Goal: Information Seeking & Learning: Learn about a topic

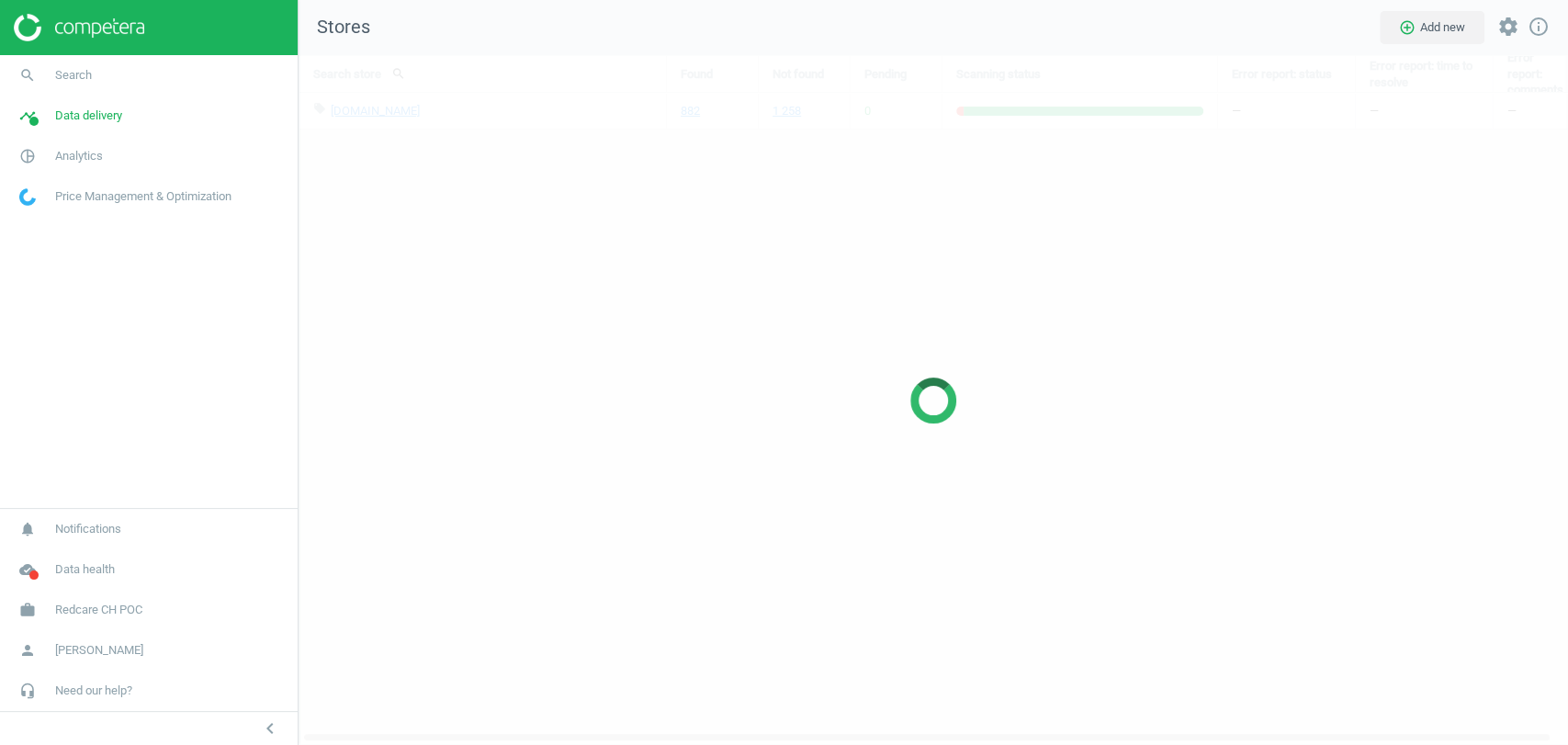
scroll to position [722, 1301]
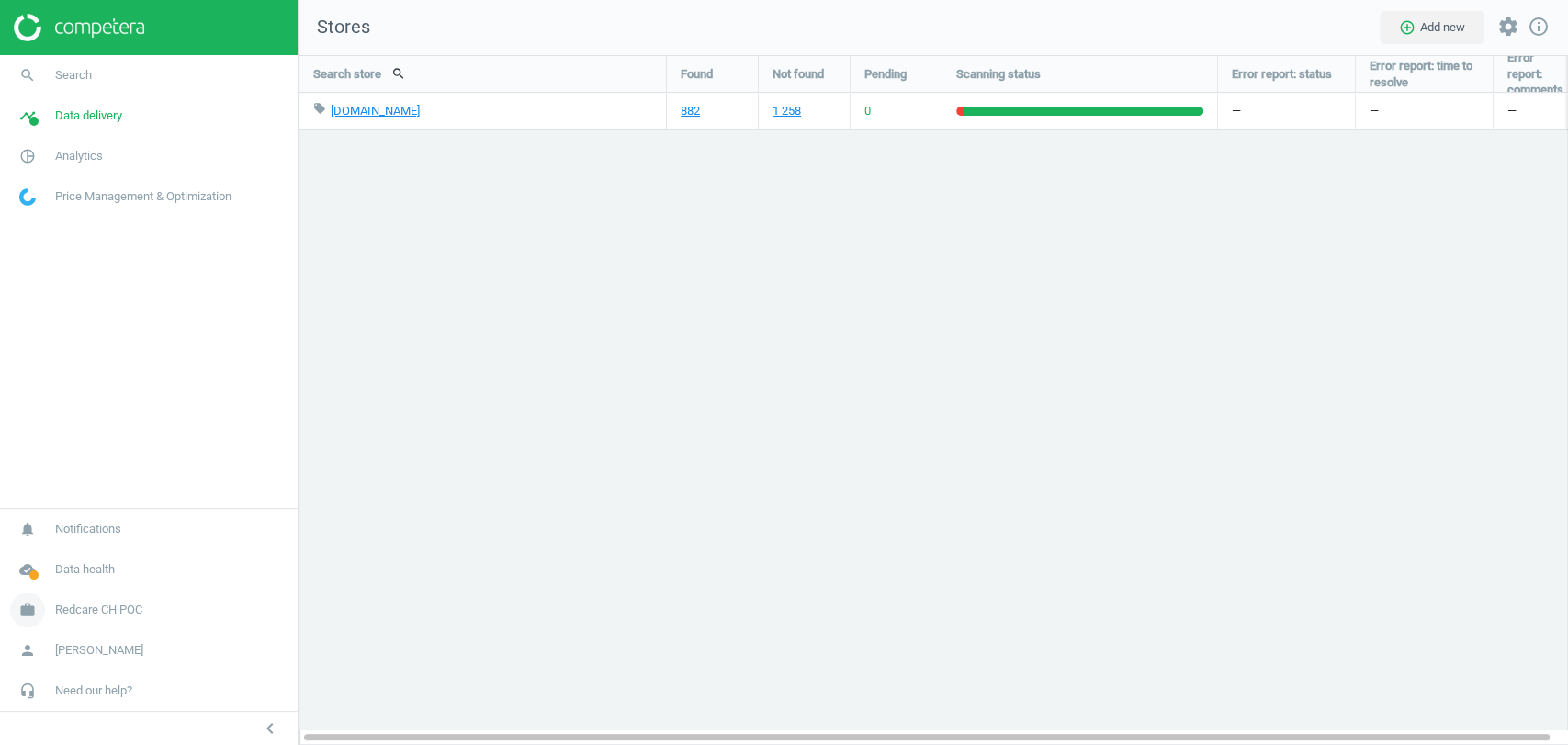
click at [113, 600] on link "work Redcare CH POC" at bounding box center [148, 610] width 297 height 41
click at [66, 553] on span "Switch campaign" at bounding box center [61, 555] width 81 height 15
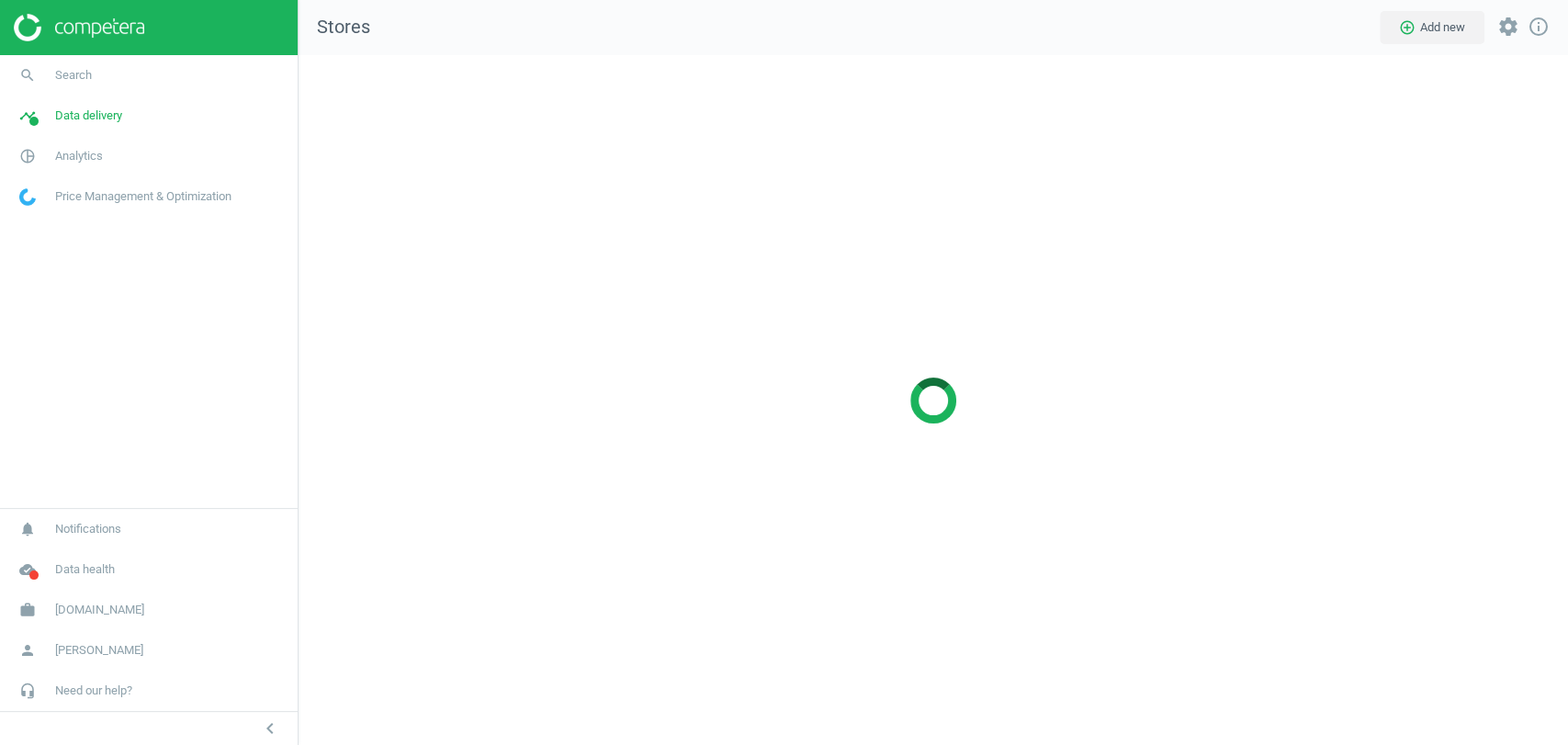
scroll to position [722, 1301]
click at [88, 119] on span "Data delivery" at bounding box center [88, 115] width 67 height 16
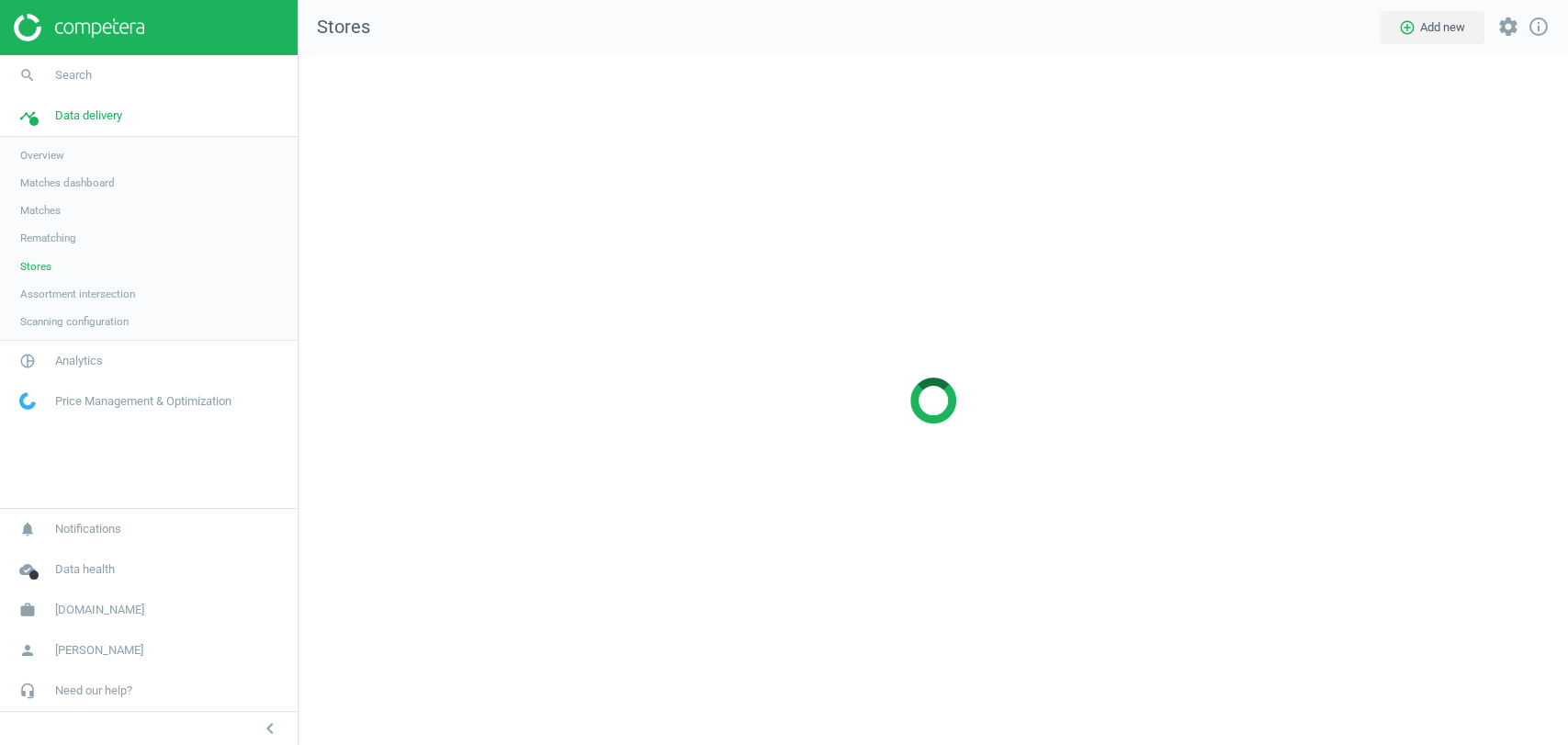
click at [52, 219] on link "Matches" at bounding box center [148, 210] width 297 height 27
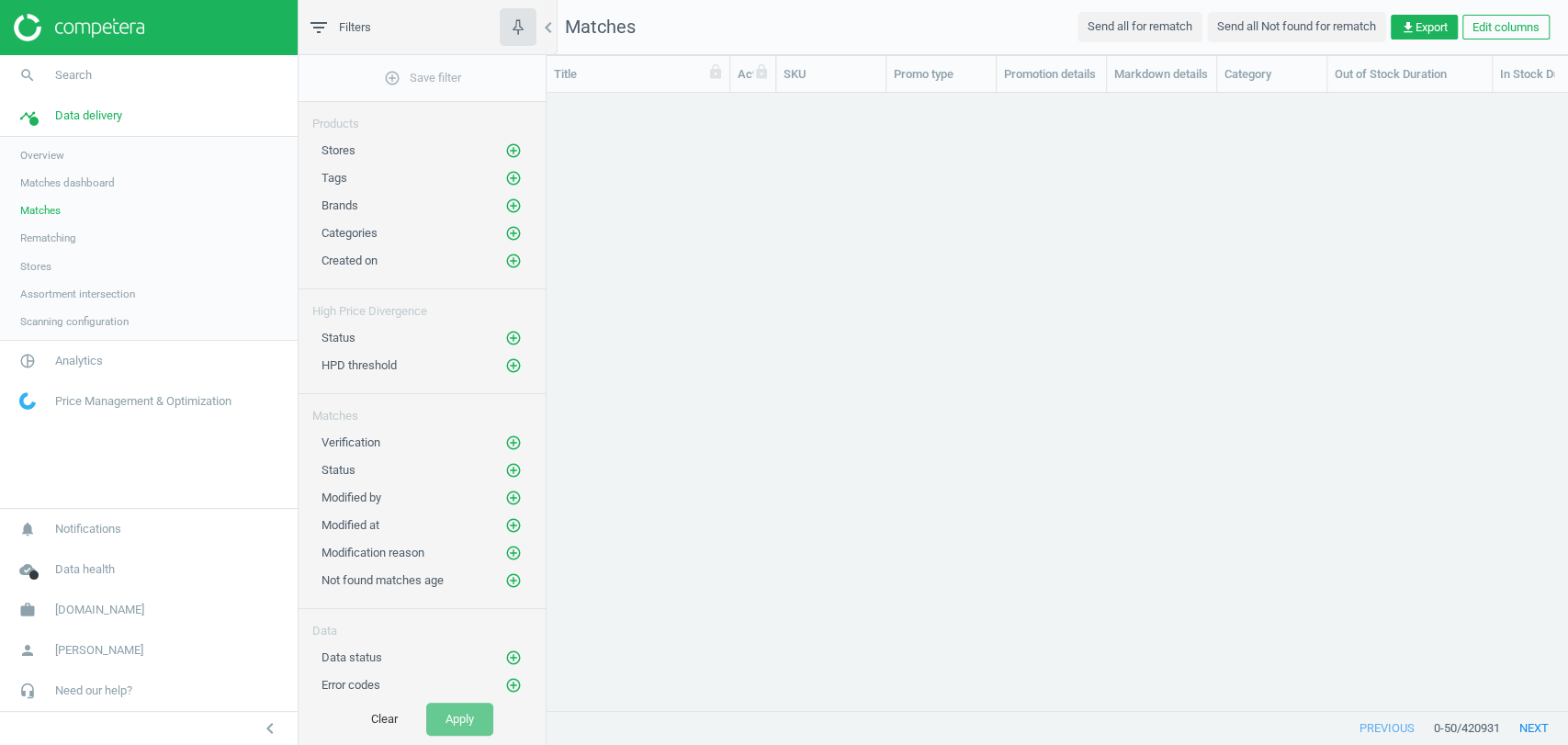
scroll to position [16, 15]
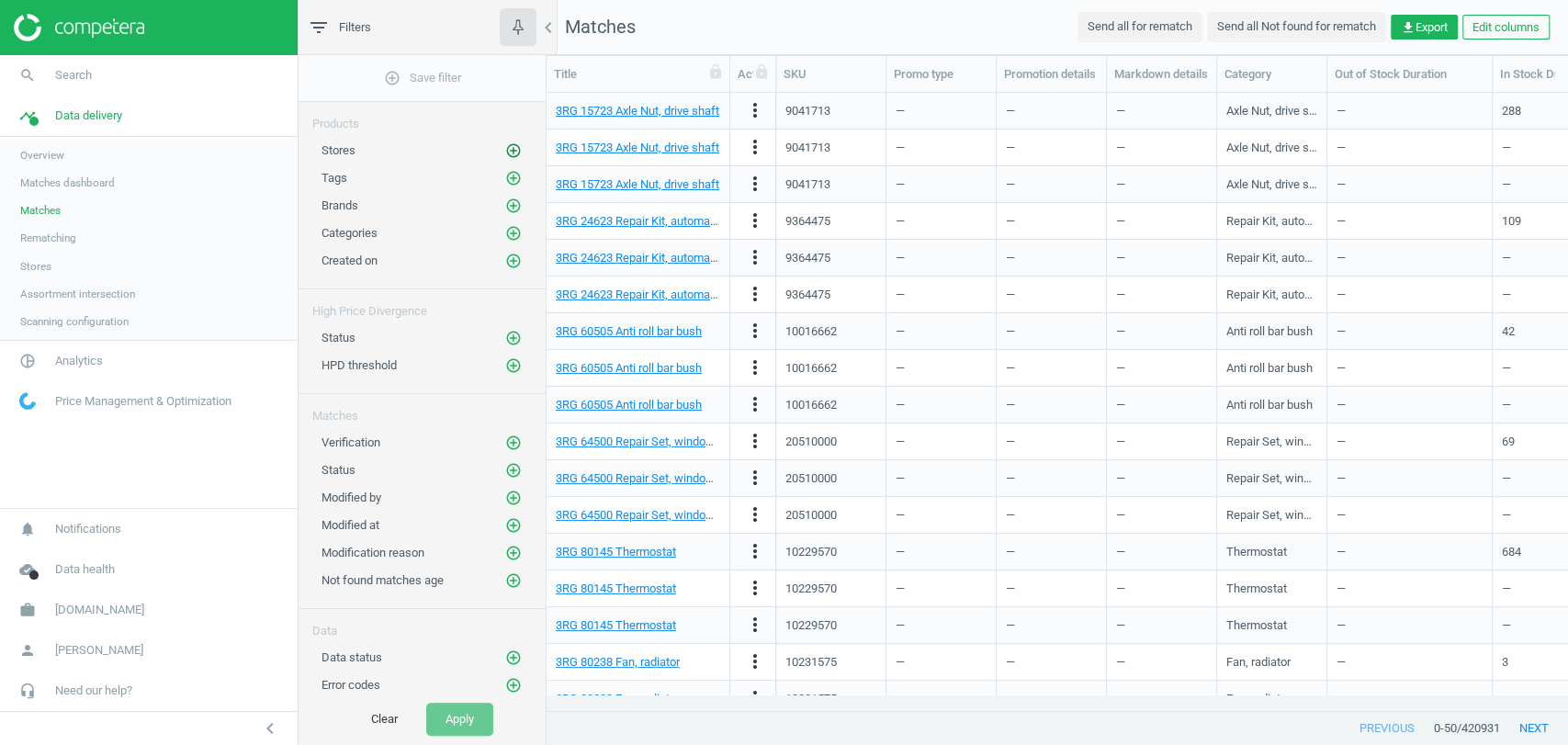
click at [510, 149] on icon "add_circle_outline" at bounding box center [513, 150] width 16 height 16
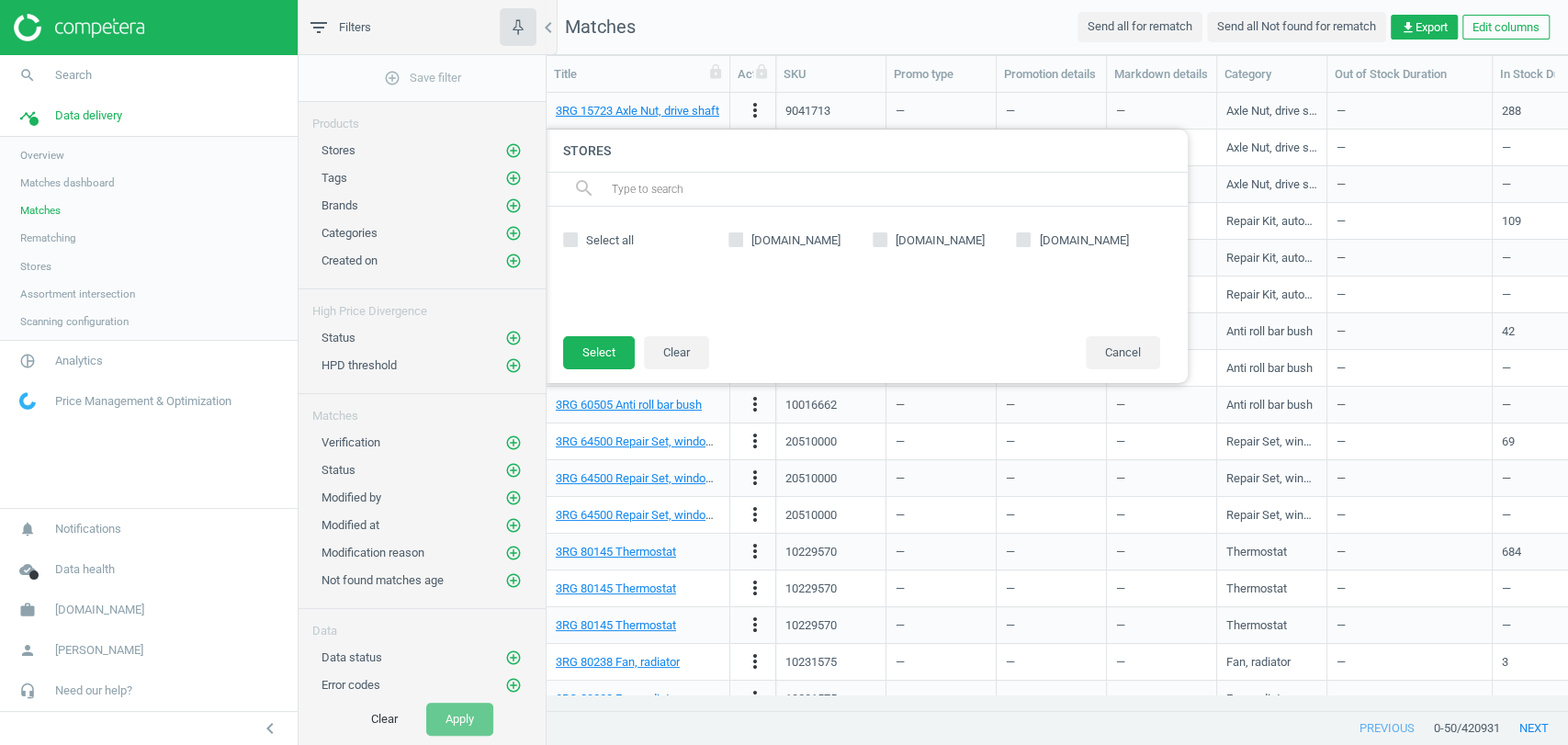
click at [878, 244] on input "reifendirekt.de" at bounding box center [879, 240] width 12 height 12
checkbox input "true"
click at [602, 346] on button "Select" at bounding box center [599, 353] width 72 height 33
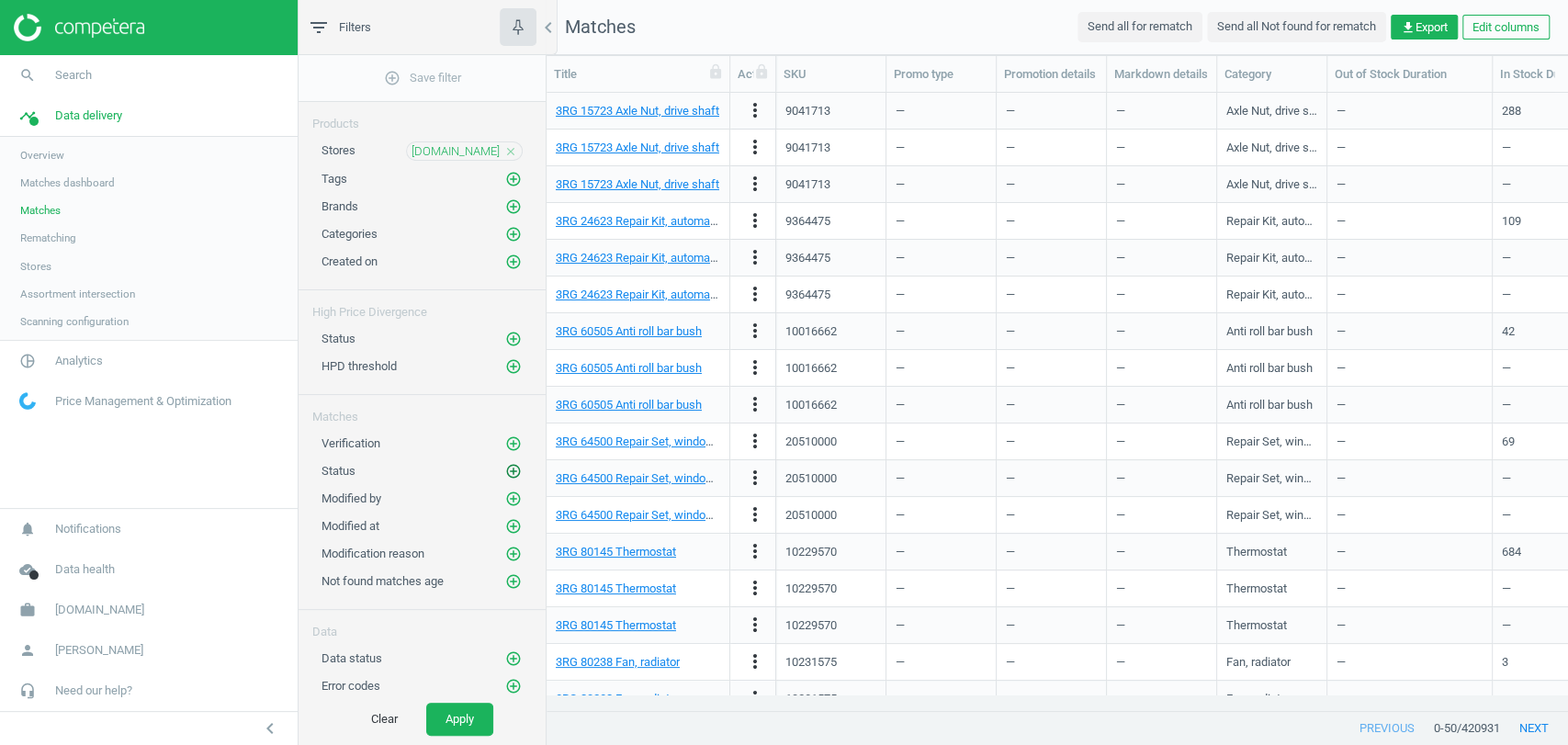
click at [513, 471] on icon "add_circle_outline" at bounding box center [513, 471] width 16 height 16
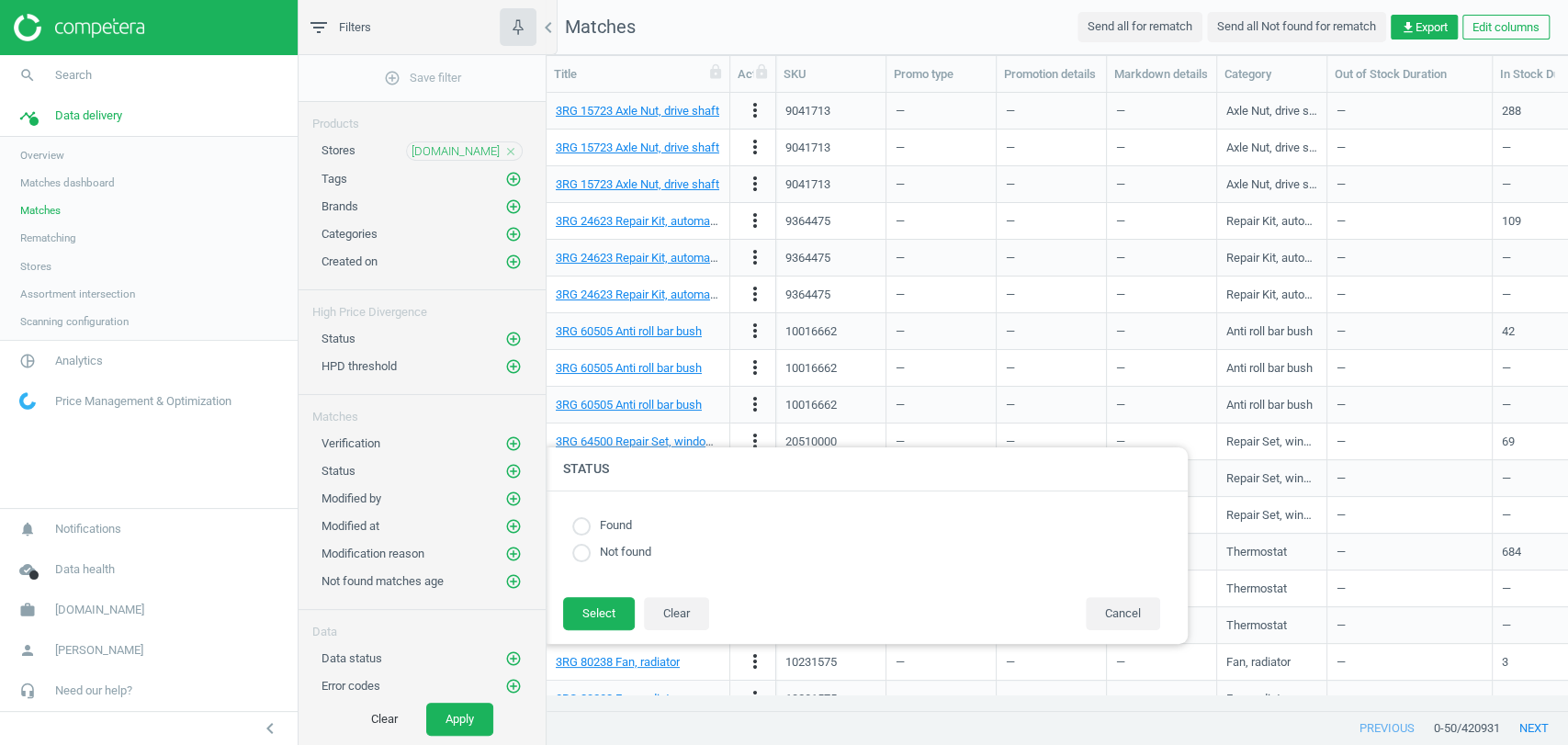
click at [630, 524] on label "Found" at bounding box center [611, 526] width 42 height 17
click at [577, 524] on input "radio" at bounding box center [581, 526] width 18 height 18
radio input "true"
click at [580, 618] on button "Select" at bounding box center [599, 614] width 72 height 33
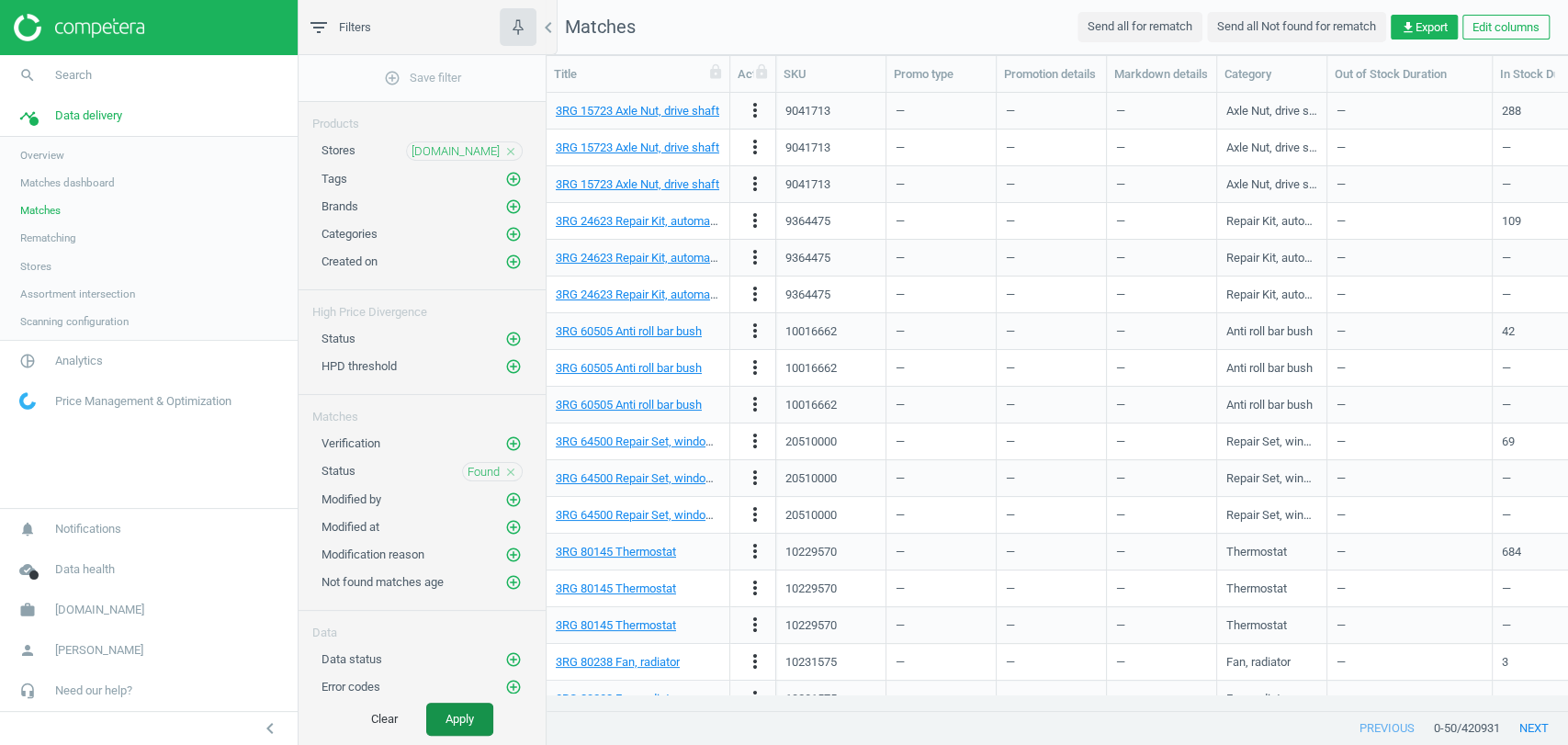
click at [466, 723] on button "Apply" at bounding box center [459, 720] width 67 height 33
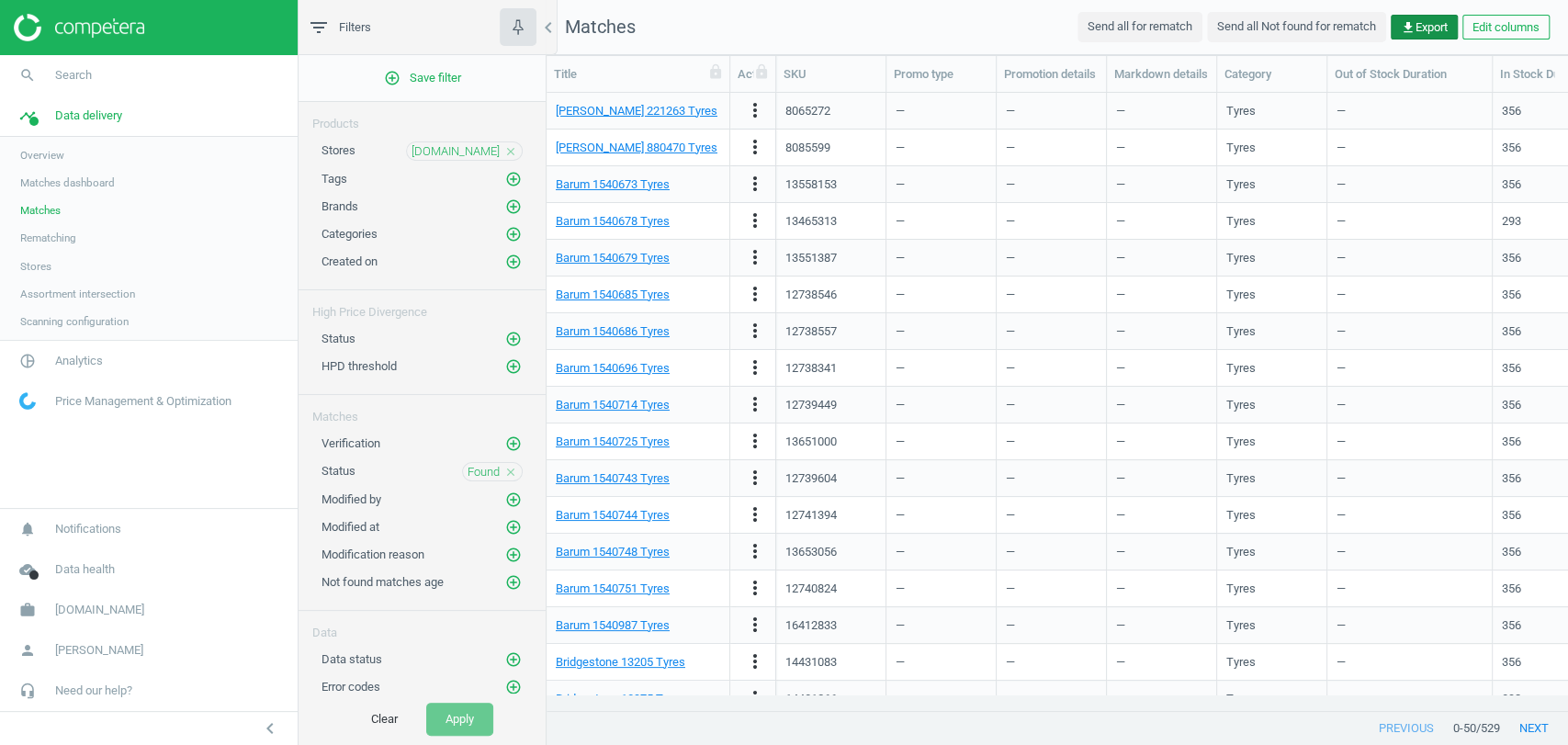
click at [1422, 16] on button "get_app Export" at bounding box center [1424, 27] width 67 height 26
click at [1266, 98] on button "insert_drive_file Report (Excel)" at bounding box center [1296, 100] width 320 height 35
click at [509, 145] on icon "close" at bounding box center [510, 151] width 13 height 13
click at [509, 144] on icon "add_circle_outline" at bounding box center [513, 150] width 16 height 16
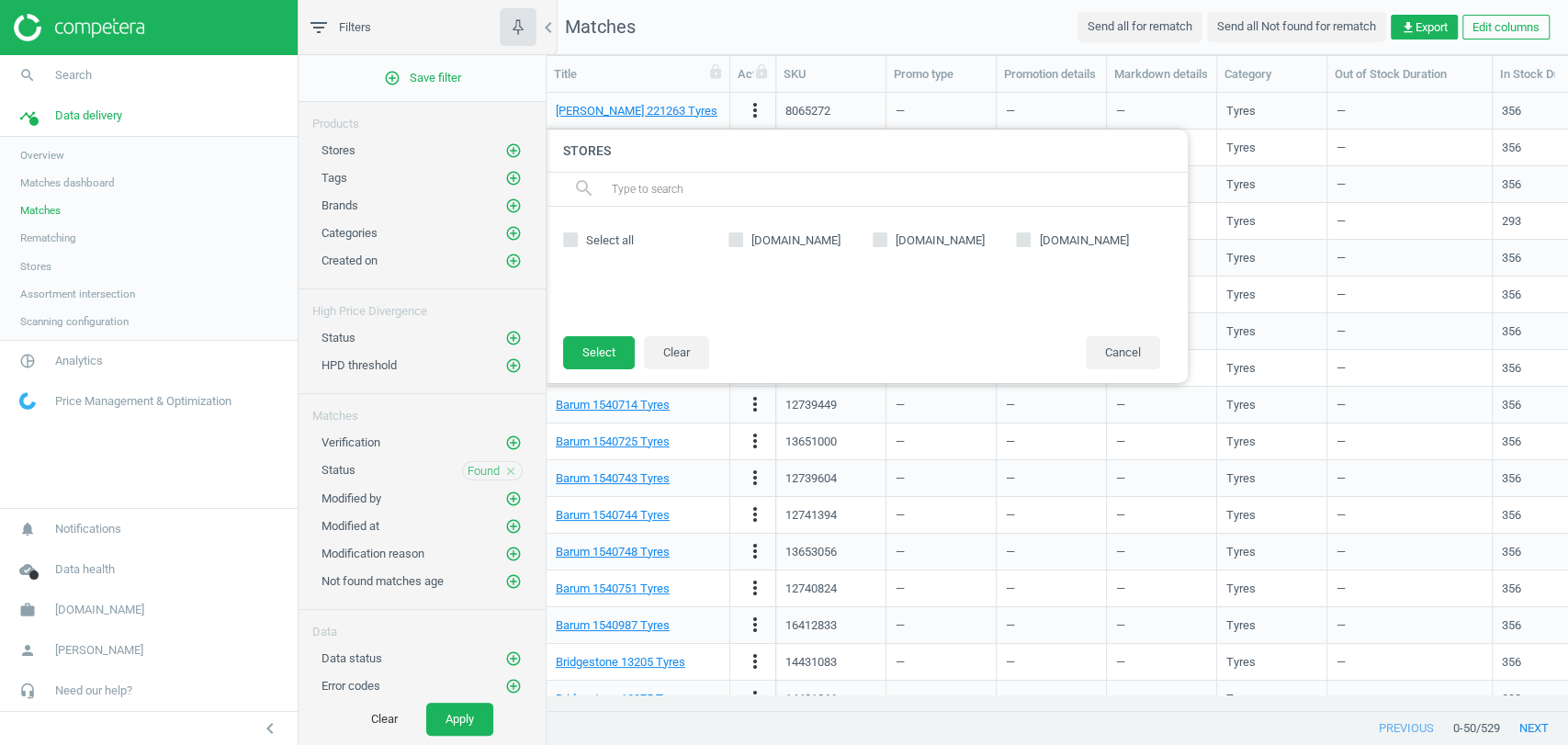
click at [1027, 241] on input "atu.de" at bounding box center [1024, 240] width 12 height 12
checkbox input "true"
click at [610, 349] on button "Select" at bounding box center [599, 353] width 72 height 33
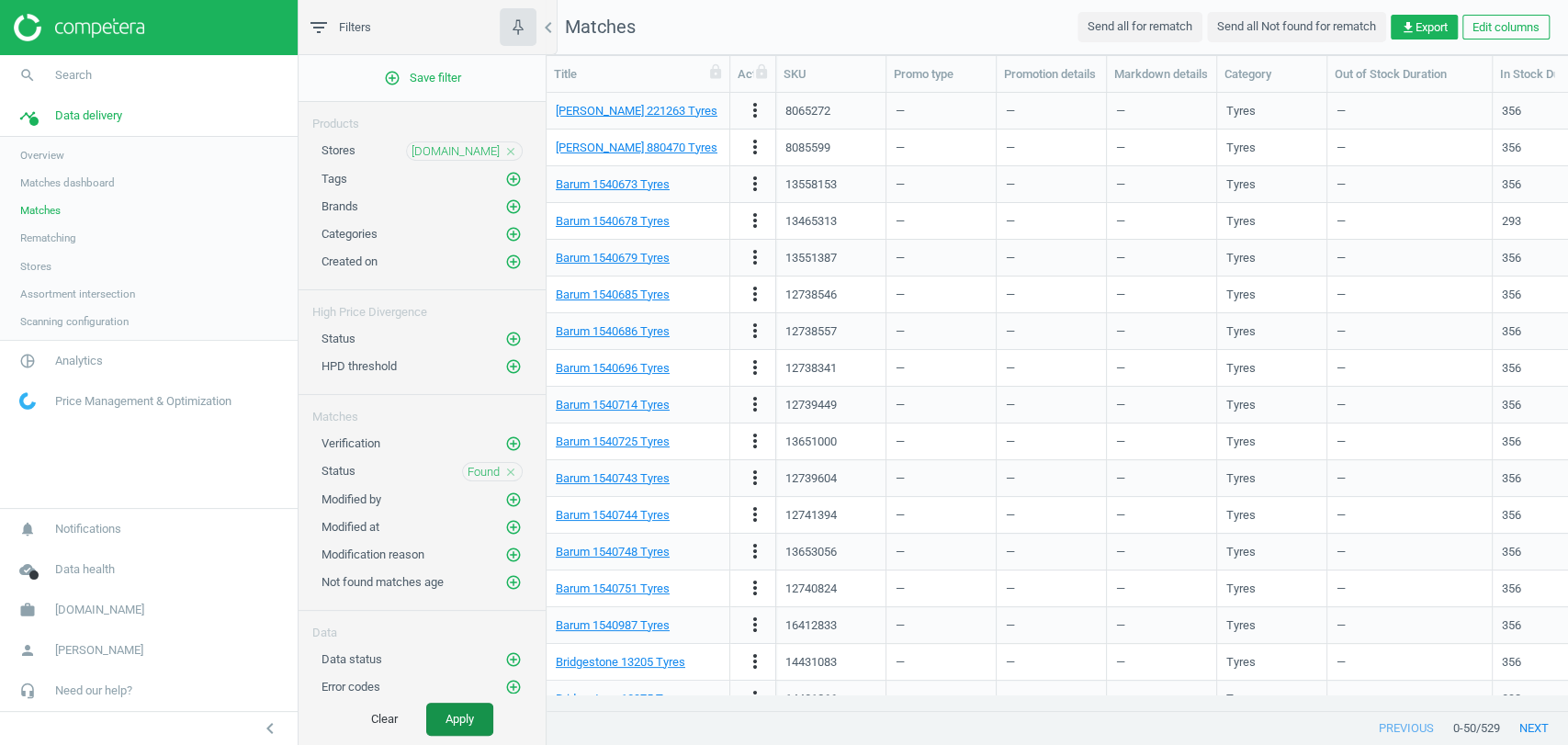
click at [456, 721] on button "Apply" at bounding box center [459, 720] width 67 height 33
click at [1441, 26] on span "get_app Export" at bounding box center [1425, 27] width 46 height 16
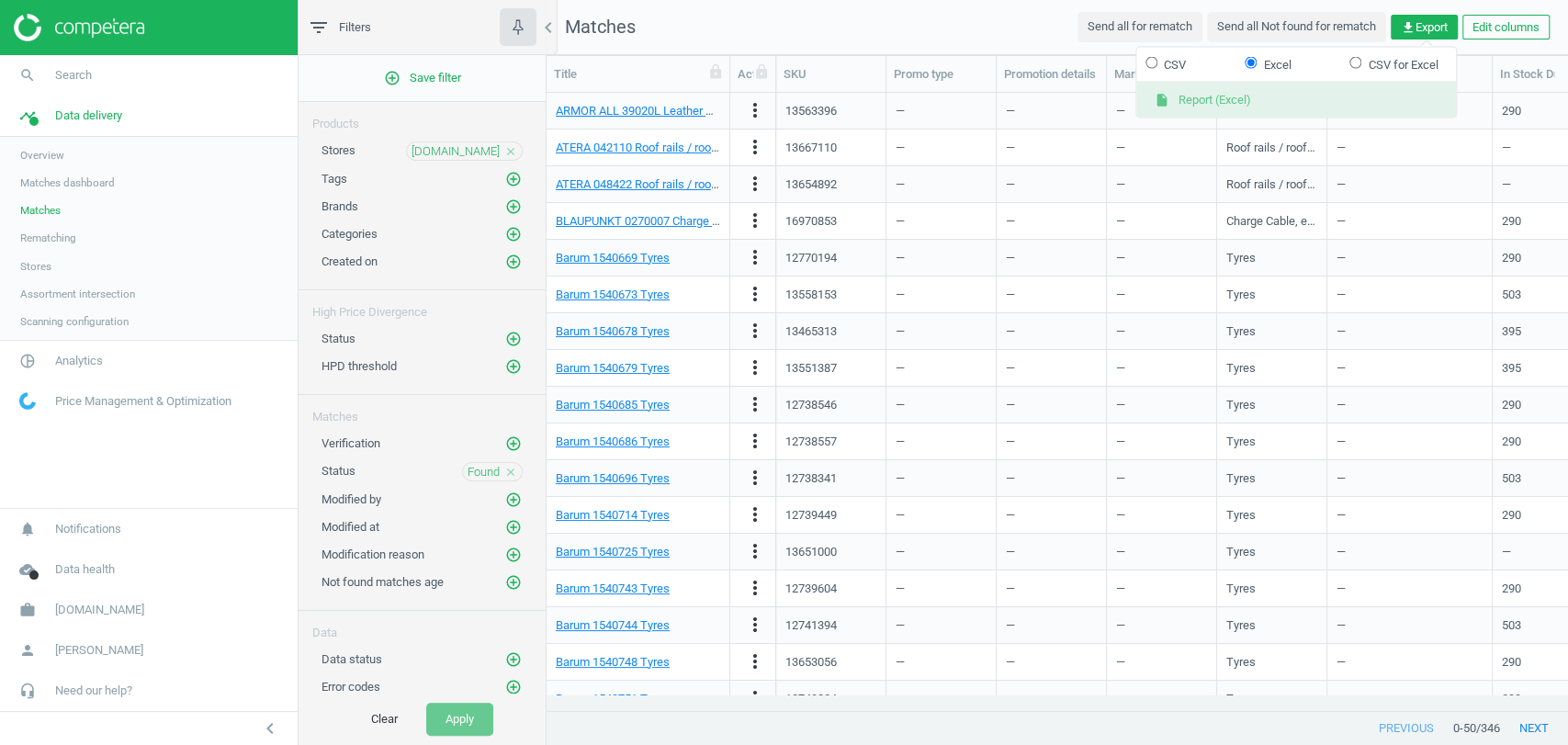
click at [1244, 100] on button "insert_drive_file Report (Excel)" at bounding box center [1296, 100] width 320 height 35
click at [508, 155] on icon "close" at bounding box center [510, 151] width 13 height 13
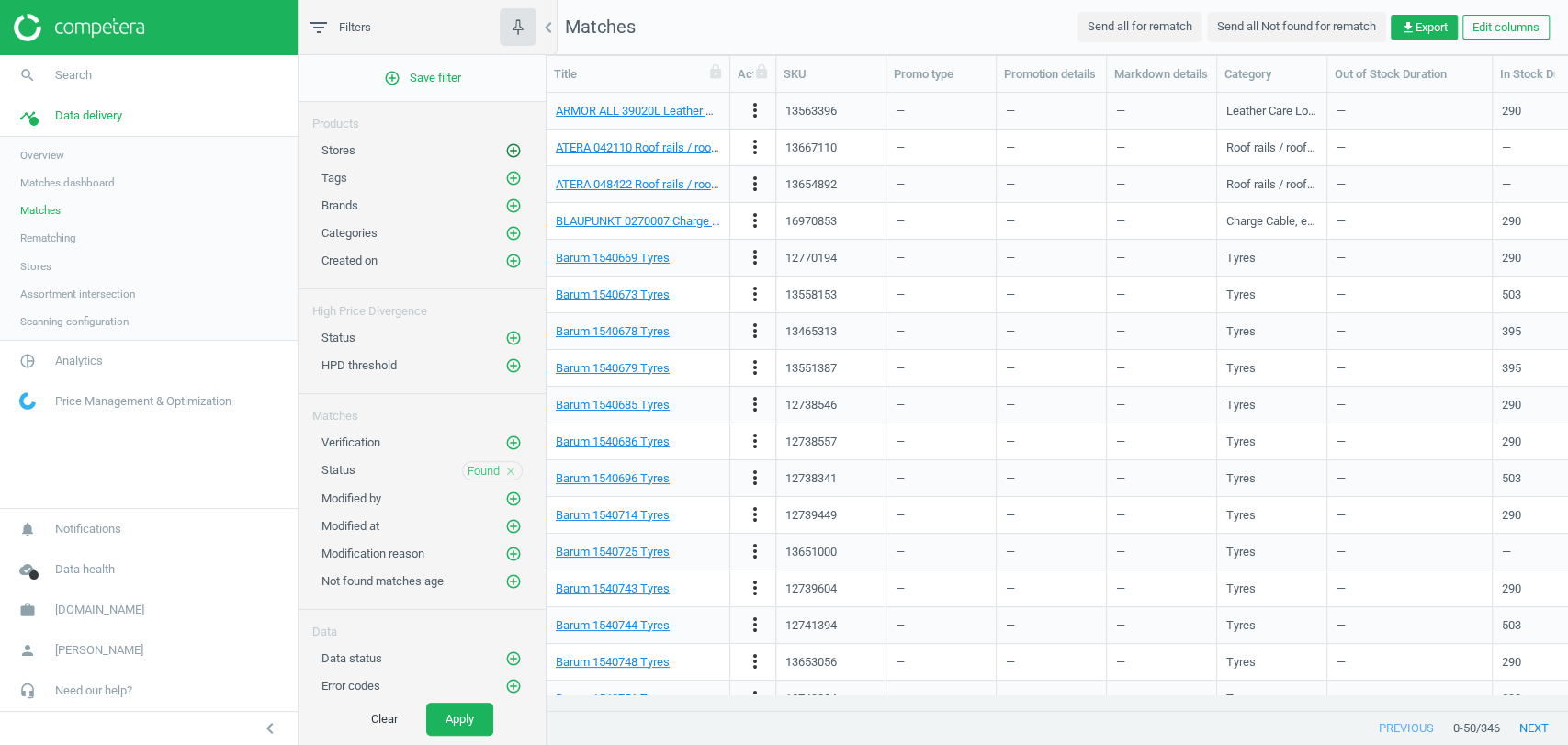
click at [512, 150] on icon "add_circle_outline" at bounding box center [513, 150] width 16 height 16
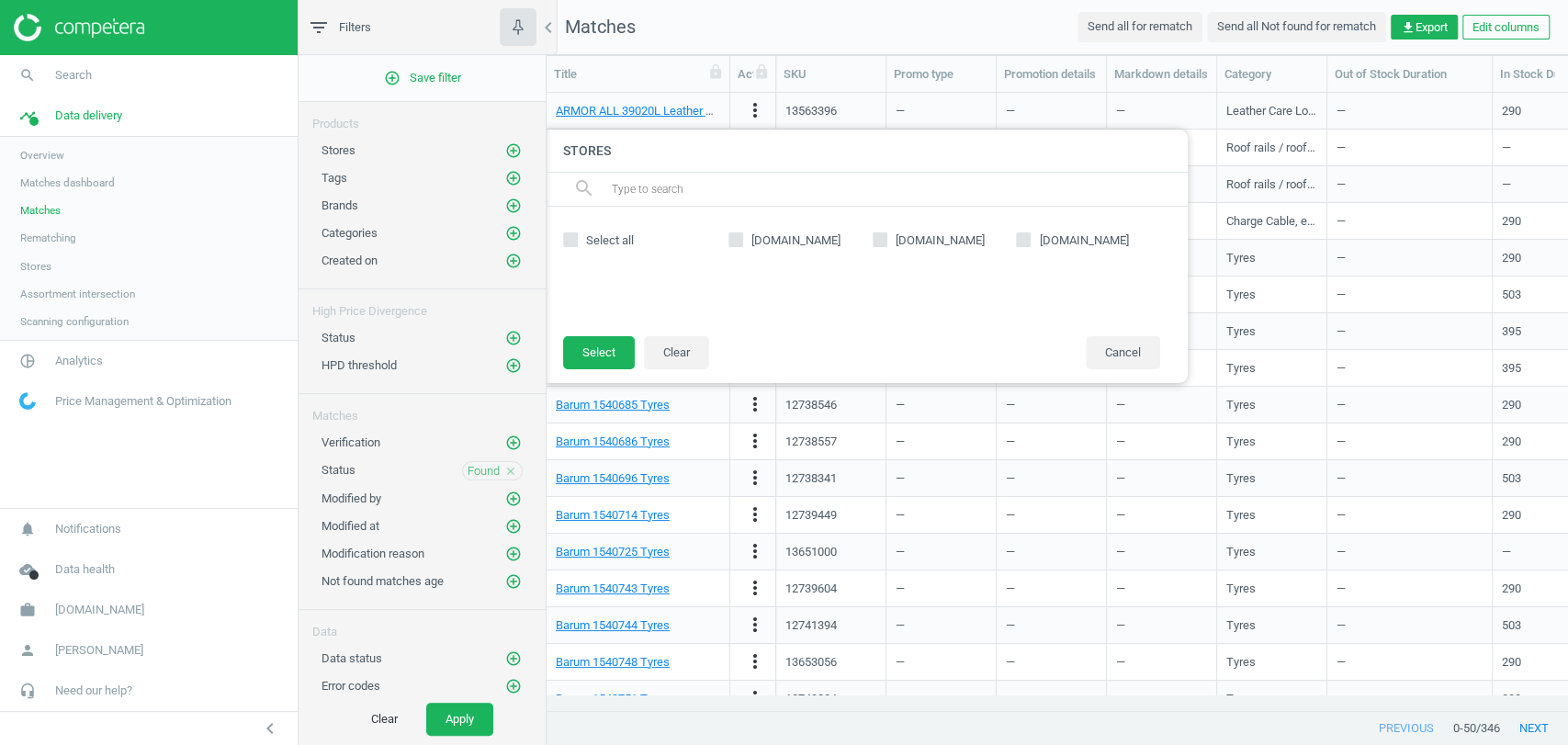
click at [910, 240] on span "reifendirekt.de" at bounding box center [940, 240] width 97 height 16
click at [885, 240] on input "reifendirekt.de" at bounding box center [879, 240] width 12 height 12
checkbox input "true"
click at [613, 359] on button "Select" at bounding box center [599, 353] width 72 height 33
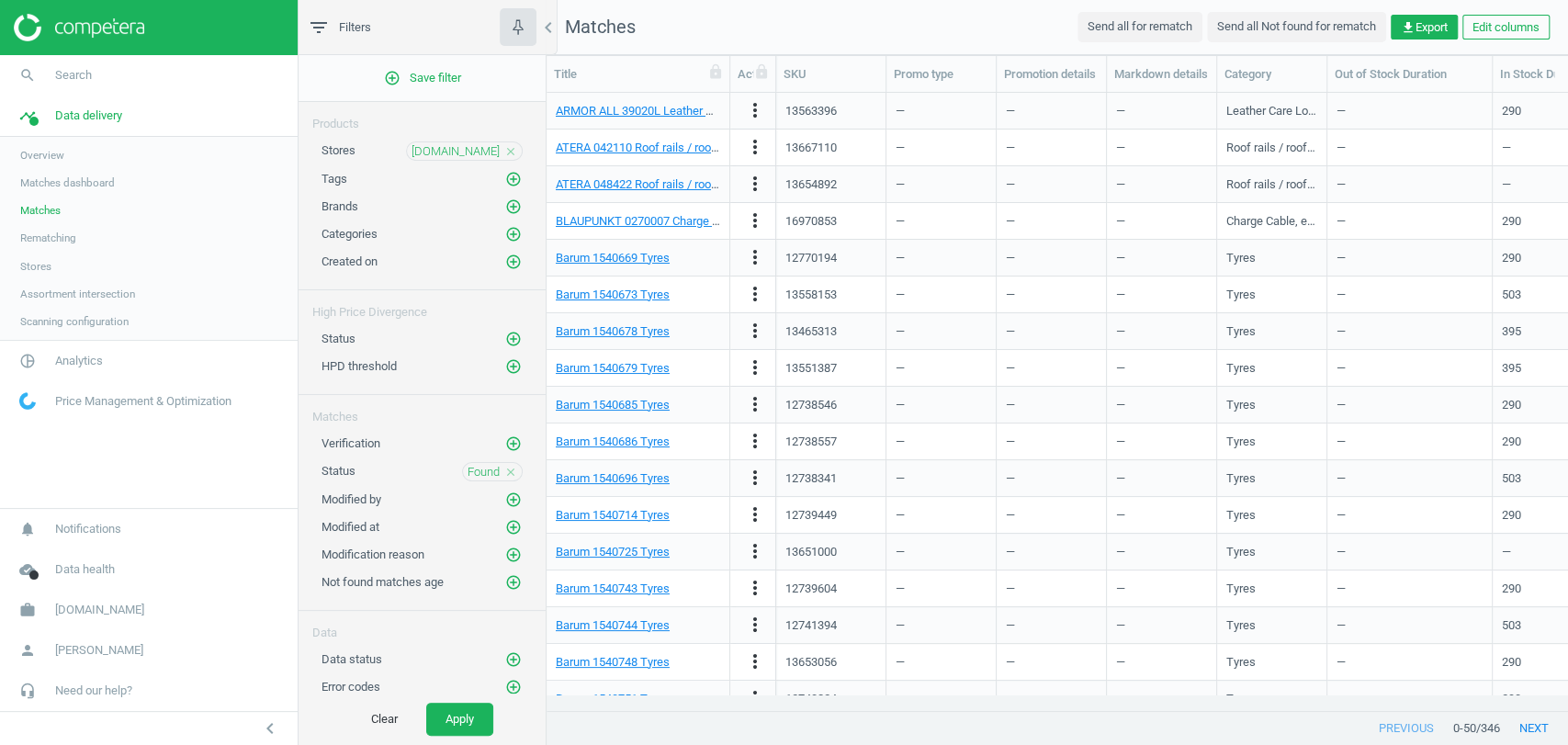
click at [507, 473] on icon "close" at bounding box center [510, 472] width 13 height 13
click at [471, 722] on button "Apply" at bounding box center [459, 720] width 67 height 33
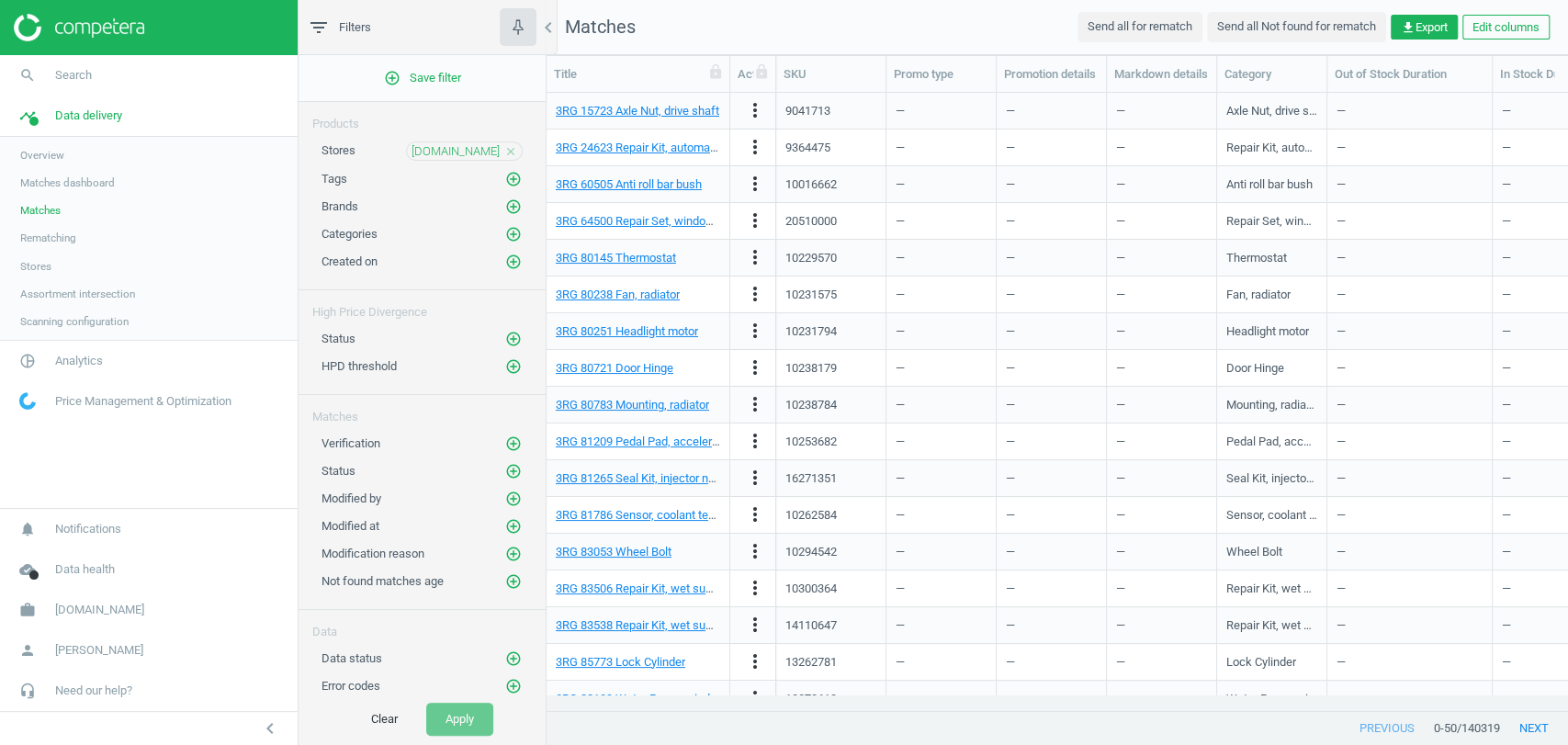
click at [858, 22] on nav "Matches Send all for rematch Send all Not found for rematch get_app Export Edit…" at bounding box center [1057, 27] width 1022 height 55
click at [509, 152] on icon "close" at bounding box center [510, 151] width 13 height 13
click at [509, 152] on icon "add_circle_outline" at bounding box center [513, 150] width 16 height 16
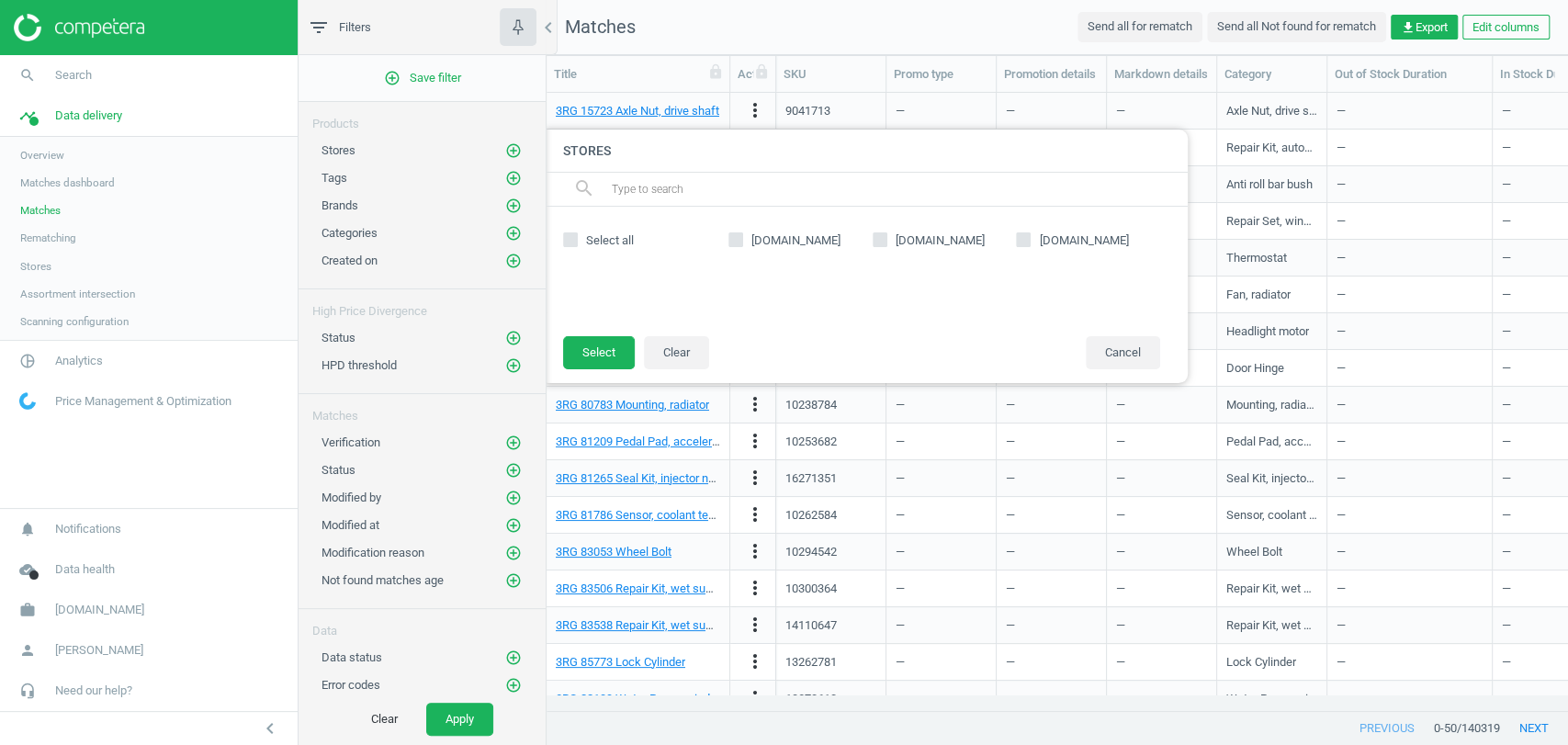
drag, startPoint x: 1033, startPoint y: 238, endPoint x: 903, endPoint y: 262, distance: 132.2
click at [1034, 238] on label "atu.de" at bounding box center [1088, 240] width 144 height 16
click at [1030, 238] on input "atu.de" at bounding box center [1024, 240] width 12 height 12
checkbox input "true"
click at [613, 351] on button "Select" at bounding box center [599, 353] width 72 height 33
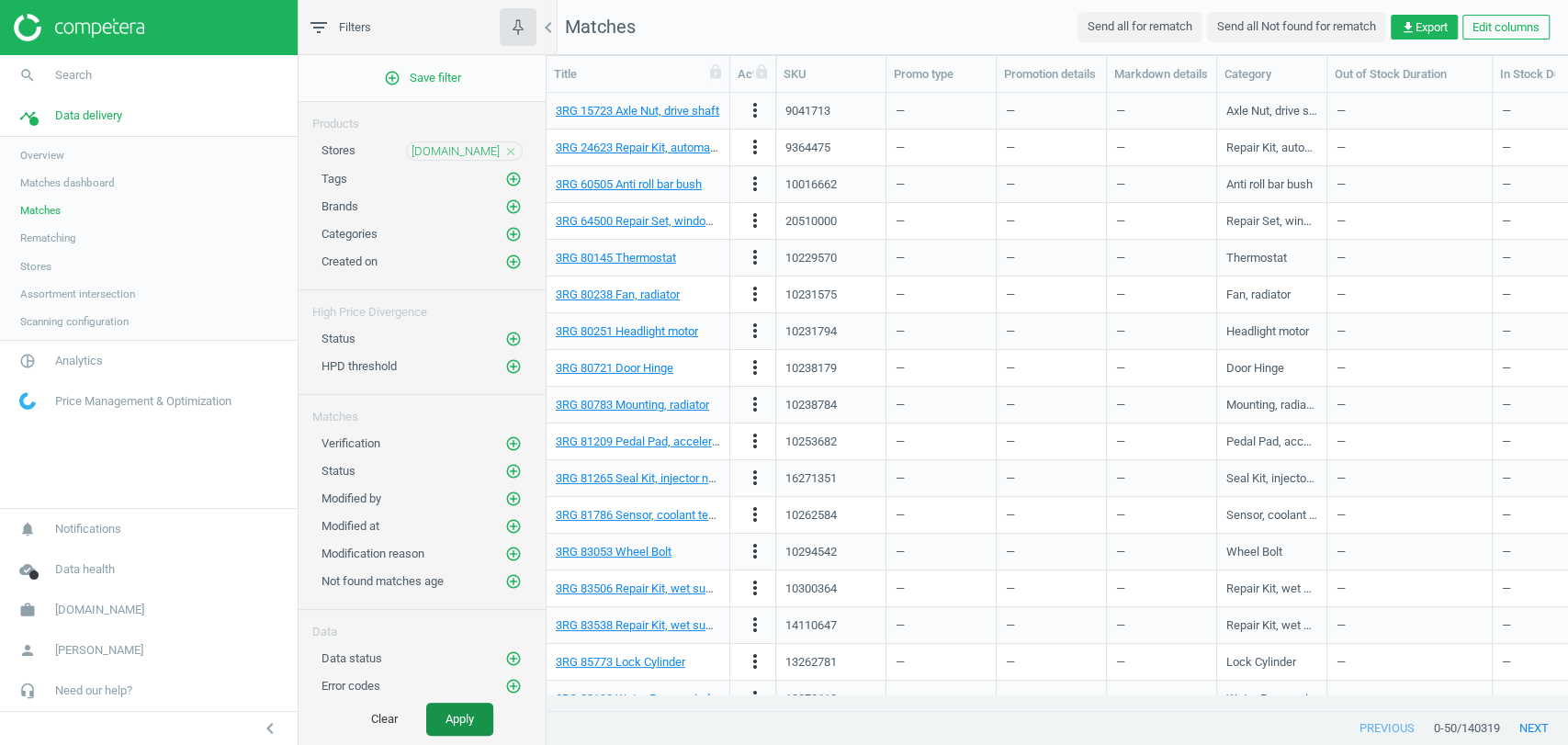
click at [470, 710] on button "Apply" at bounding box center [459, 720] width 67 height 33
click at [508, 152] on icon "close" at bounding box center [510, 151] width 13 height 13
click at [510, 152] on icon "add_circle_outline" at bounding box center [513, 150] width 16 height 16
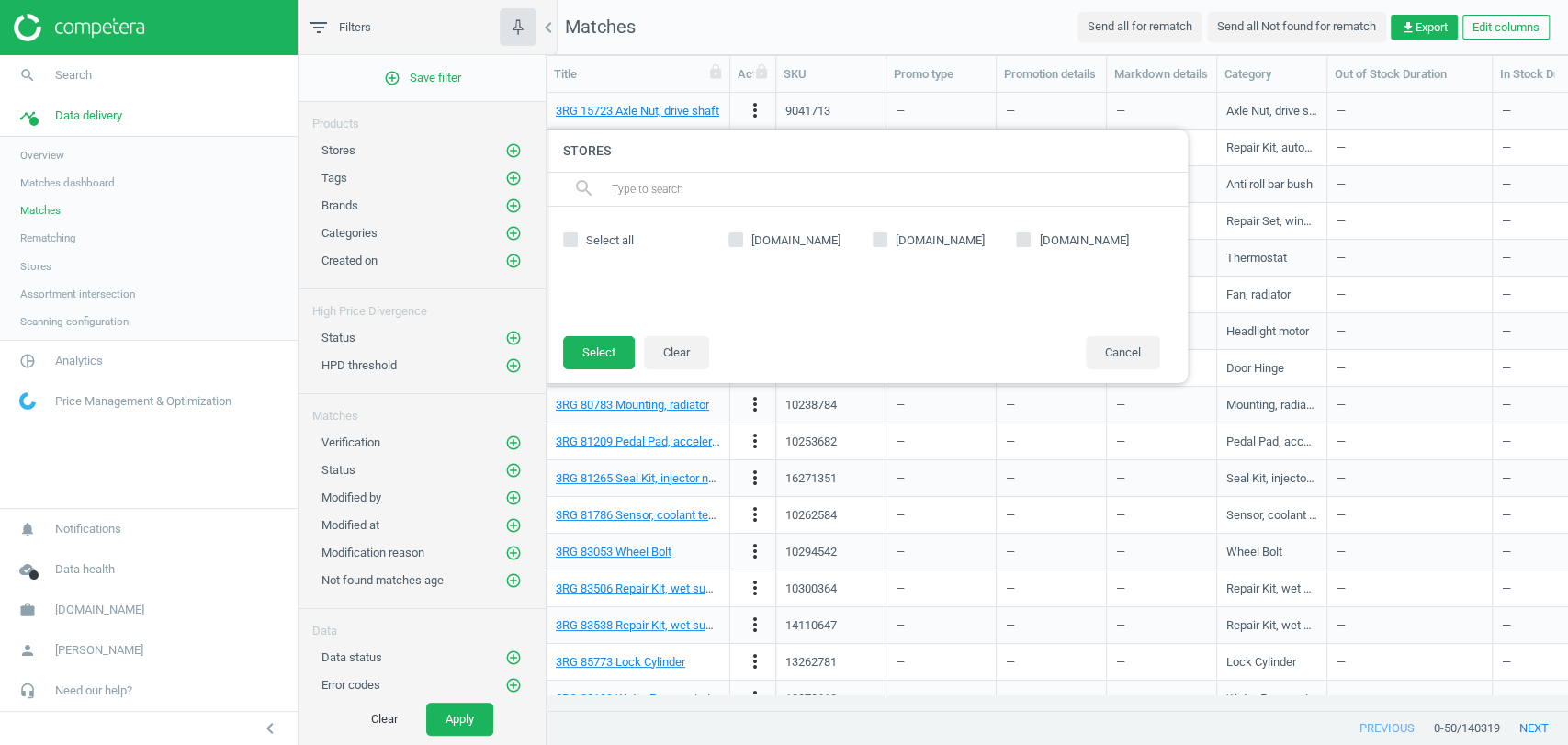
click at [734, 244] on input "kfzteile24.de" at bounding box center [736, 240] width 12 height 12
checkbox input "true"
click at [618, 340] on button "Select" at bounding box center [599, 353] width 72 height 33
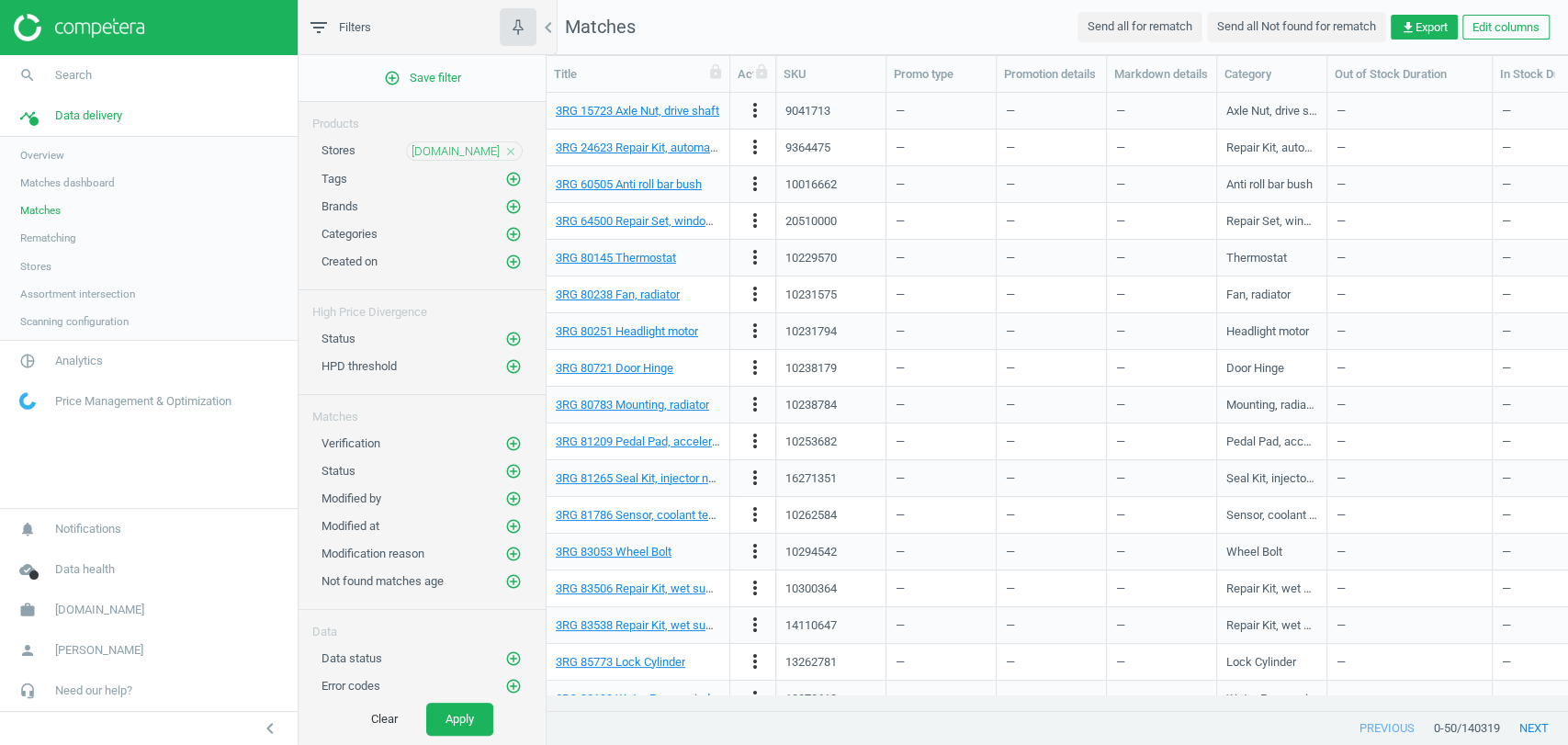
drag, startPoint x: 486, startPoint y: 704, endPoint x: 508, endPoint y: 629, distance: 78.2
click at [486, 704] on button "Apply" at bounding box center [459, 720] width 67 height 33
click at [74, 119] on span "Data delivery" at bounding box center [88, 115] width 67 height 16
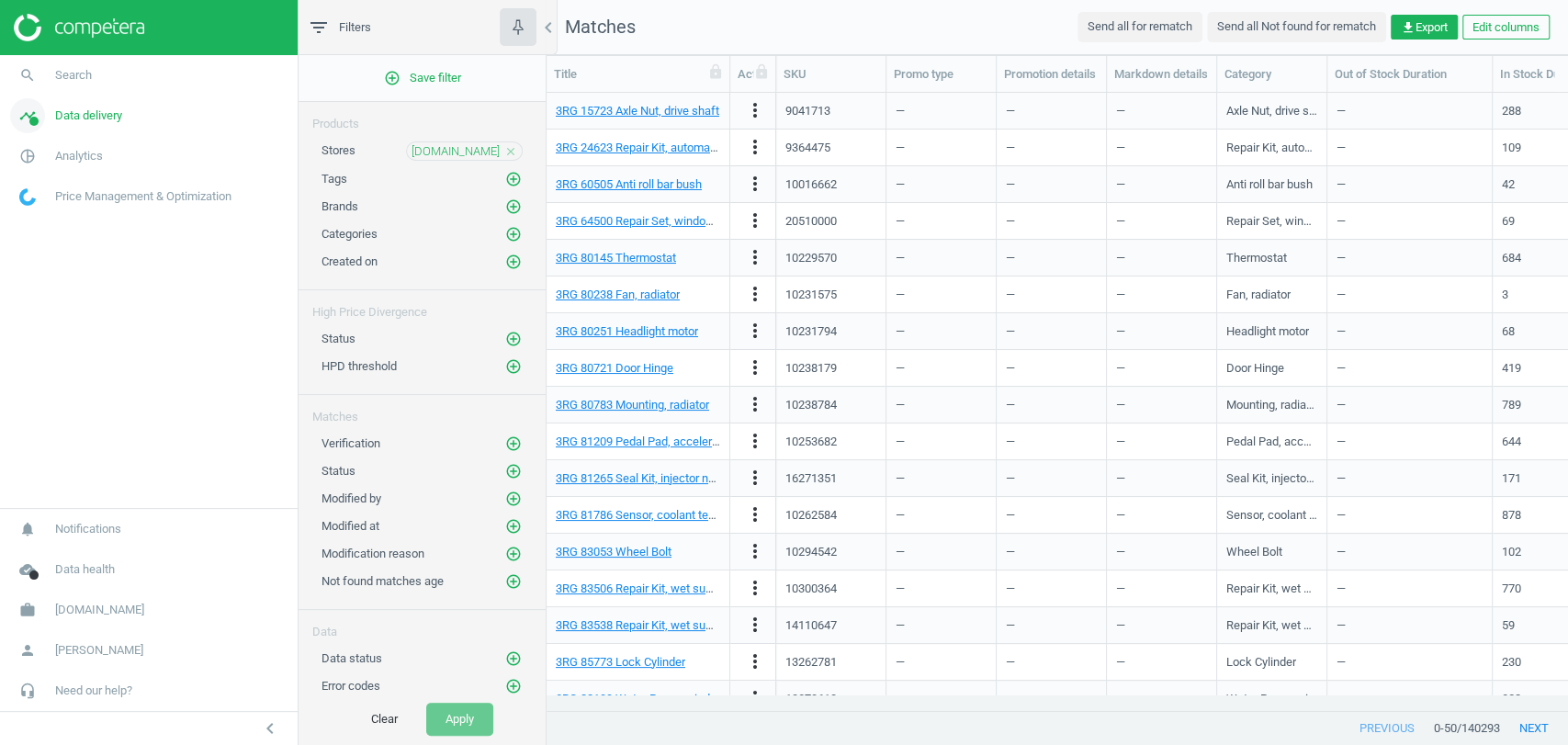
click at [73, 117] on span "Data delivery" at bounding box center [88, 115] width 67 height 16
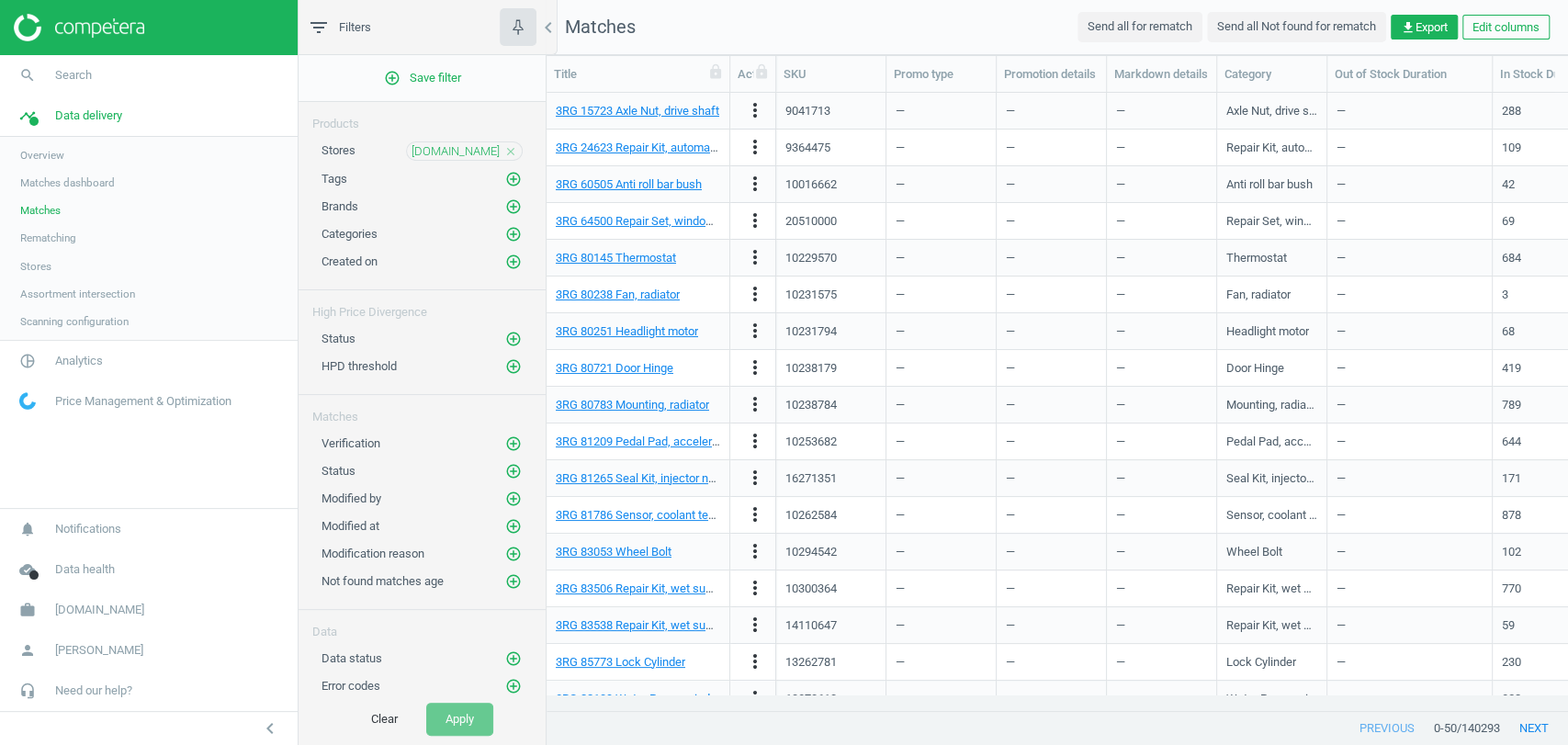
click at [29, 269] on span "Stores" at bounding box center [36, 265] width 31 height 15
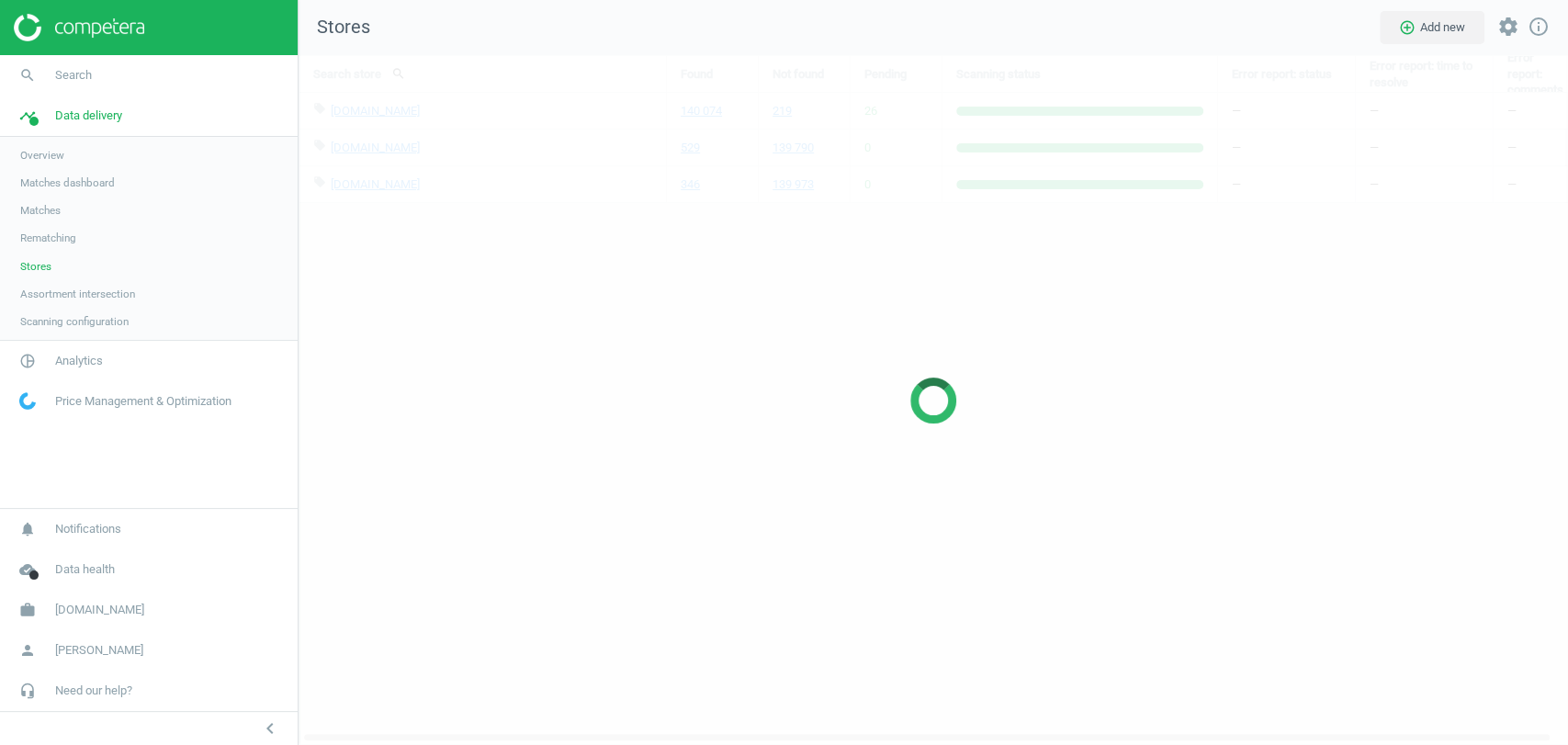
scroll to position [722, 1301]
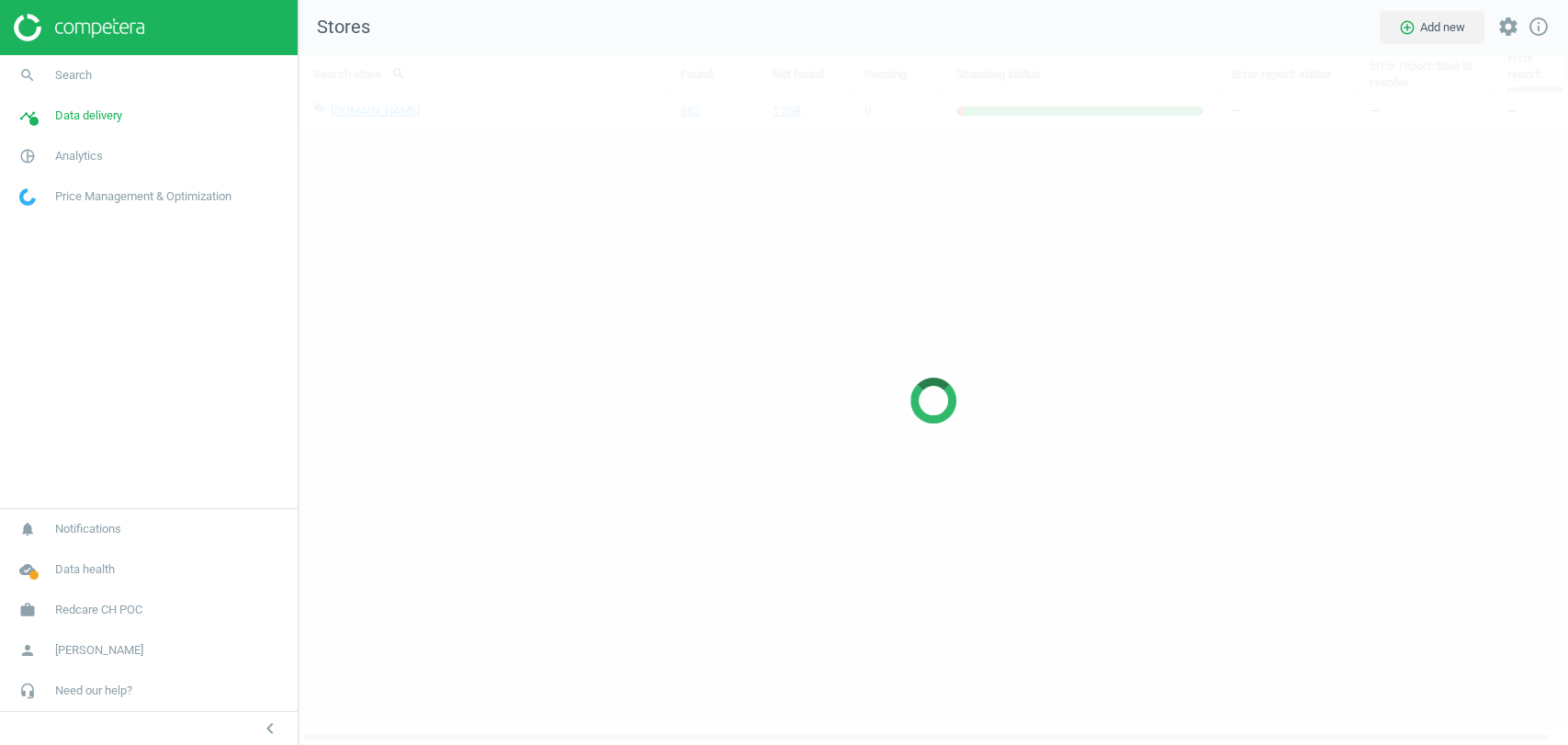
scroll to position [722, 1301]
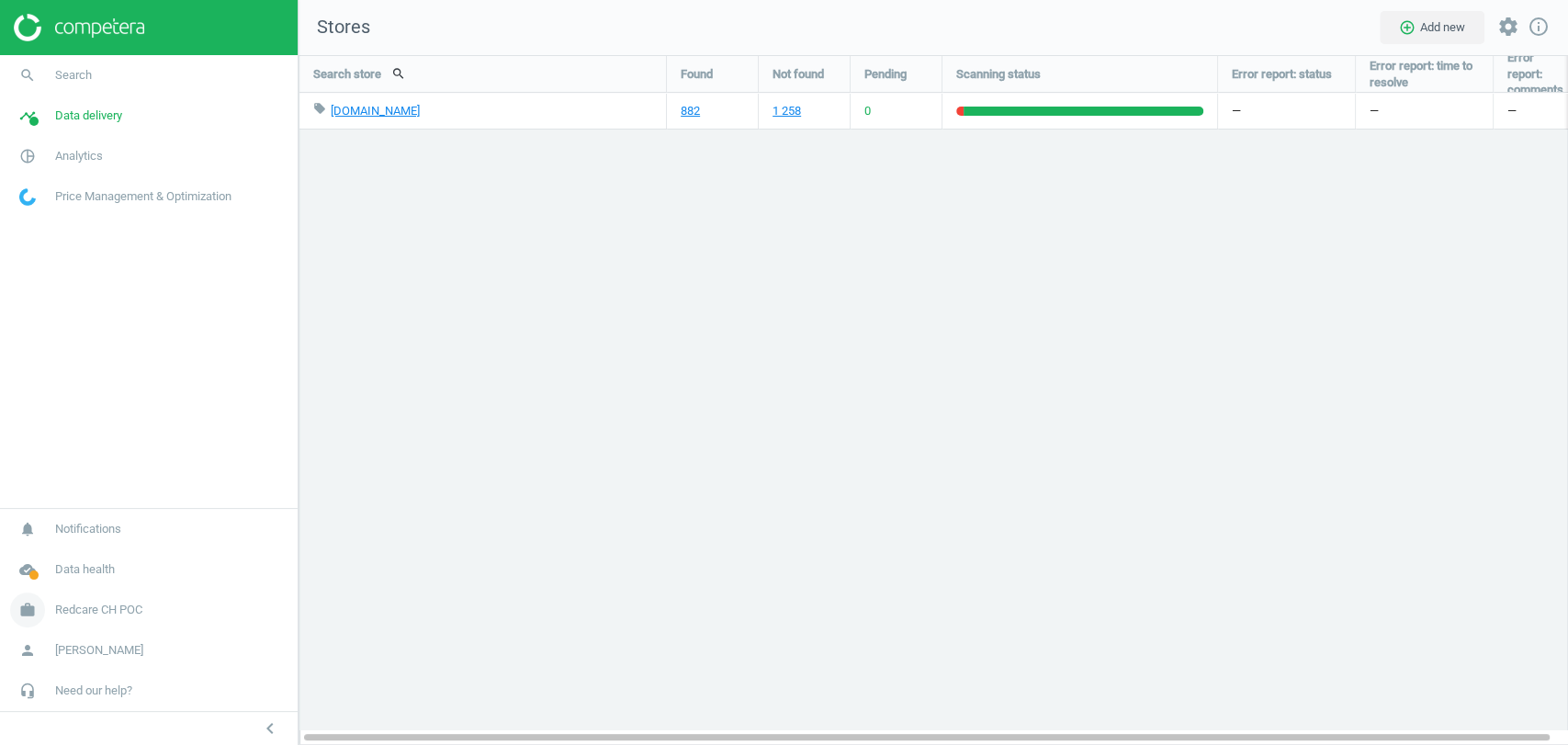
click at [96, 612] on span "Redcare CH POC" at bounding box center [99, 609] width 87 height 16
click at [80, 555] on span "Switch campaign" at bounding box center [61, 555] width 81 height 15
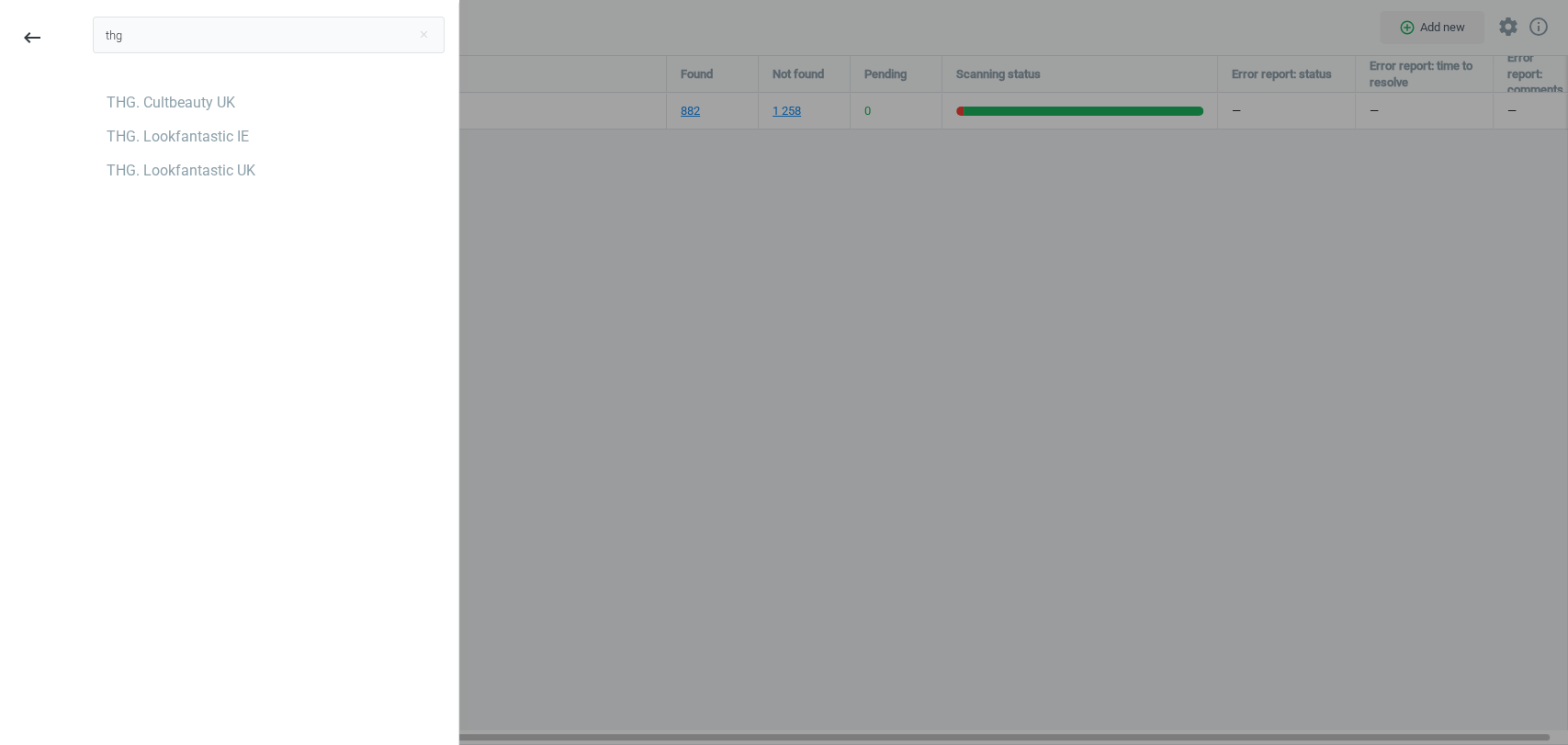
type input "thg"
click at [127, 433] on div "thg close THG. Cultbeauty UK THG. Lookfantastic IE THG. Lookfantastic UK" at bounding box center [269, 375] width 380 height 745
click at [204, 176] on div "THG. Lookfantastic UK" at bounding box center [181, 171] width 149 height 20
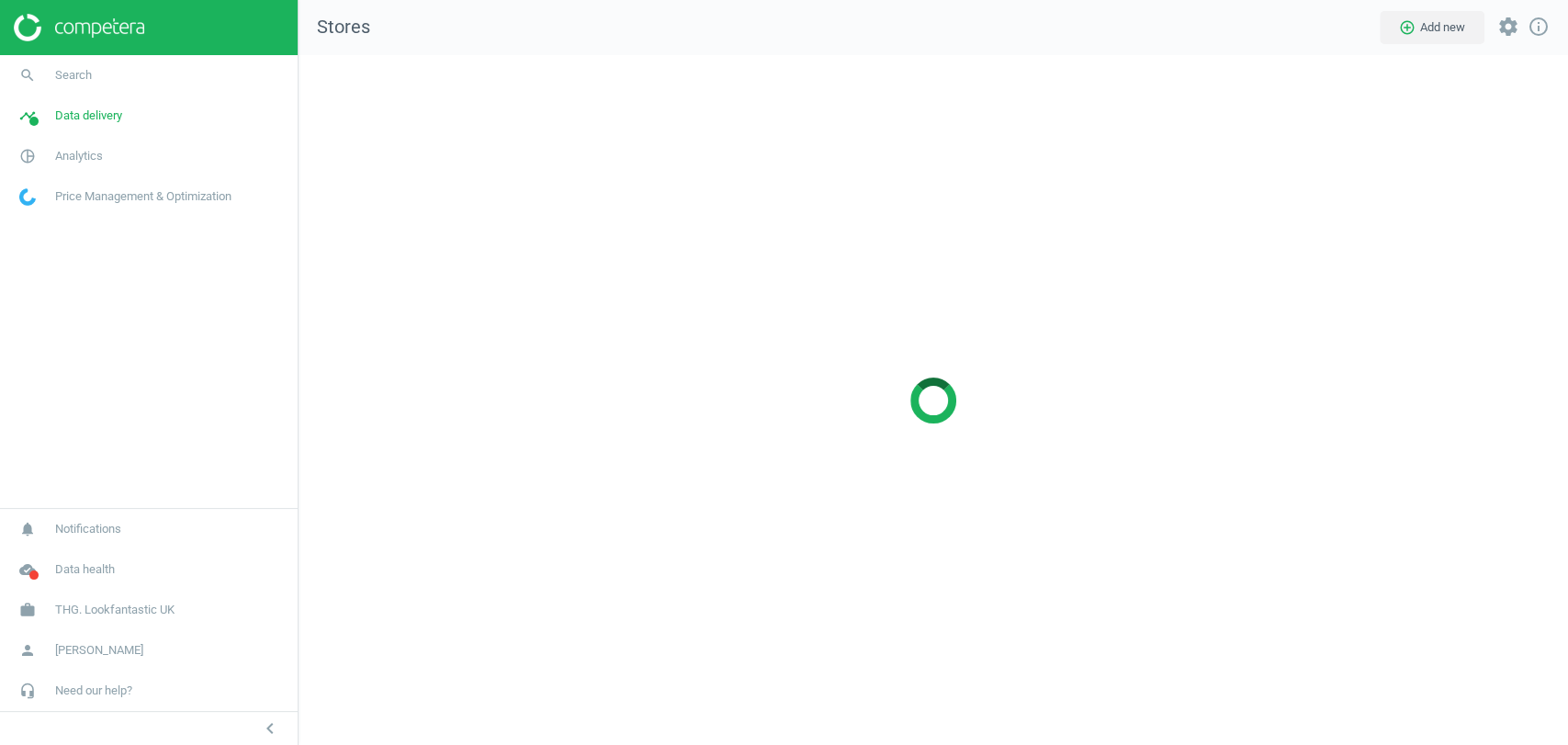
scroll to position [722, 1301]
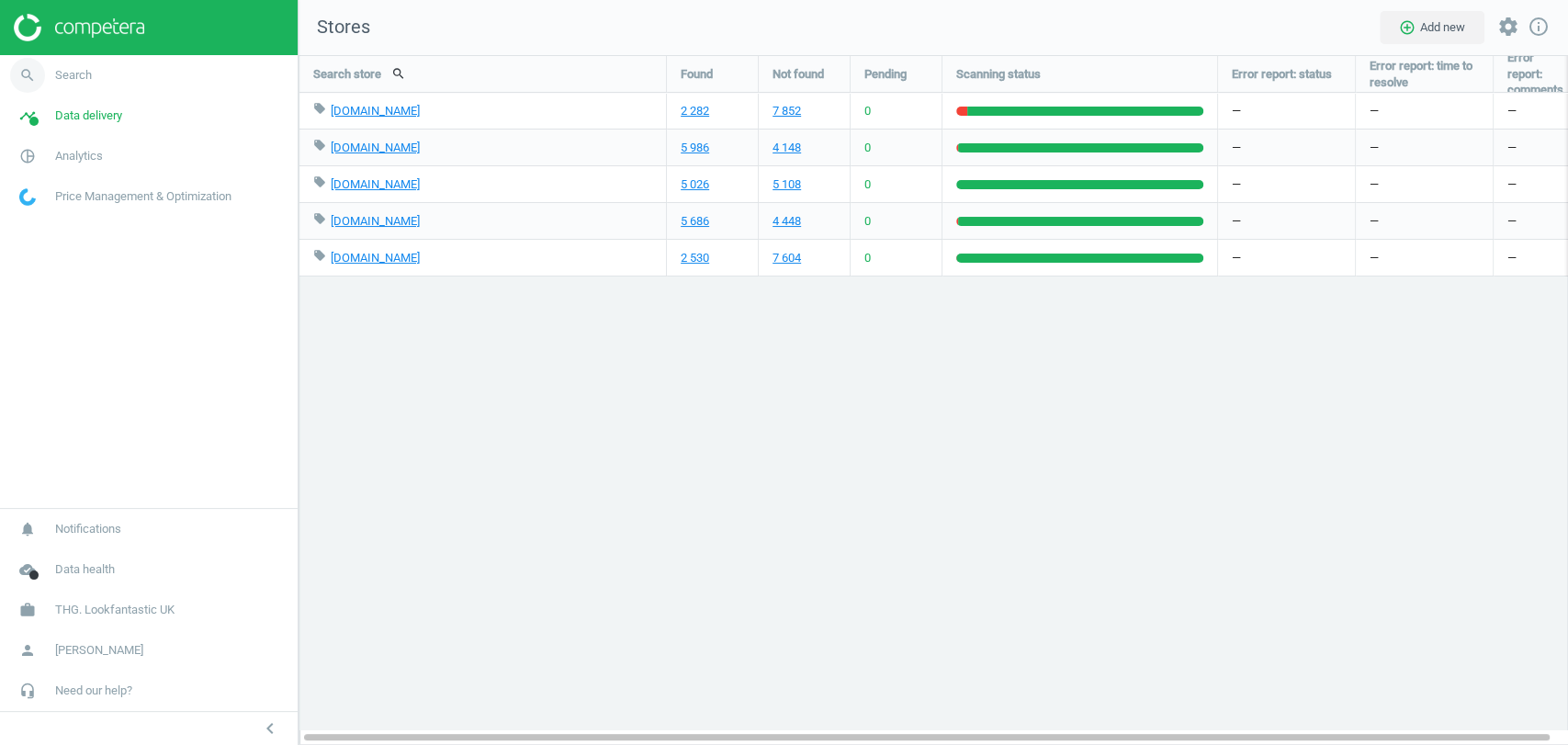
click at [93, 71] on link "search Search" at bounding box center [148, 76] width 297 height 41
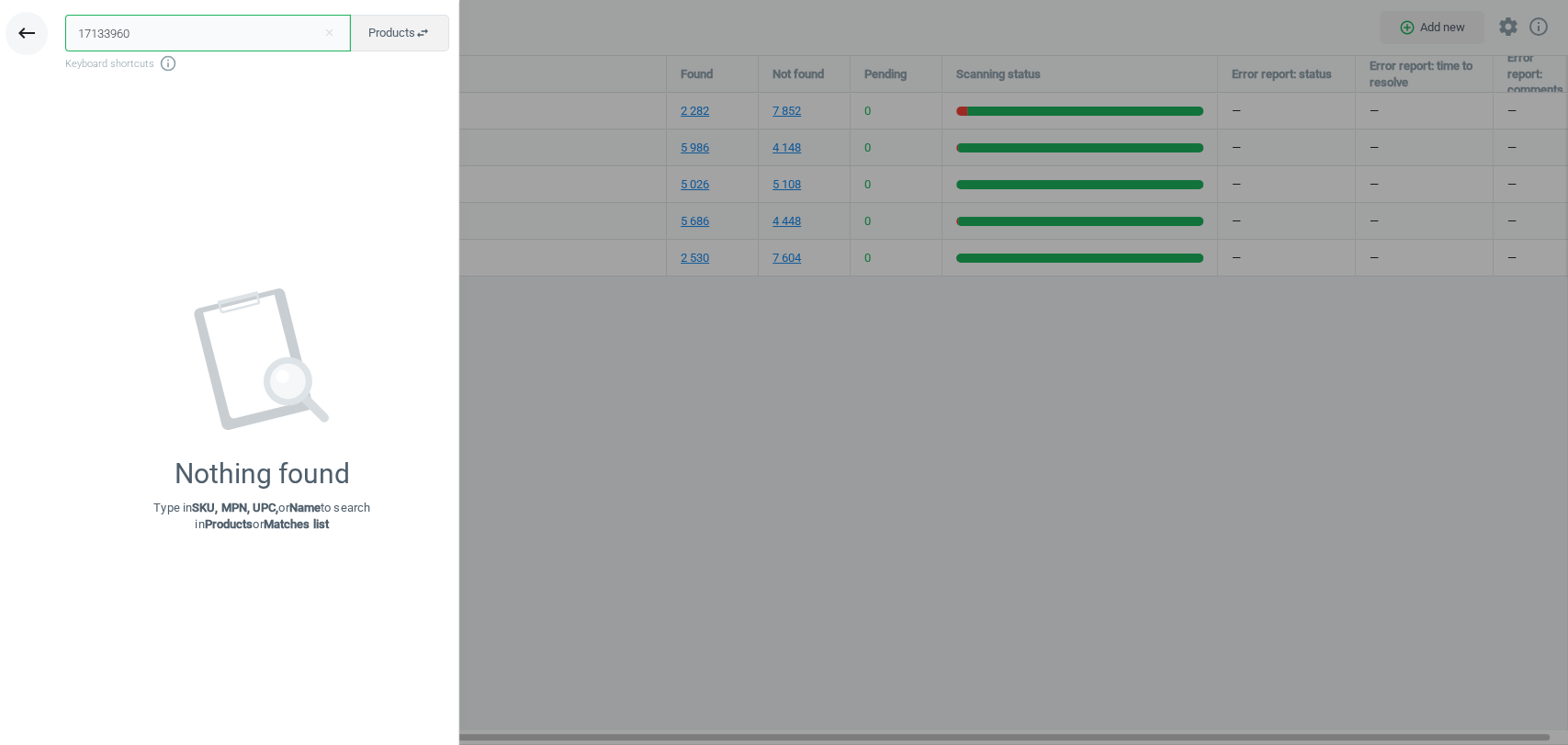
drag, startPoint x: 40, startPoint y: 44, endPoint x: 17, endPoint y: 46, distance: 23.1
click at [17, 46] on div "keyboard_backspace 17133960 close Products swap_horiz Keyboard shortcuts info_o…" at bounding box center [230, 375] width 459 height 745
paste input "6970798"
type input "16970798"
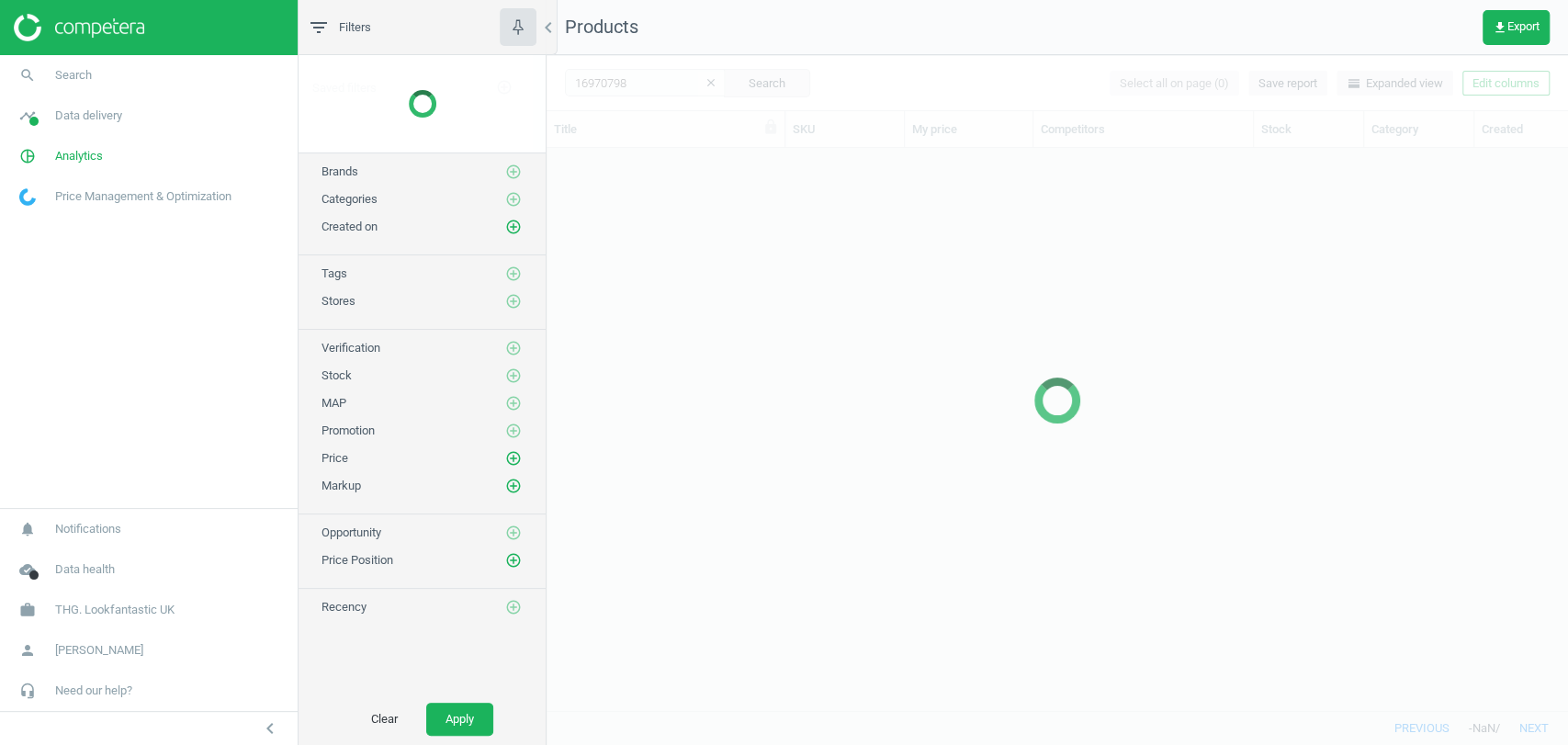
scroll to position [530, 1005]
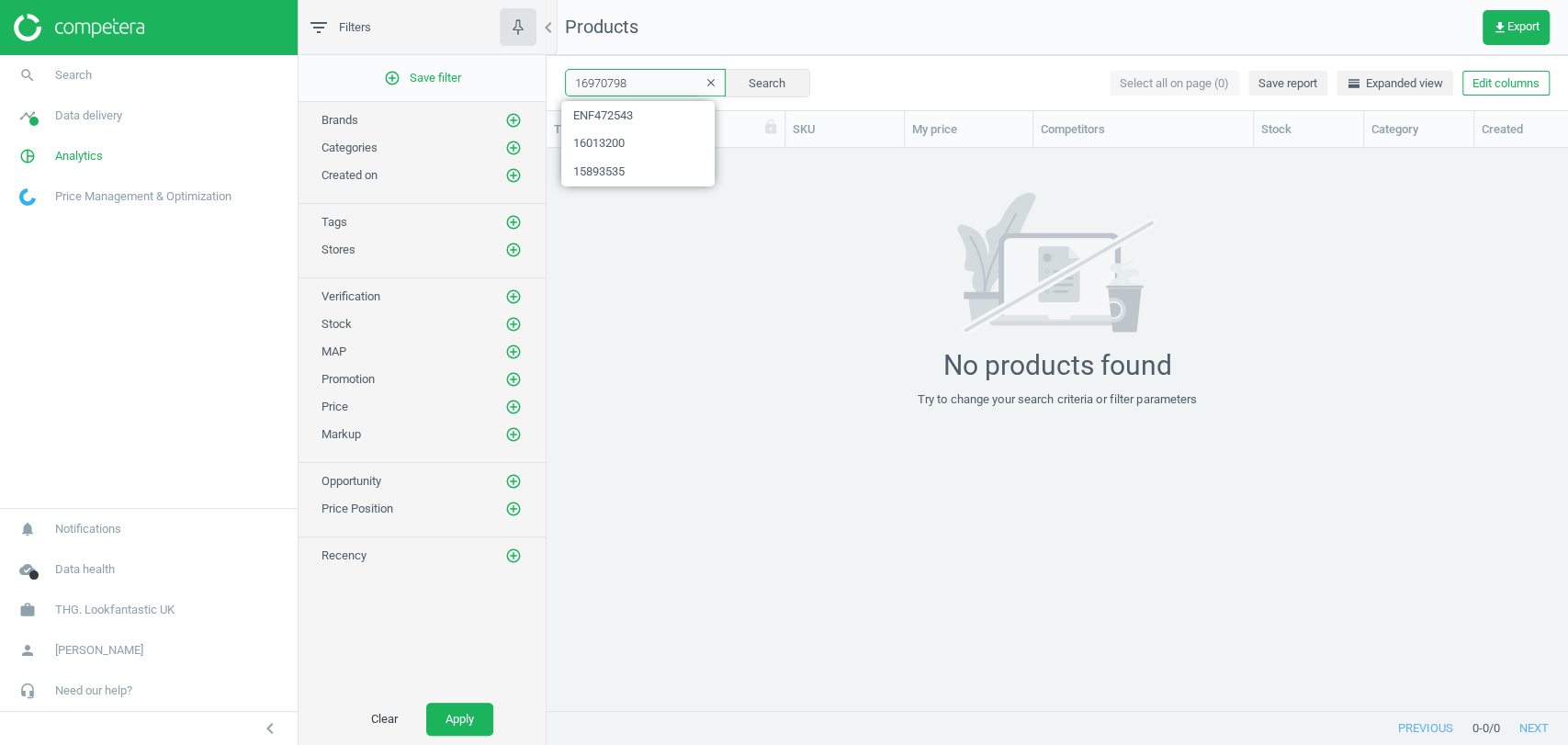
click at [632, 82] on input "16970798" at bounding box center [645, 82] width 161 height 27
drag, startPoint x: 632, startPoint y: 82, endPoint x: 547, endPoint y: 68, distance: 86.1
click at [547, 68] on div "16970798 clear Search Select all on page (0) Save report horizontal_split Expan…" at bounding box center [1057, 82] width 1022 height 55
paste input "5821479"
type input "15821479"
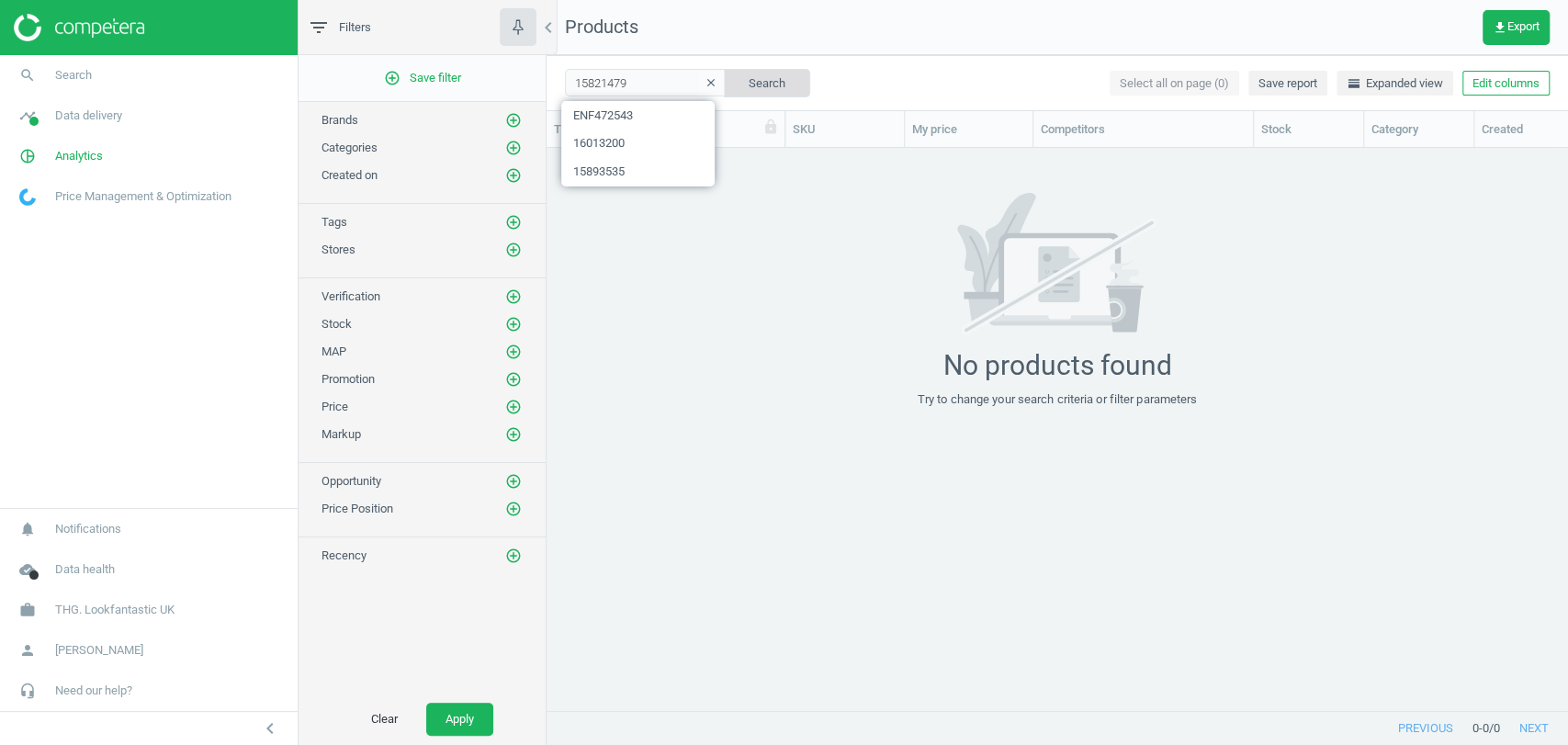
click at [766, 92] on button "Search" at bounding box center [766, 82] width 86 height 27
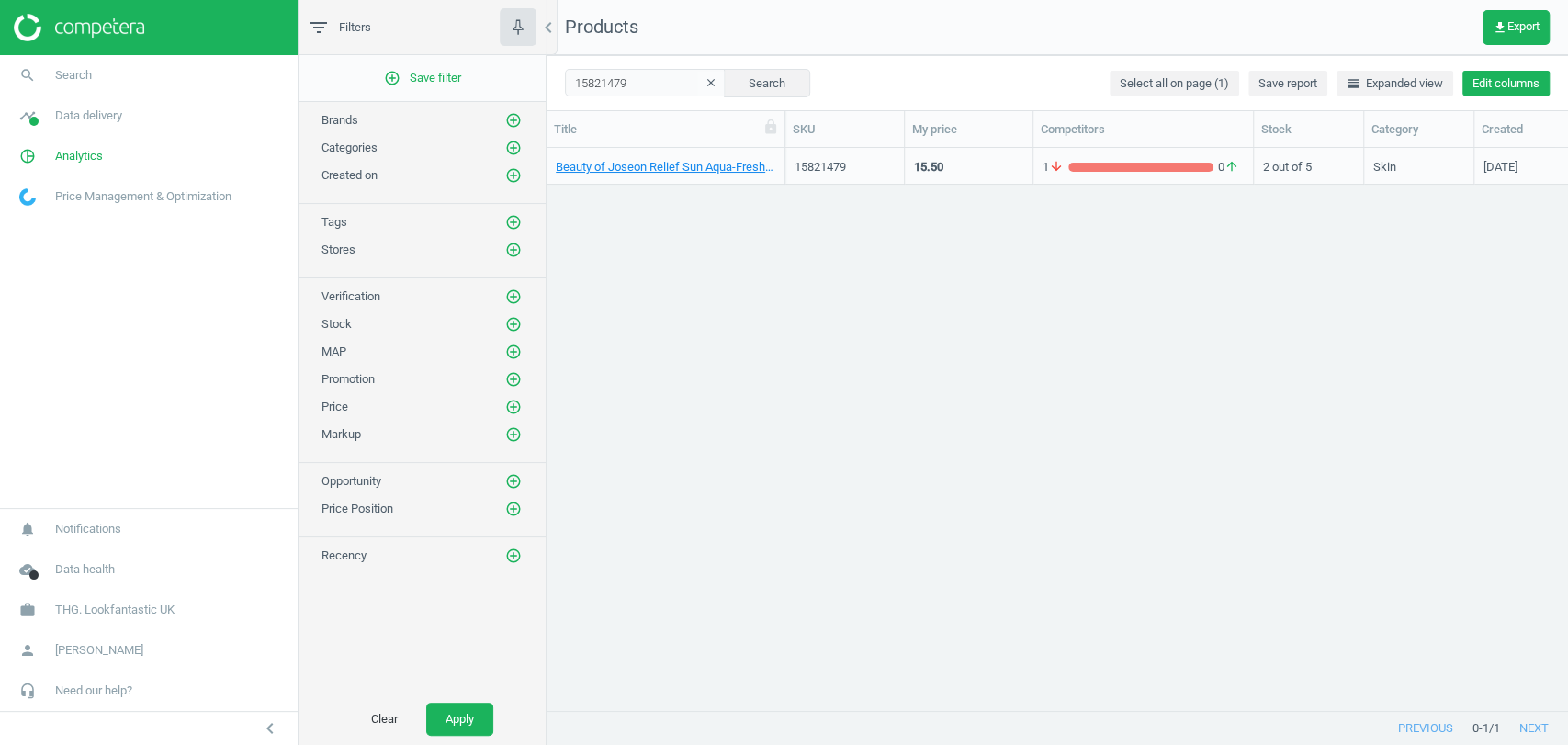
click at [1514, 88] on button "Edit columns" at bounding box center [1506, 83] width 87 height 26
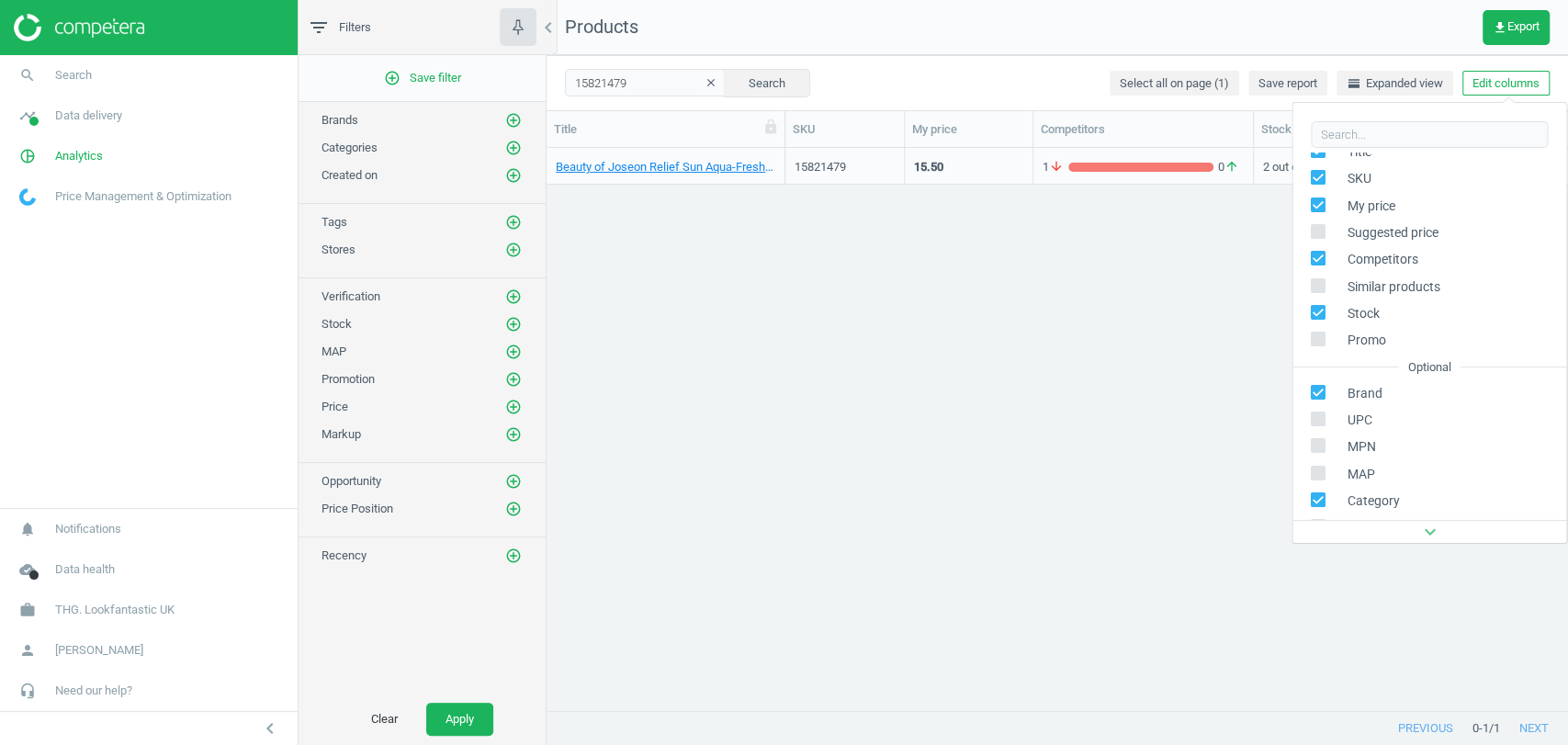
scroll to position [102, 0]
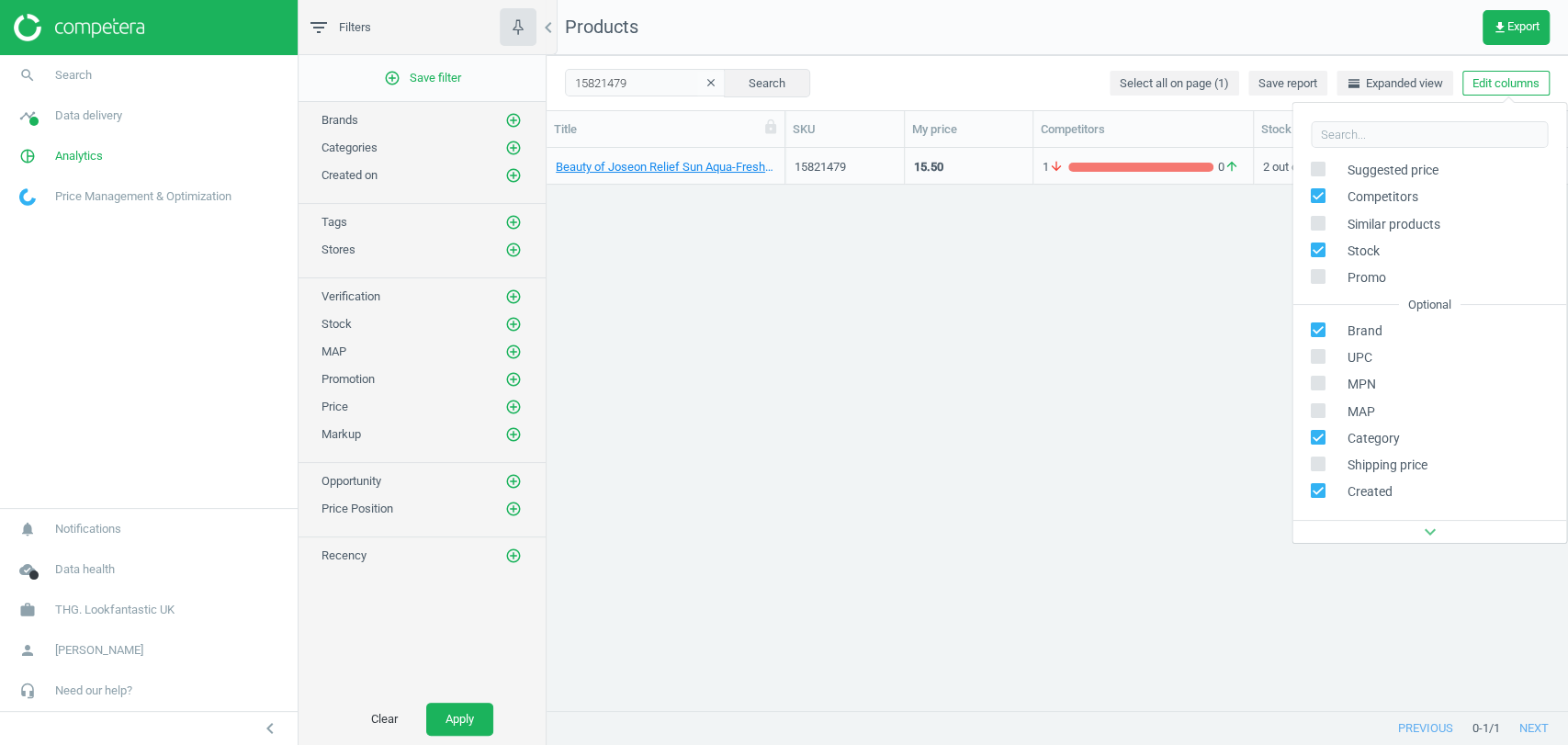
click at [1313, 356] on input "checkbox" at bounding box center [1318, 356] width 12 height 12
checkbox input "true"
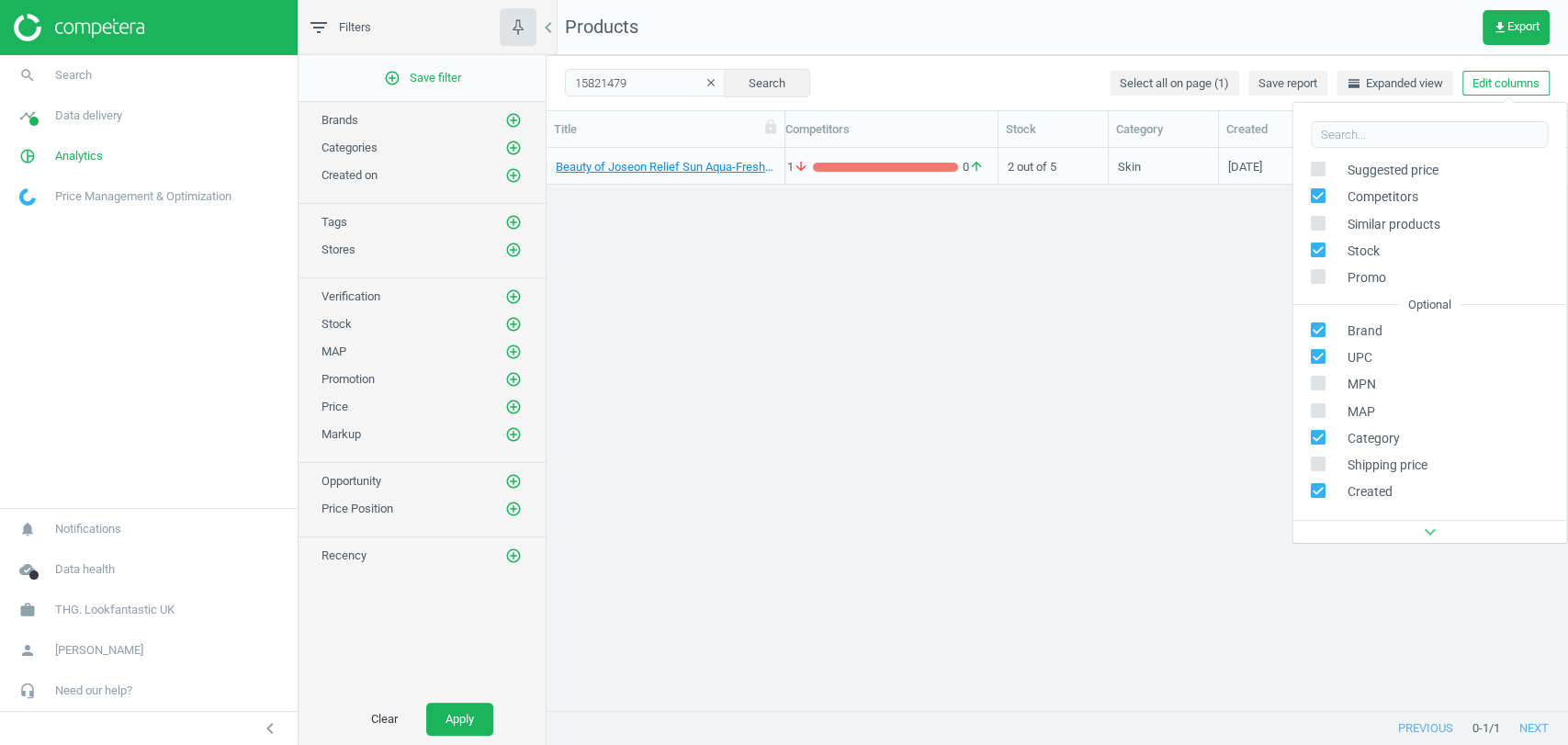
scroll to position [0, 256]
click at [1212, 587] on div "Beauty of Joseon Relief Sun Aqua-Fresh Rice + B5 SPF50+ 50ml 15821479 15.50 1 a…" at bounding box center [1057, 421] width 1022 height 546
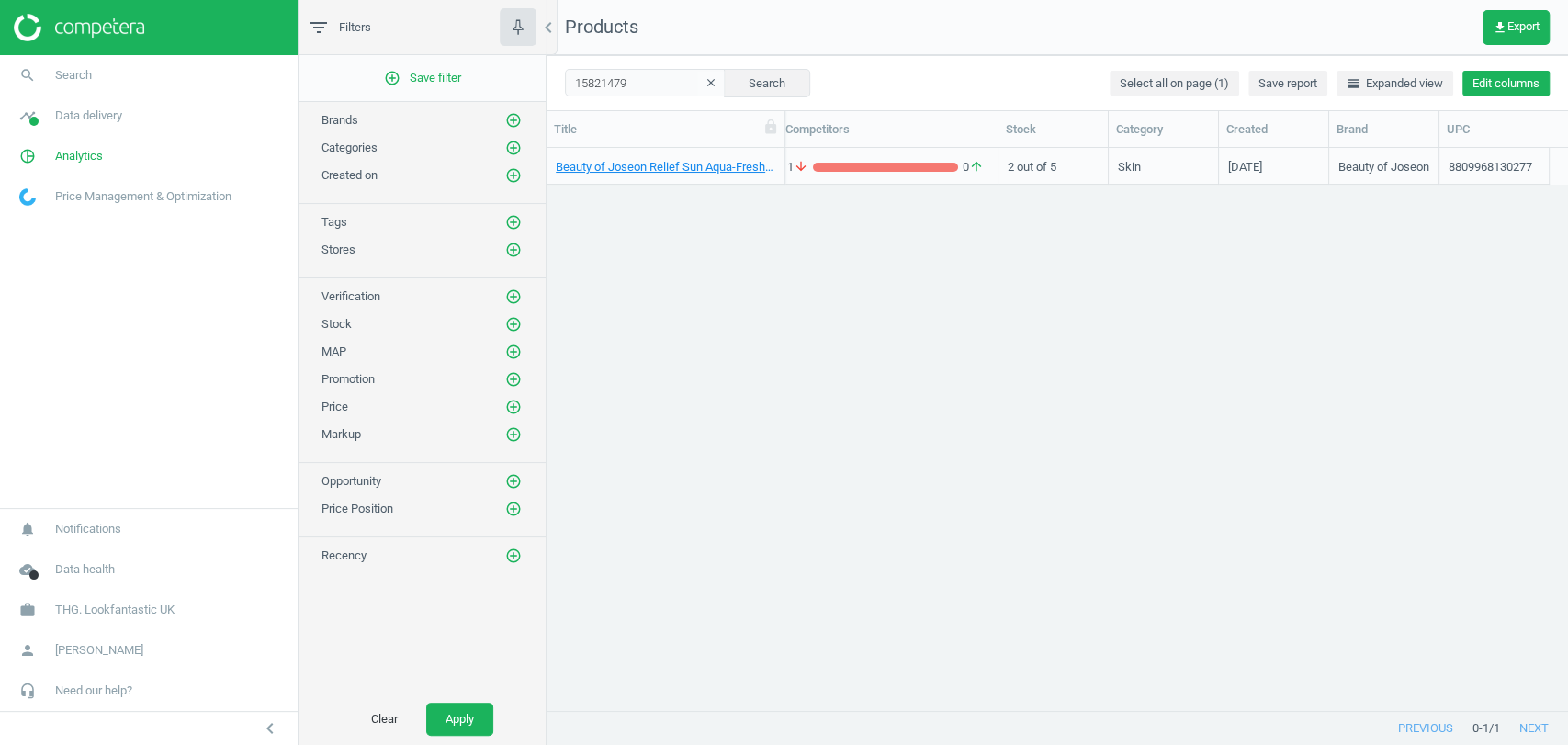
click at [1491, 92] on button "Edit columns" at bounding box center [1506, 83] width 87 height 26
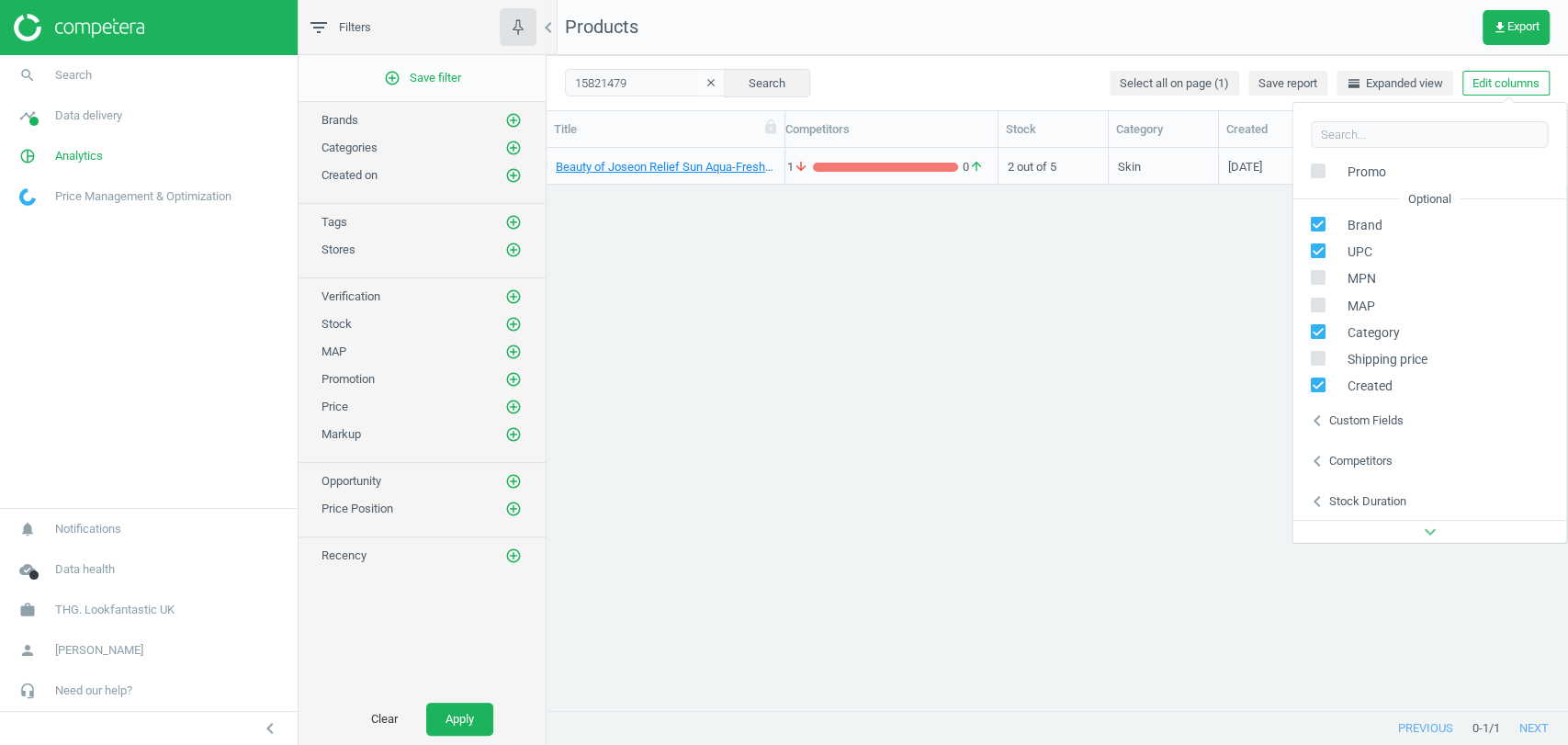
scroll to position [208, 0]
click at [1381, 412] on div "Custom fields" at bounding box center [1366, 419] width 75 height 16
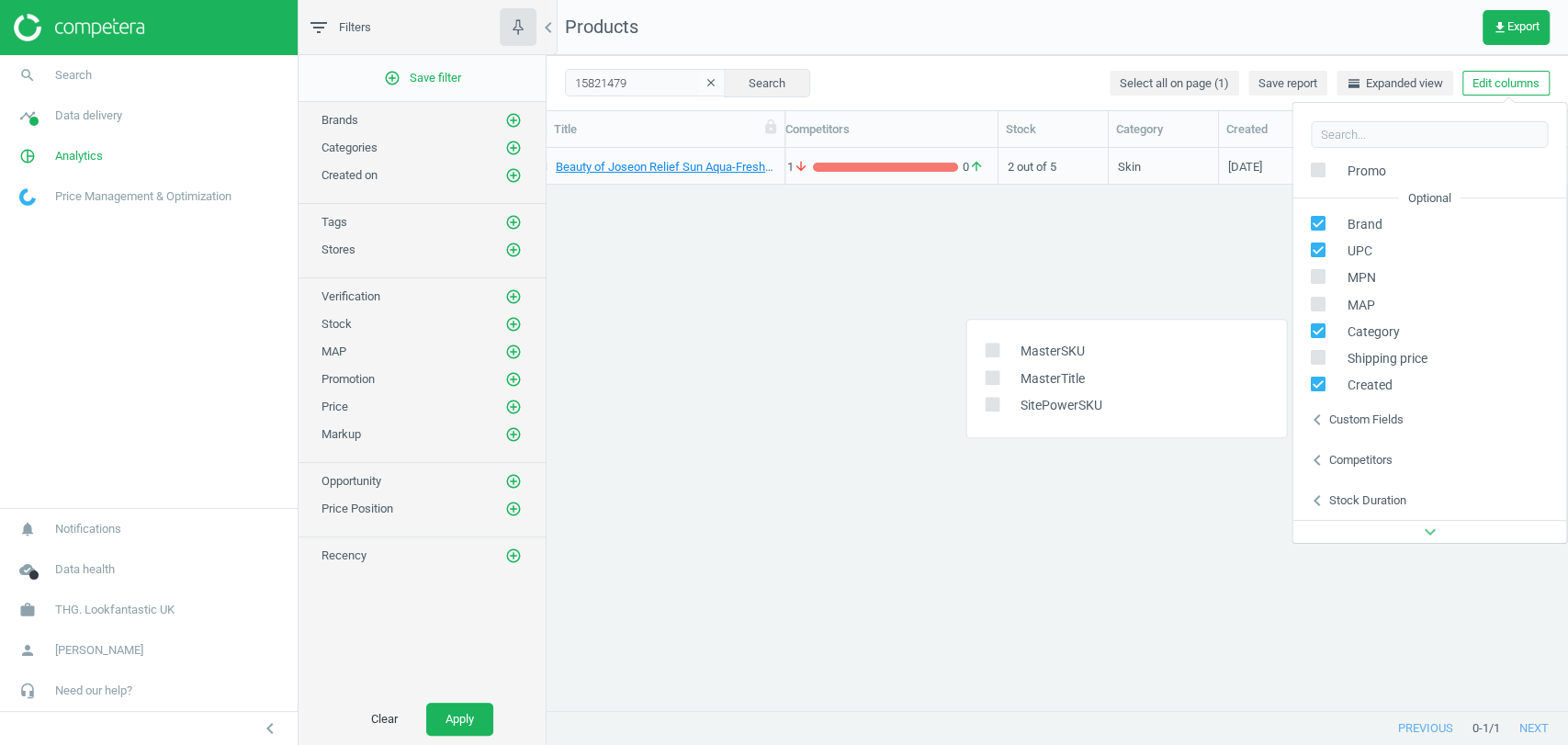
click at [988, 355] on input "checkbox" at bounding box center [992, 351] width 12 height 12
checkbox input "true"
click at [893, 496] on div "Beauty of Joseon Relief Sun Aqua-Fresh Rice + B5 SPF50+ 50ml 15821479 15.50 1 a…" at bounding box center [1057, 421] width 1022 height 546
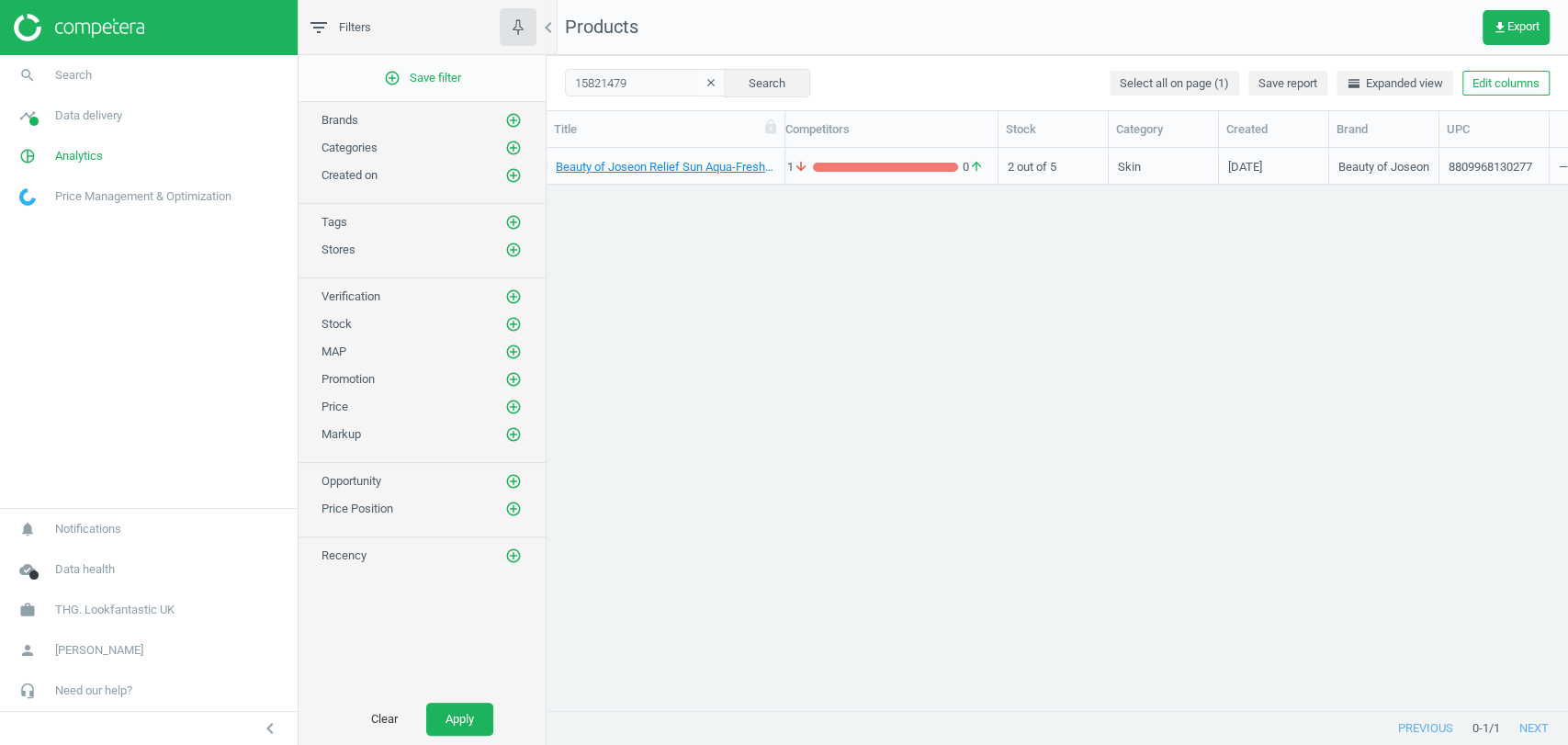
scroll to position [0, 364]
click at [1521, 91] on button "Edit columns" at bounding box center [1506, 83] width 87 height 26
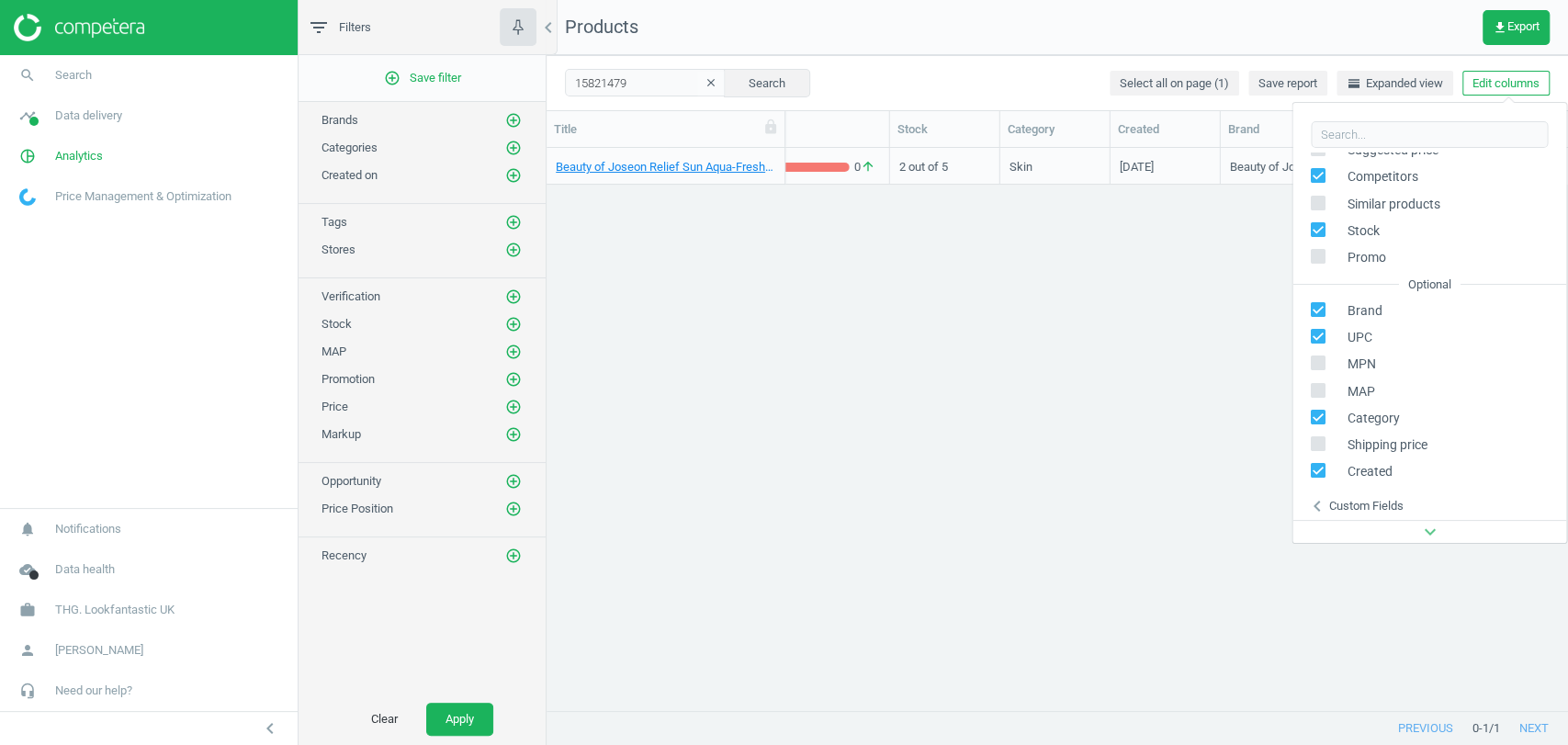
scroll to position [208, 0]
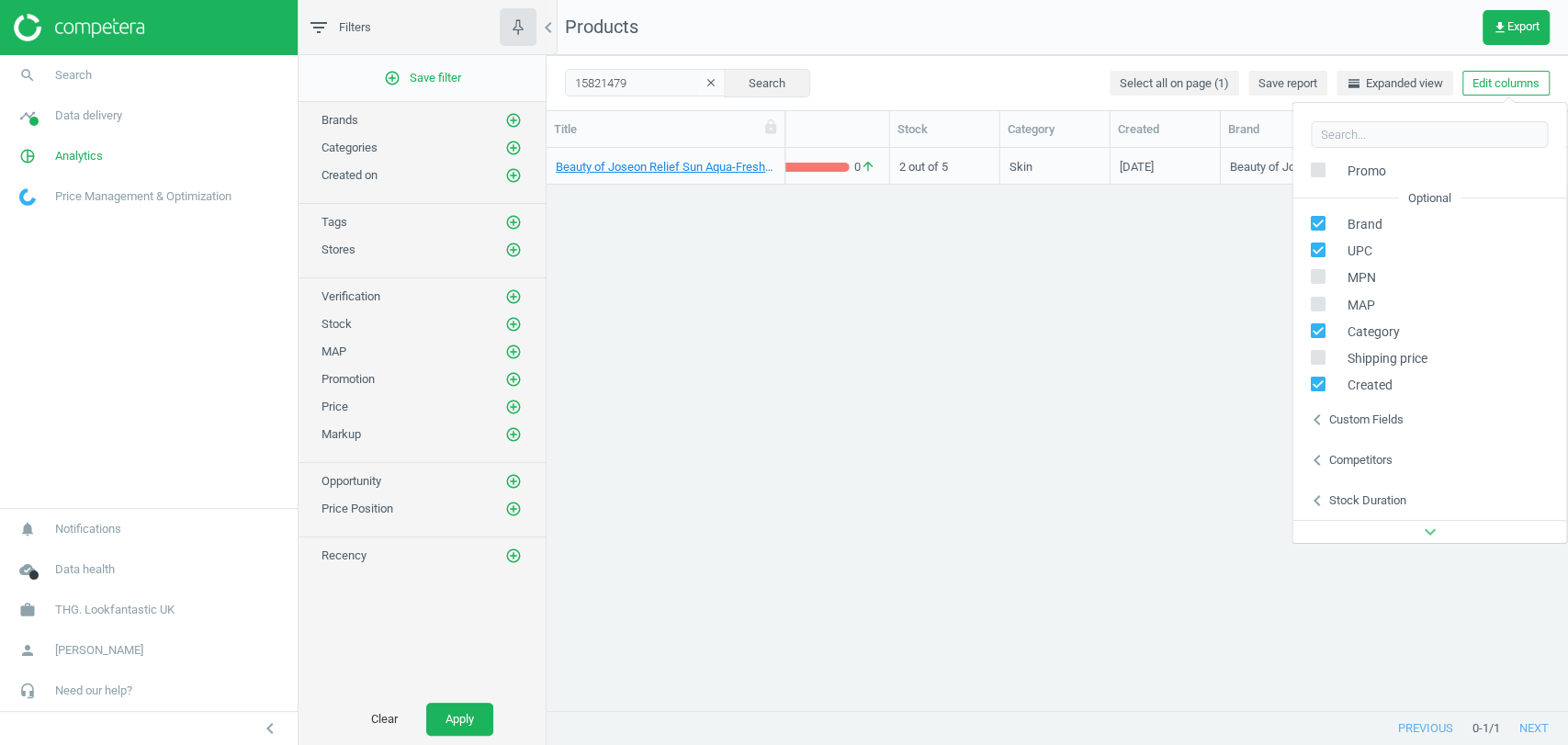
click at [1359, 417] on div "Custom fields" at bounding box center [1366, 419] width 75 height 16
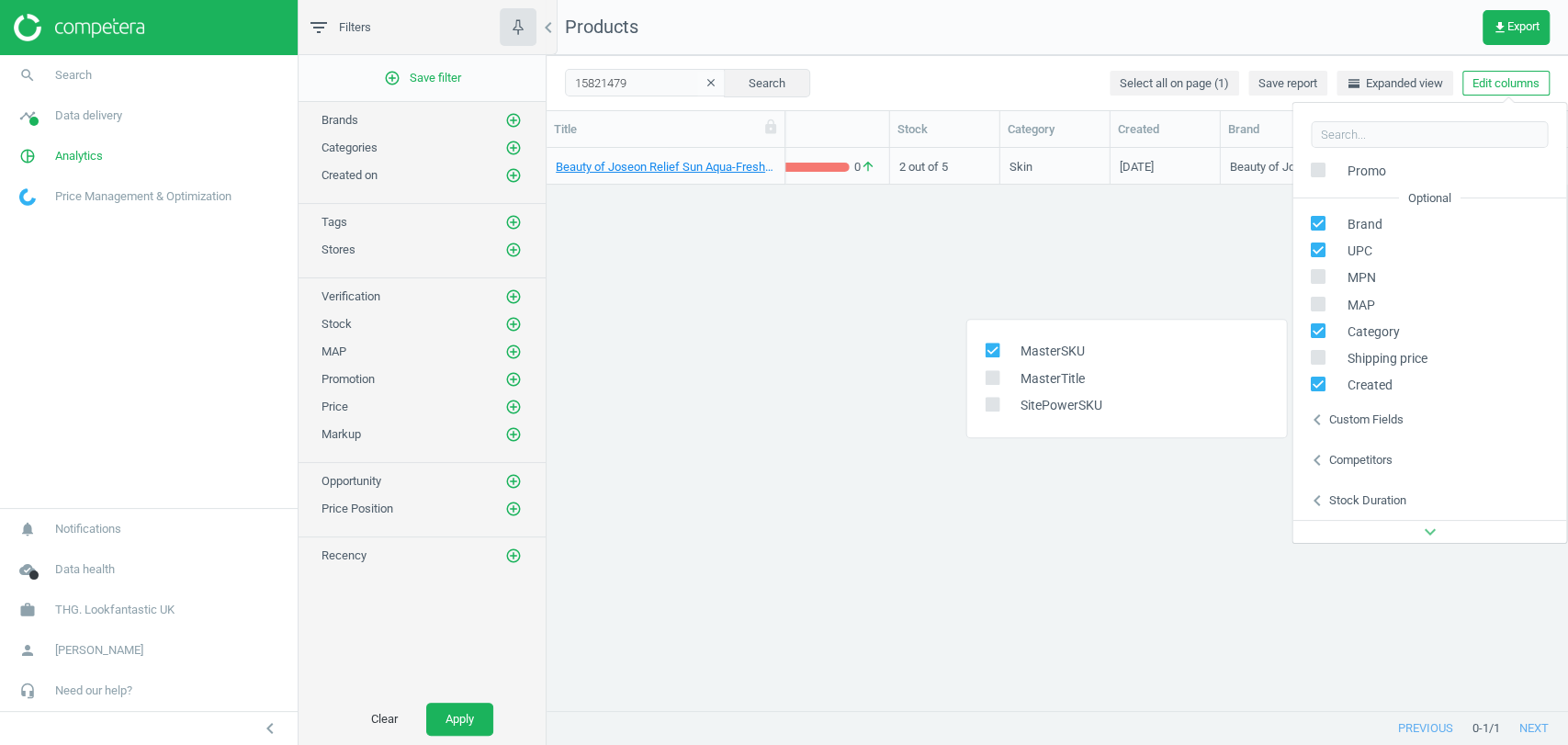
click at [992, 383] on input "checkbox" at bounding box center [992, 377] width 12 height 12
checkbox input "true"
click at [998, 406] on input "checkbox" at bounding box center [992, 405] width 12 height 12
checkbox input "true"
click at [1013, 504] on div "Beauty of Joseon Relief Sun Aqua-Fresh Rice + B5 SPF50+ 50ml 15821479 15.50 1 a…" at bounding box center [1057, 421] width 1022 height 546
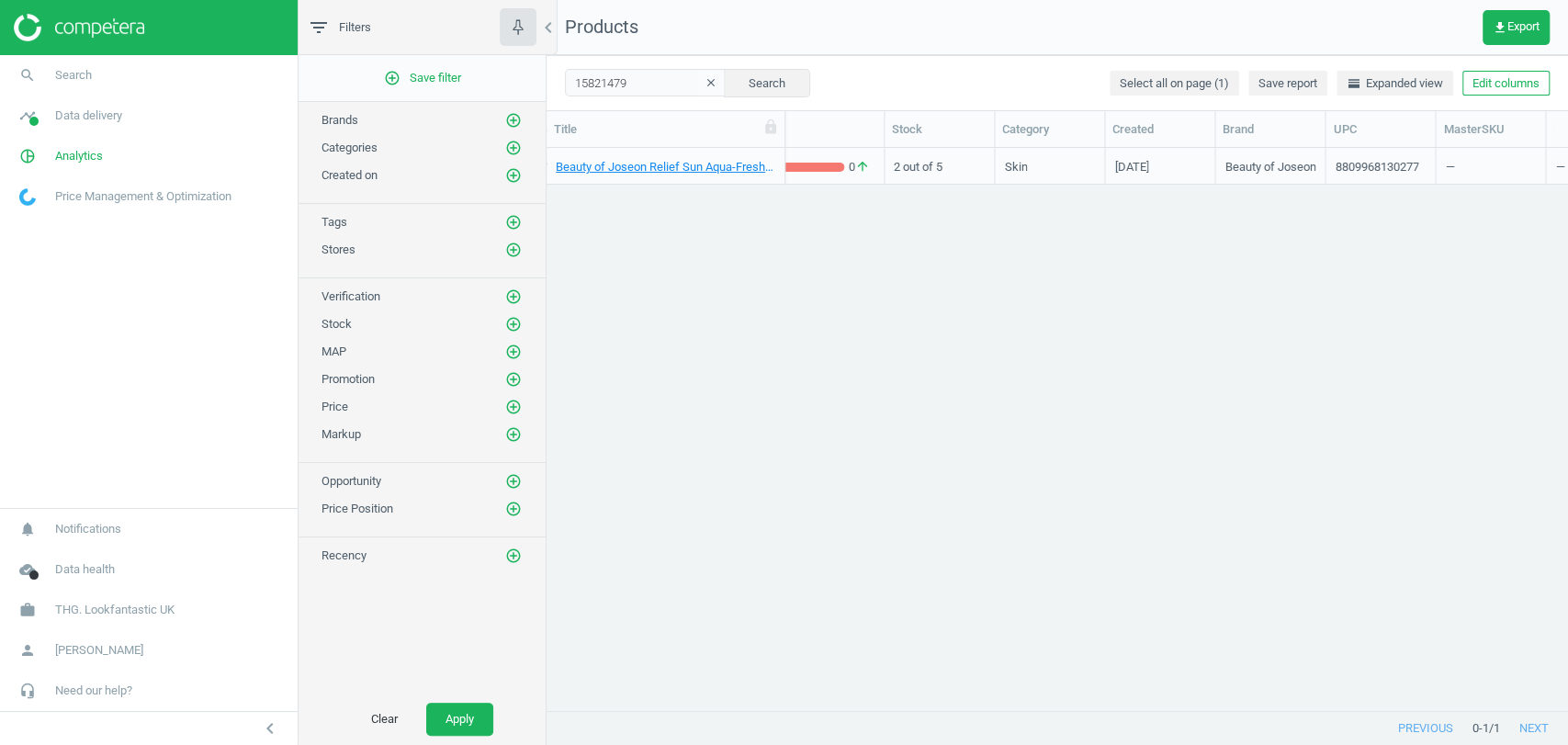
scroll to position [0, 581]
click at [1480, 80] on button "Edit columns" at bounding box center [1506, 83] width 87 height 26
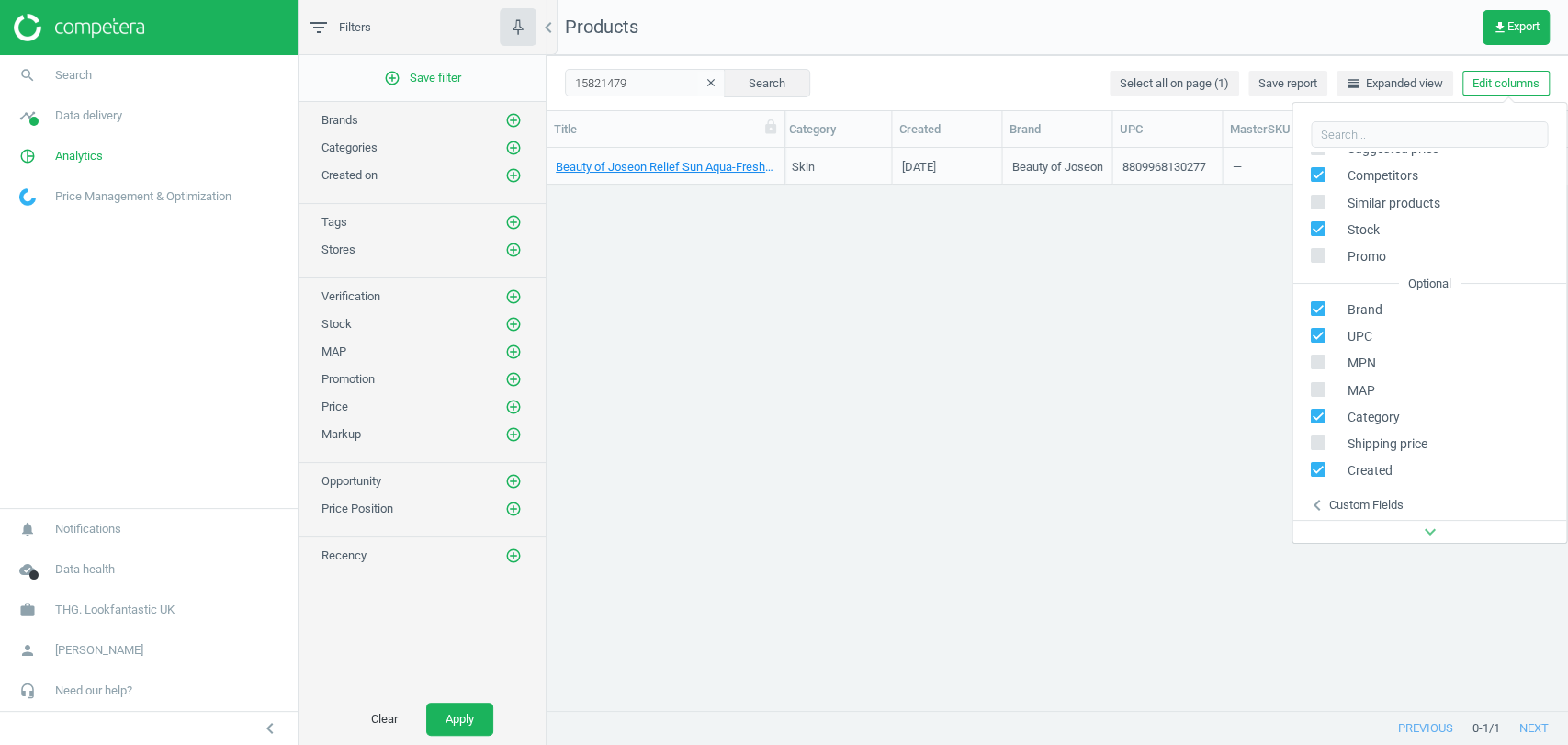
scroll to position [208, 0]
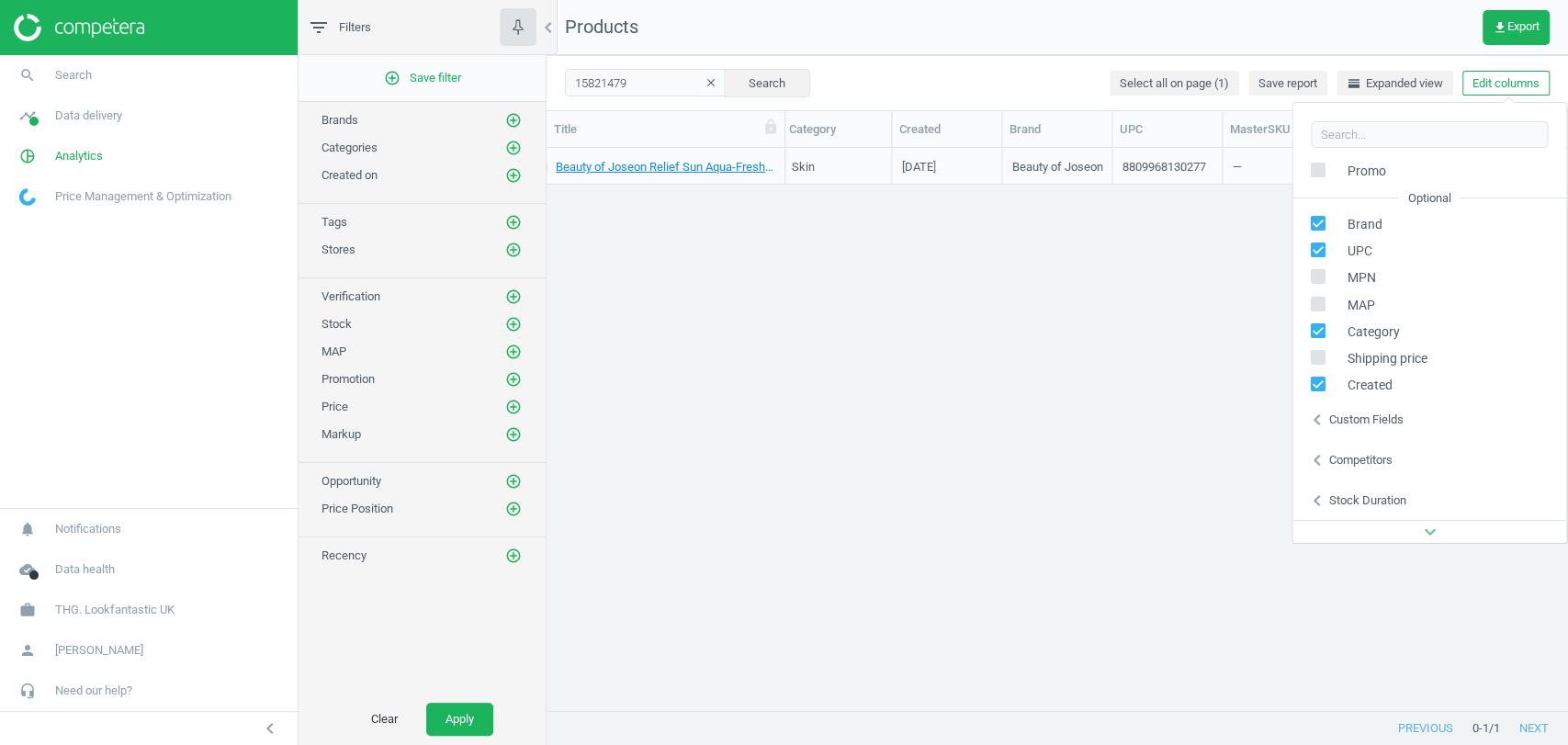
click at [1372, 420] on div "Custom fields" at bounding box center [1366, 419] width 75 height 16
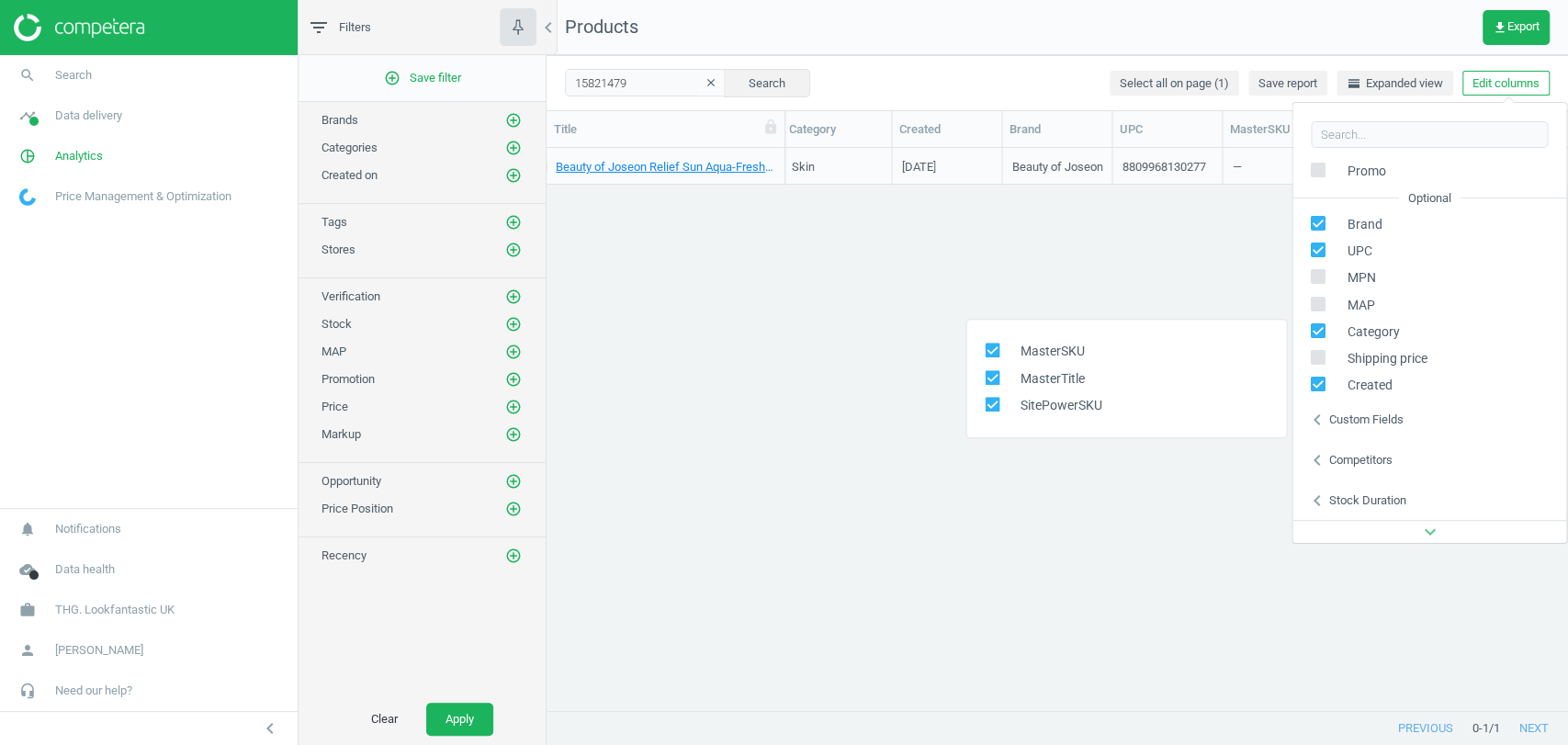
click at [1372, 420] on div "Custom fields" at bounding box center [1366, 419] width 75 height 16
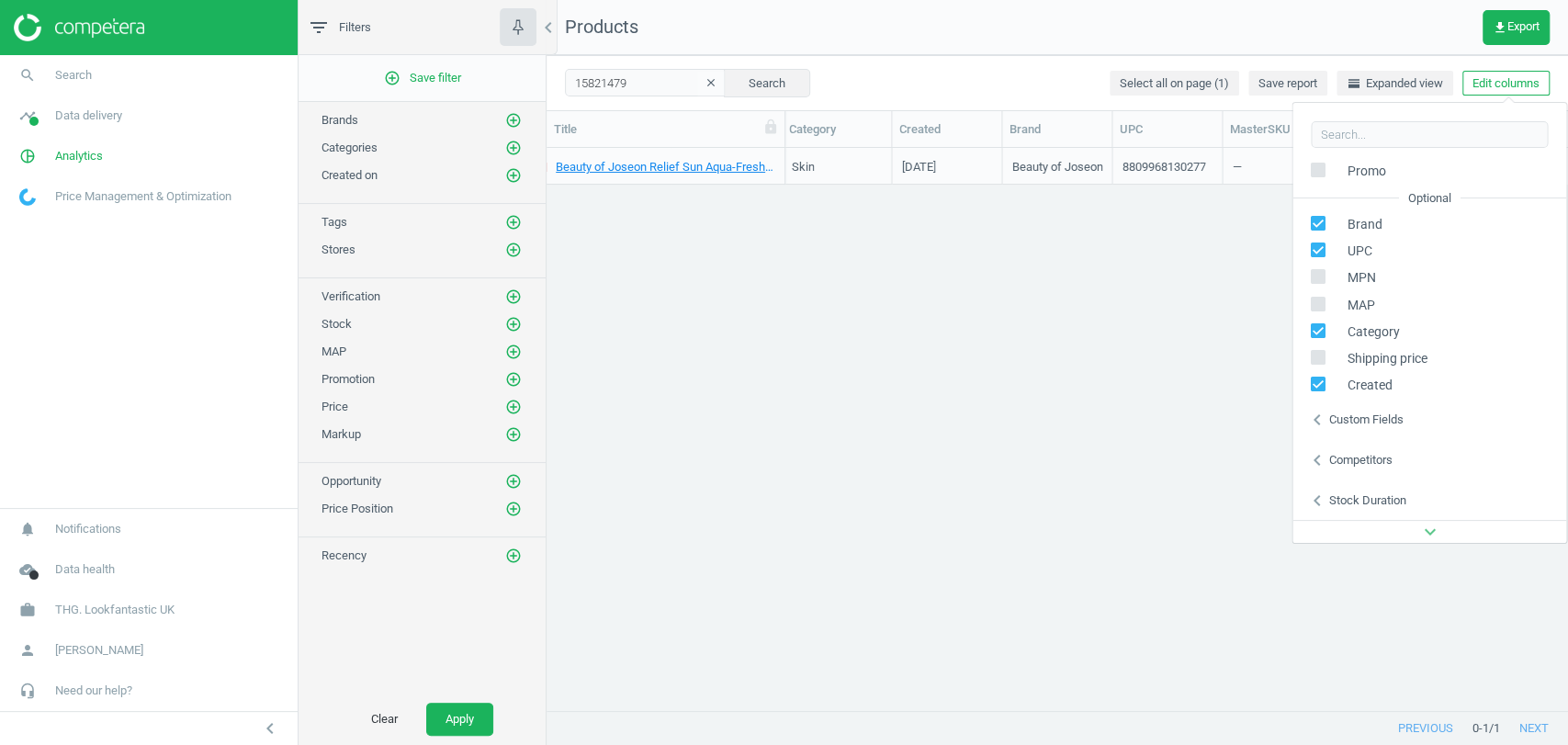
click at [1366, 459] on div "Competitors" at bounding box center [1360, 460] width 63 height 16
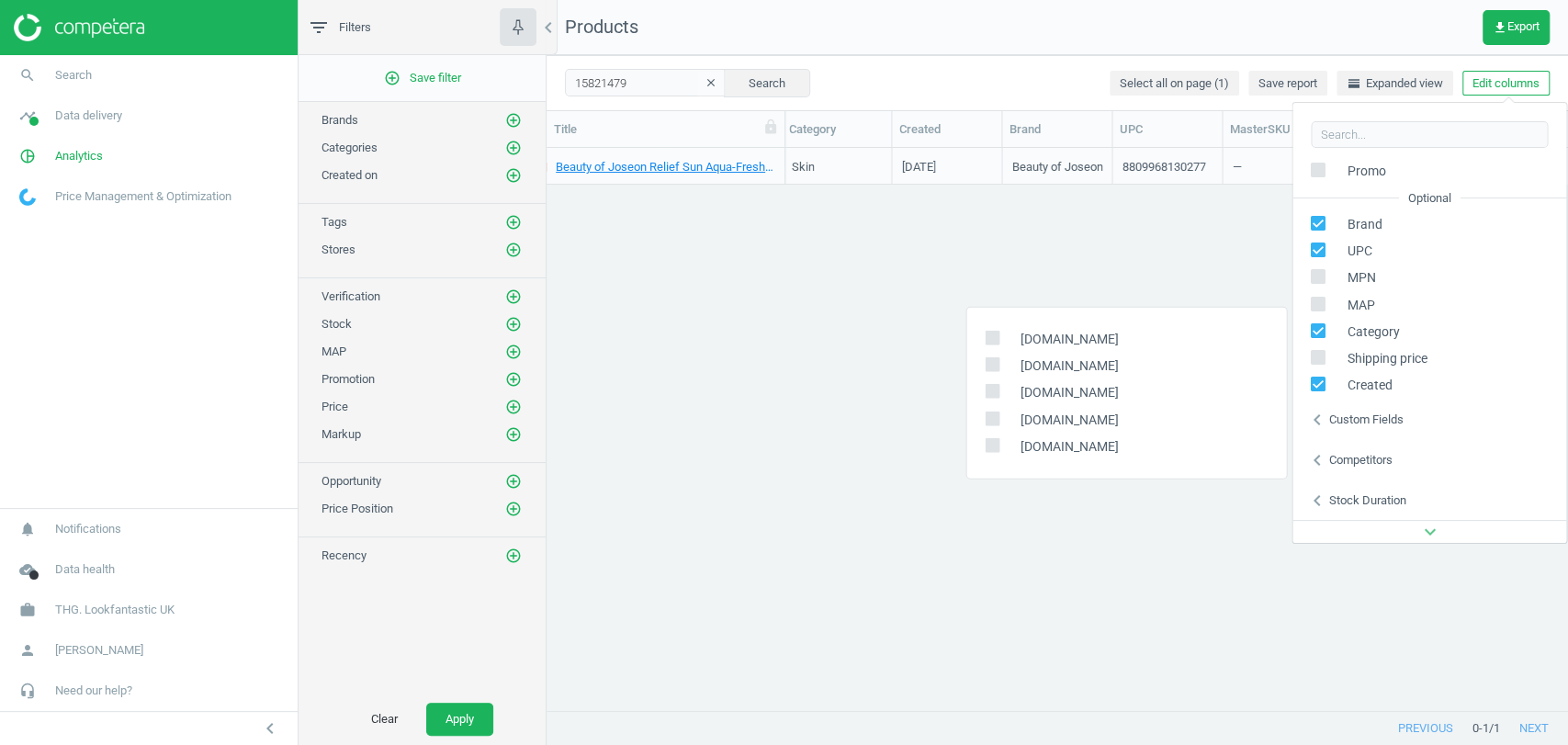
click at [1366, 459] on div "Competitors" at bounding box center [1360, 460] width 63 height 16
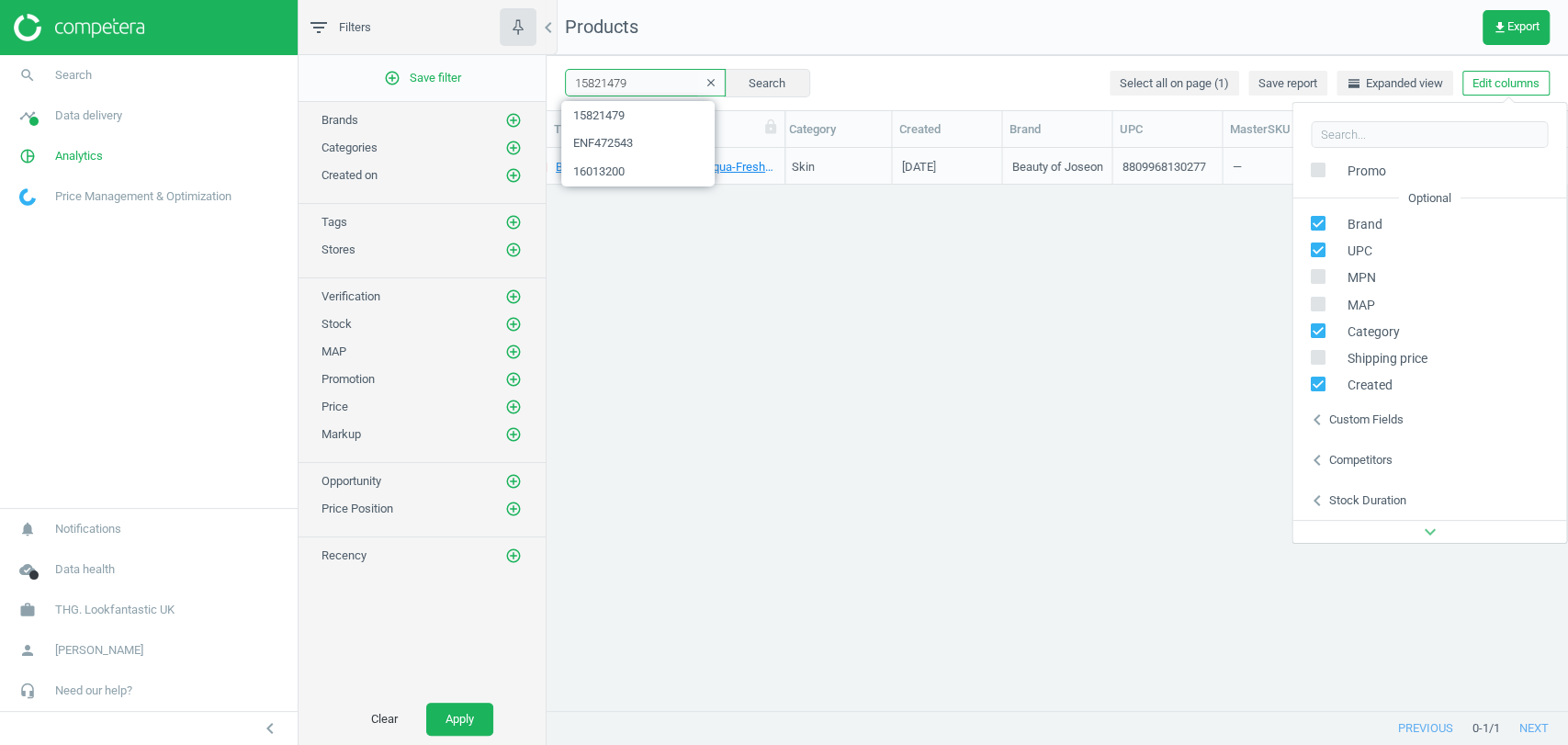
drag, startPoint x: 625, startPoint y: 72, endPoint x: 556, endPoint y: 82, distance: 69.7
click at [556, 82] on div "15821479 clear Search Select all on page (1) Save report horizontal_split Expan…" at bounding box center [1057, 82] width 1022 height 55
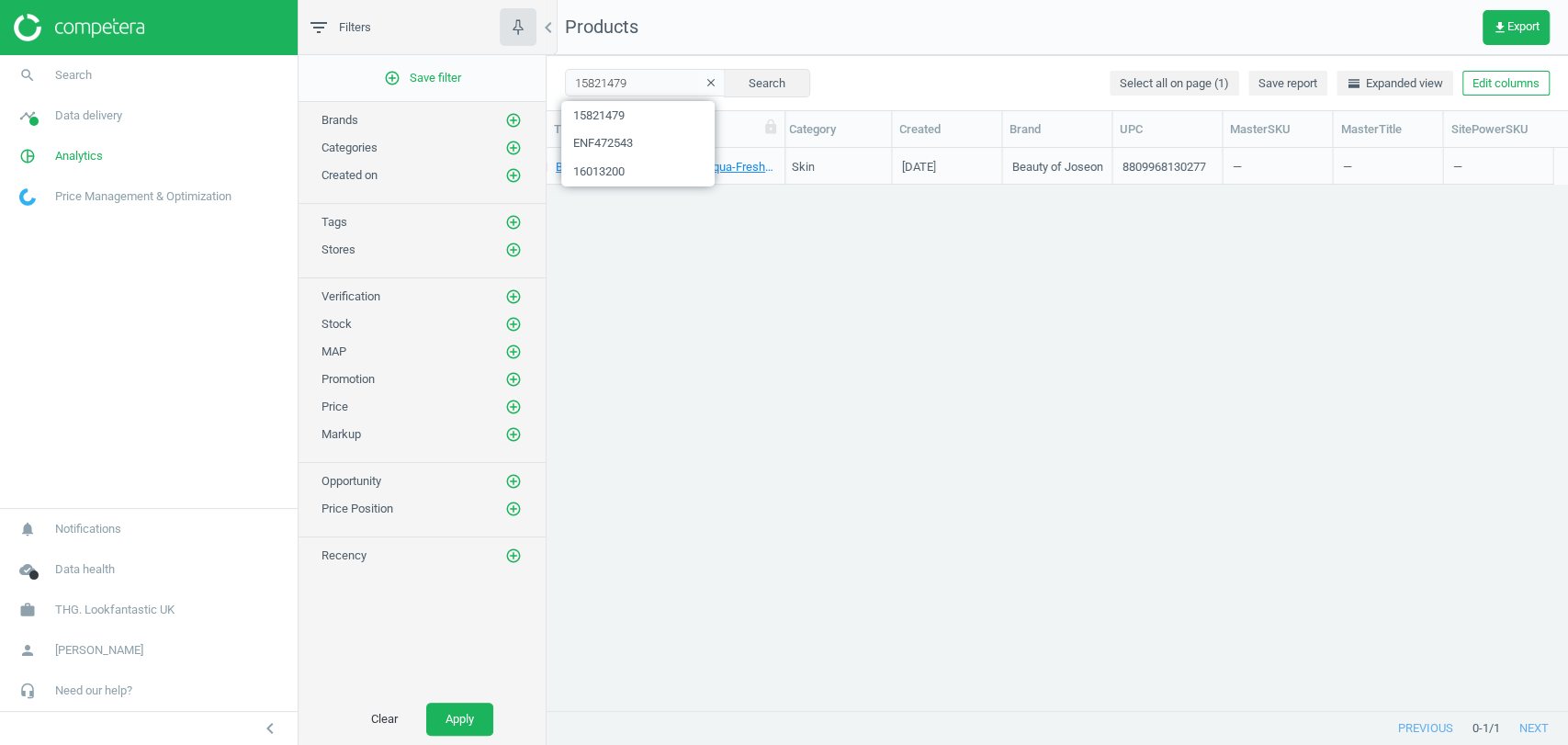
click at [765, 274] on div "Beauty of Joseon Relief Sun Aqua-Fresh Rice + B5 SPF50+ 50ml 15821479 15.50 1 a…" at bounding box center [1057, 421] width 1022 height 546
click at [640, 80] on input "15821479" at bounding box center [645, 82] width 161 height 27
paste input "15443553"
type input "15821479 15443553"
click at [753, 79] on button "Search" at bounding box center [766, 82] width 86 height 27
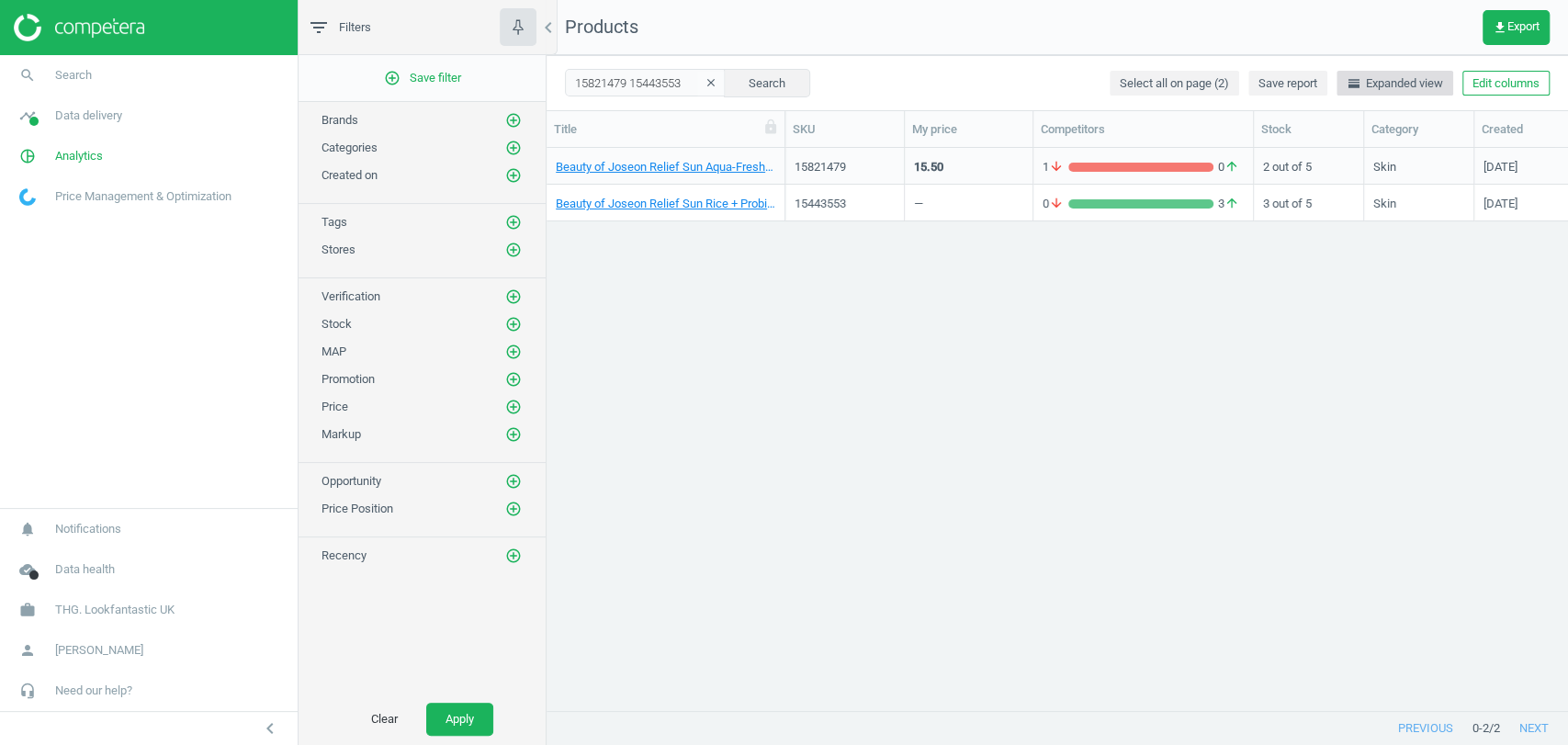
click at [1378, 82] on span "horizontal_split Expanded view" at bounding box center [1396, 83] width 97 height 16
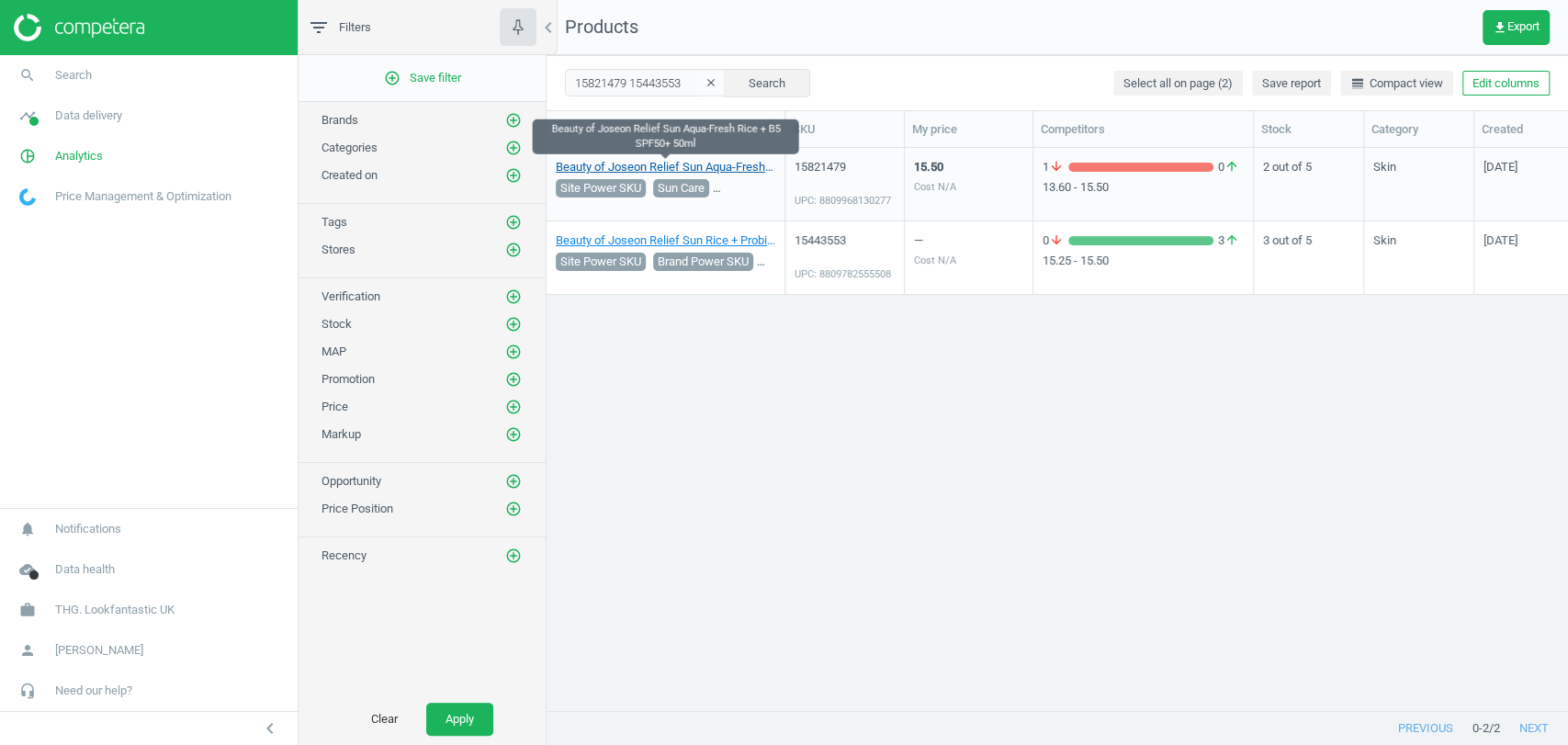
click at [731, 171] on link "Beauty of Joseon Relief Sun Aqua-Fresh Rice + B5 SPF50+ 50ml" at bounding box center [665, 167] width 220 height 16
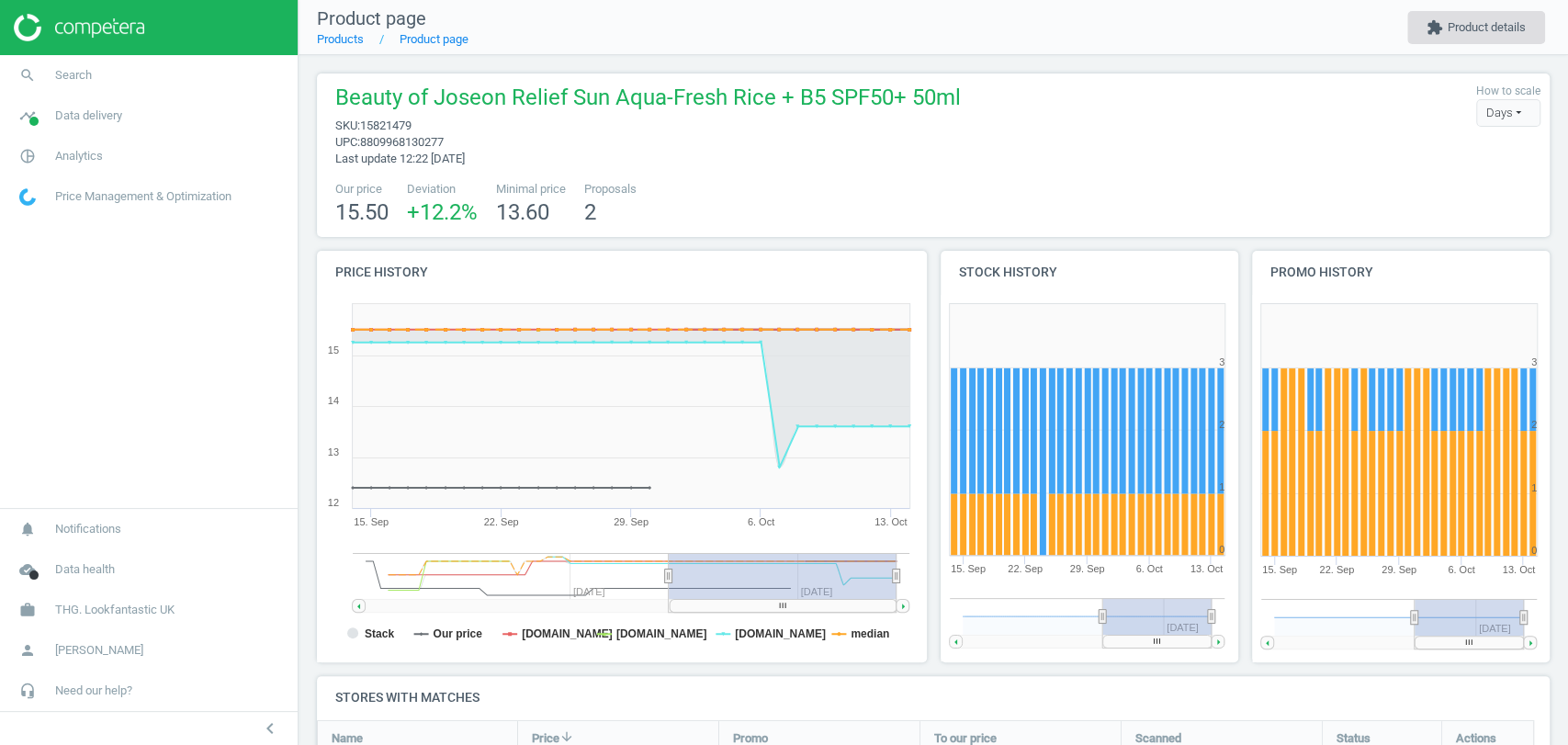
click at [1467, 31] on button "extension Product details" at bounding box center [1476, 27] width 138 height 33
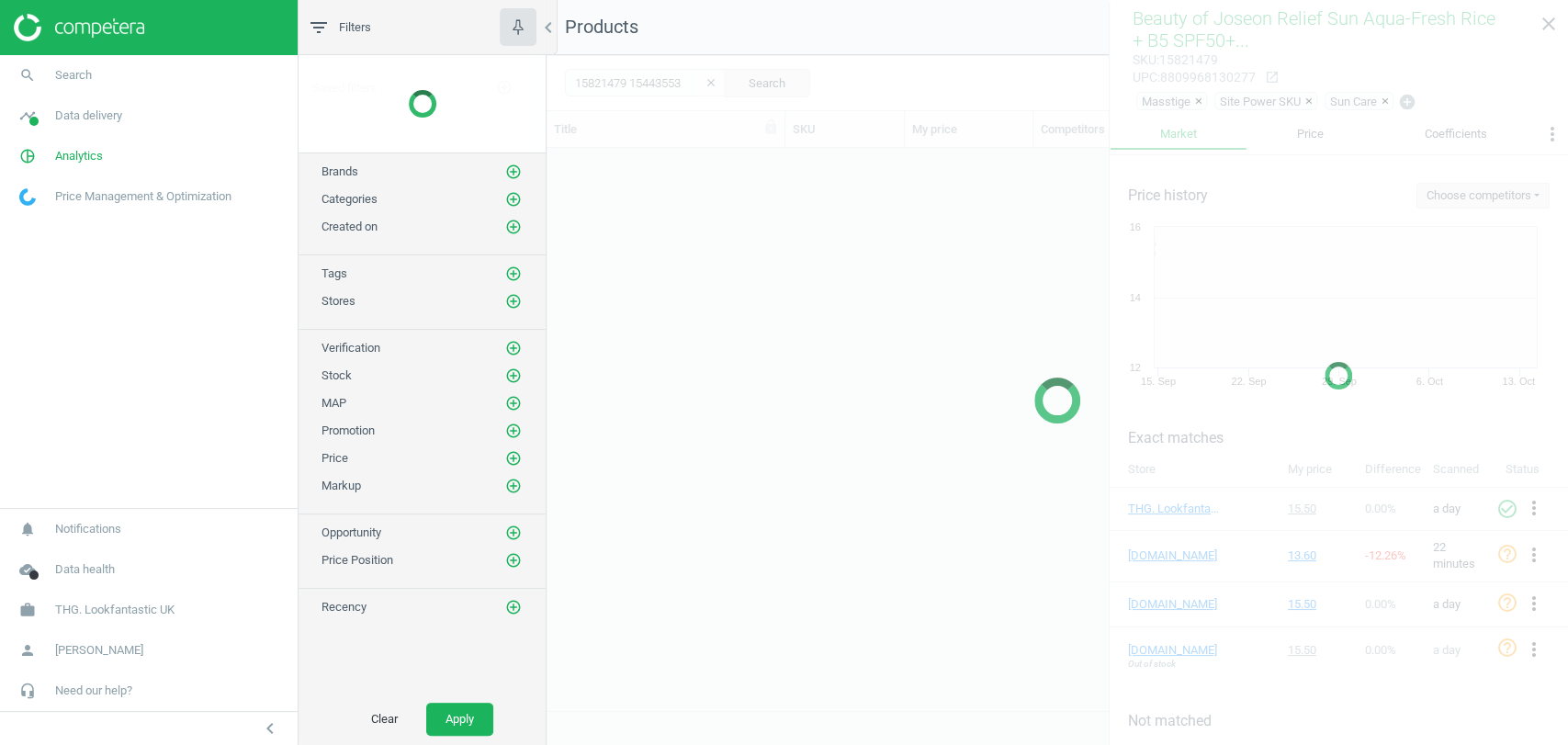
scroll to position [530, 1005]
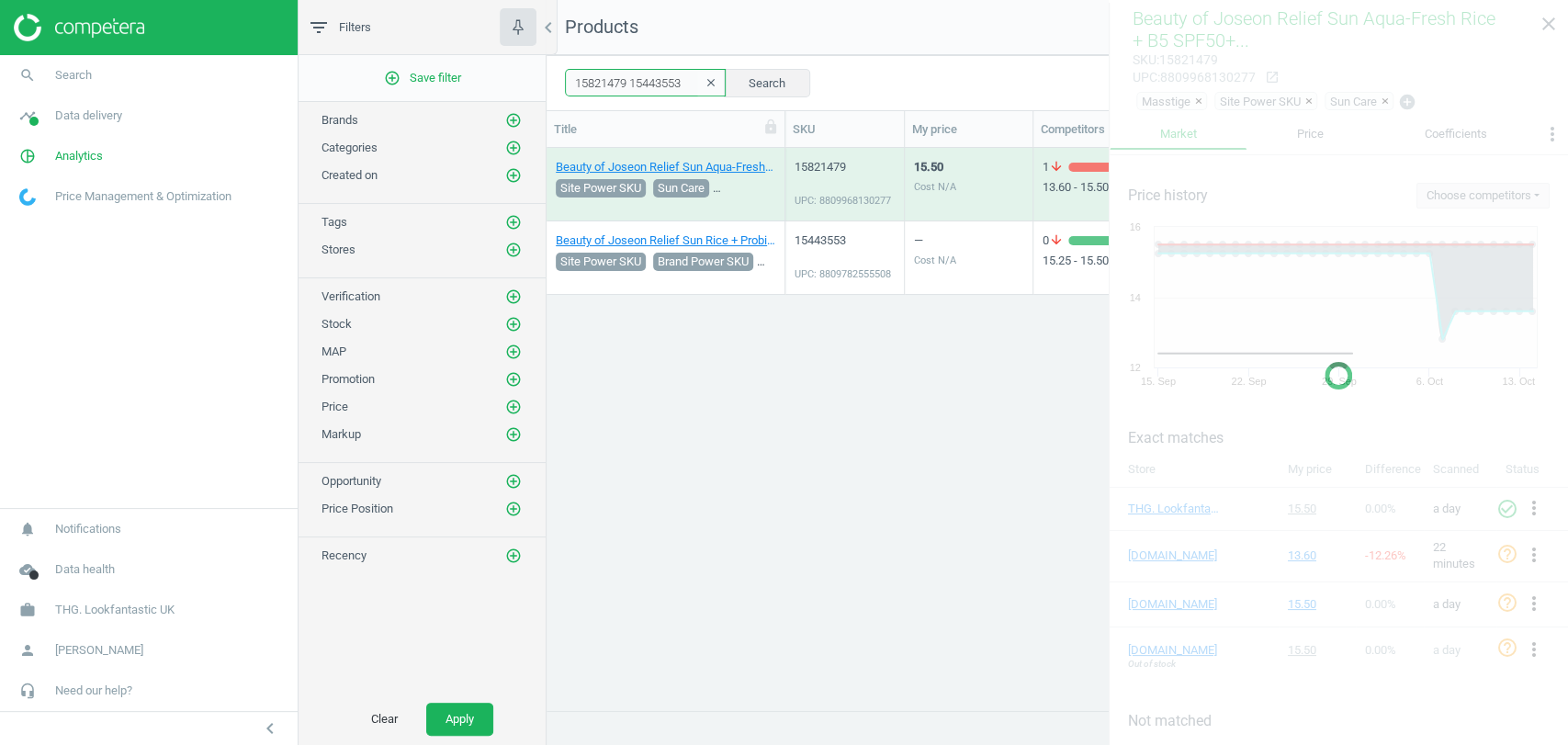
click at [677, 82] on input "15821479 15443553" at bounding box center [645, 82] width 161 height 27
paste input "16961386"
type input "15821479 15443553 16961386"
click at [762, 87] on button "Search" at bounding box center [766, 82] width 86 height 27
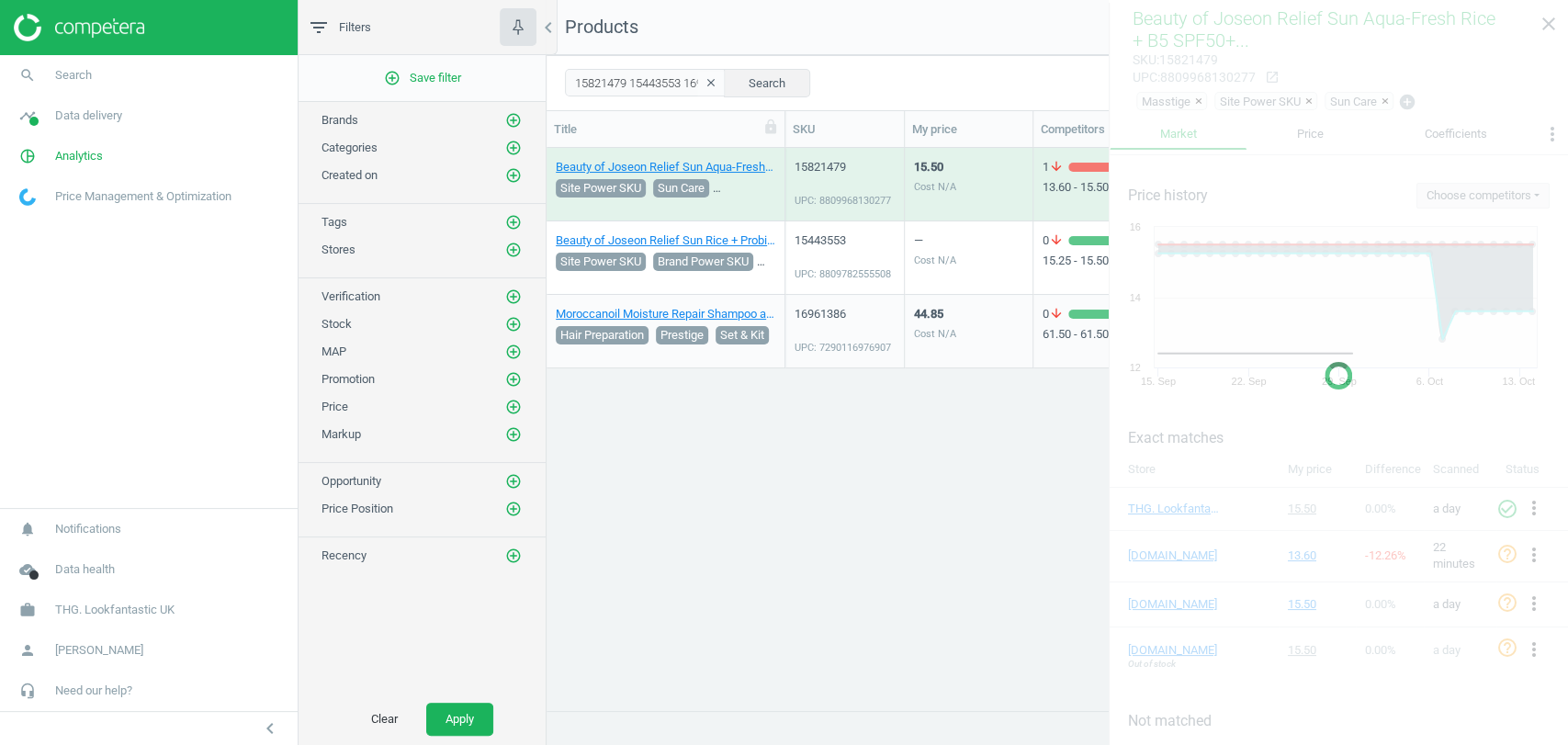
click at [1546, 27] on div at bounding box center [1338, 375] width 459 height 745
click at [1001, 492] on div "Beauty of Joseon Relief Sun Aqua-Fresh Rice + B5 SPF50+ 50ml Site Power SKU Sun…" at bounding box center [1057, 421] width 1022 height 546
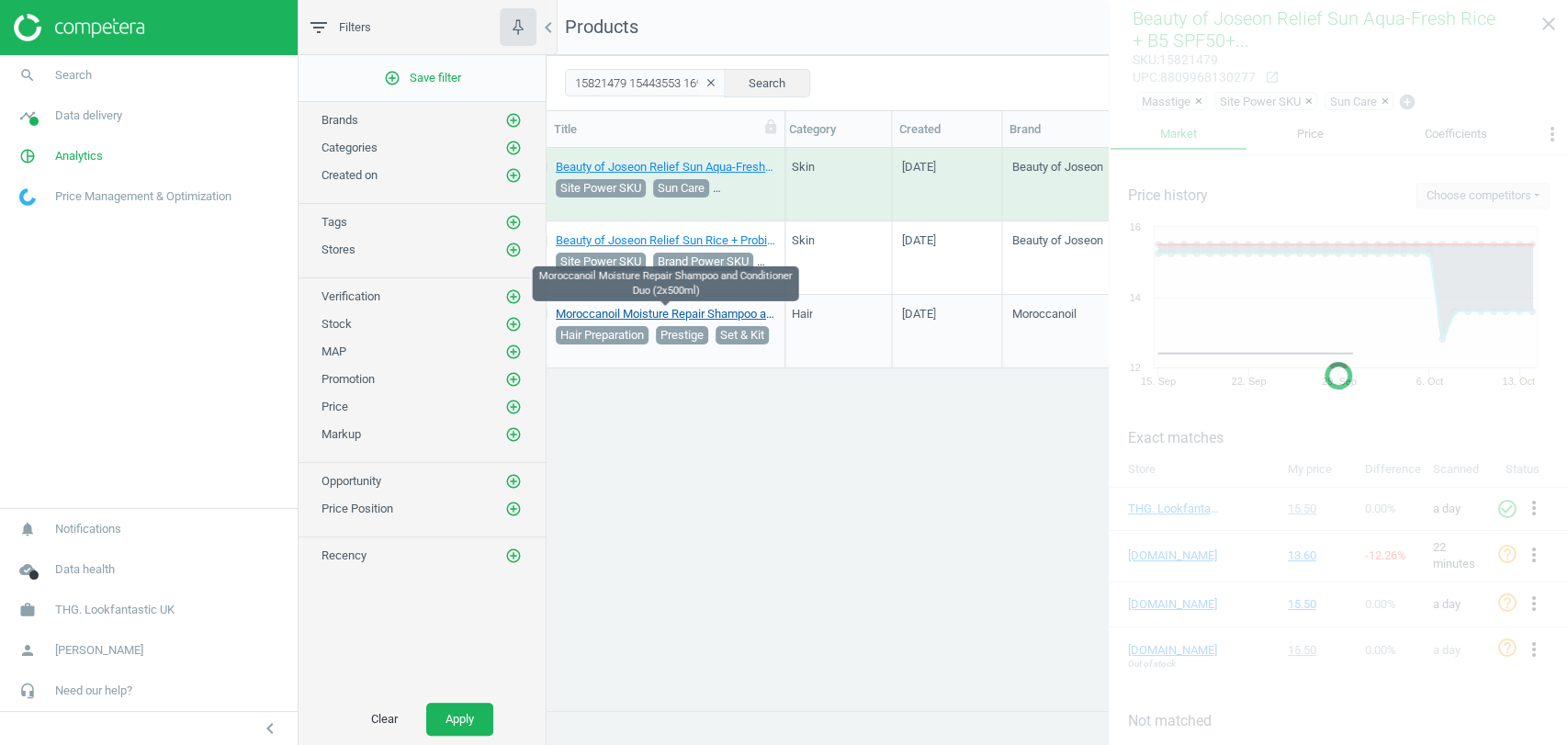
click at [740, 318] on link "Moroccanoil Moisture Repair Shampoo and Conditioner Duo (2x500ml)" at bounding box center [665, 314] width 220 height 16
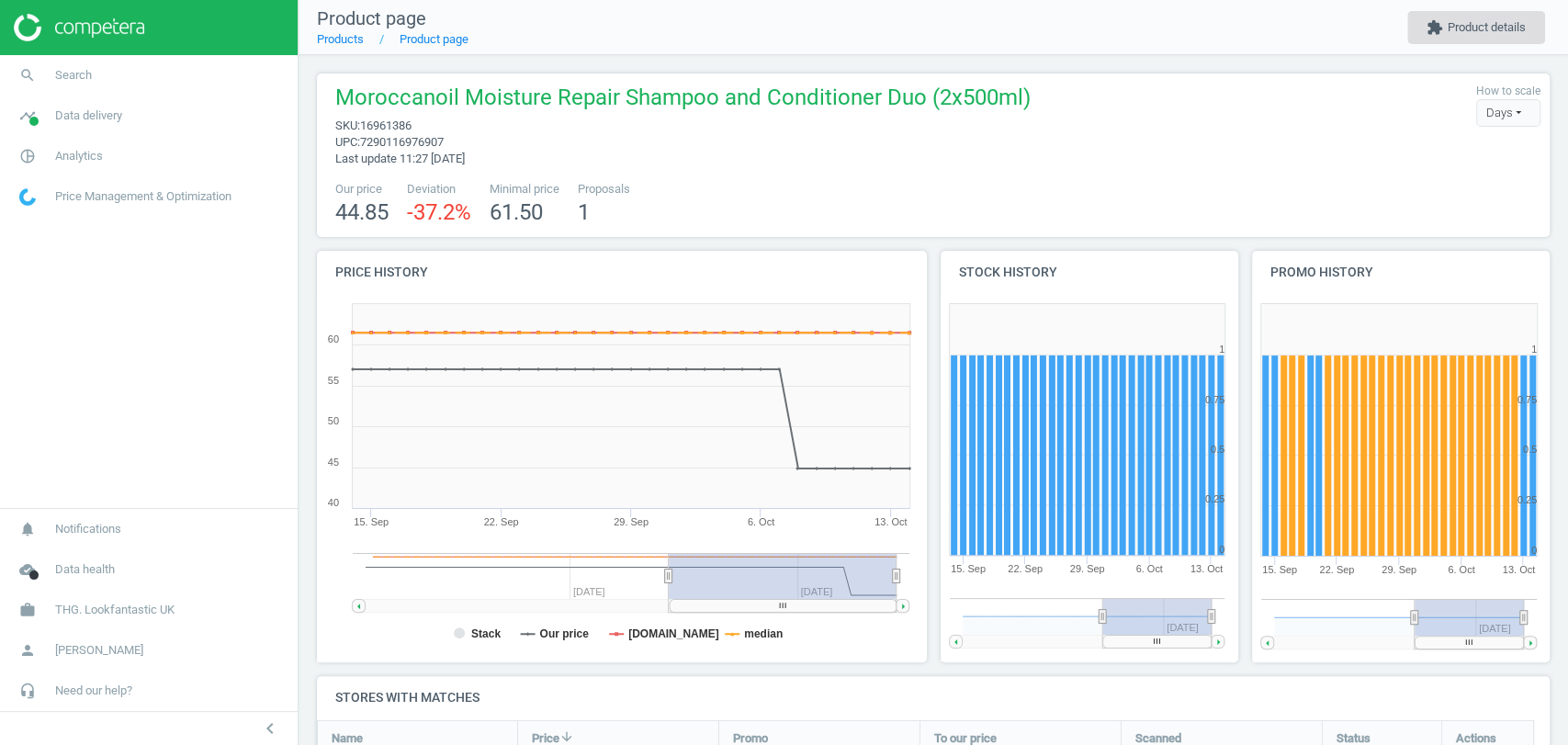
click at [1486, 32] on button "extension Product details" at bounding box center [1476, 27] width 138 height 33
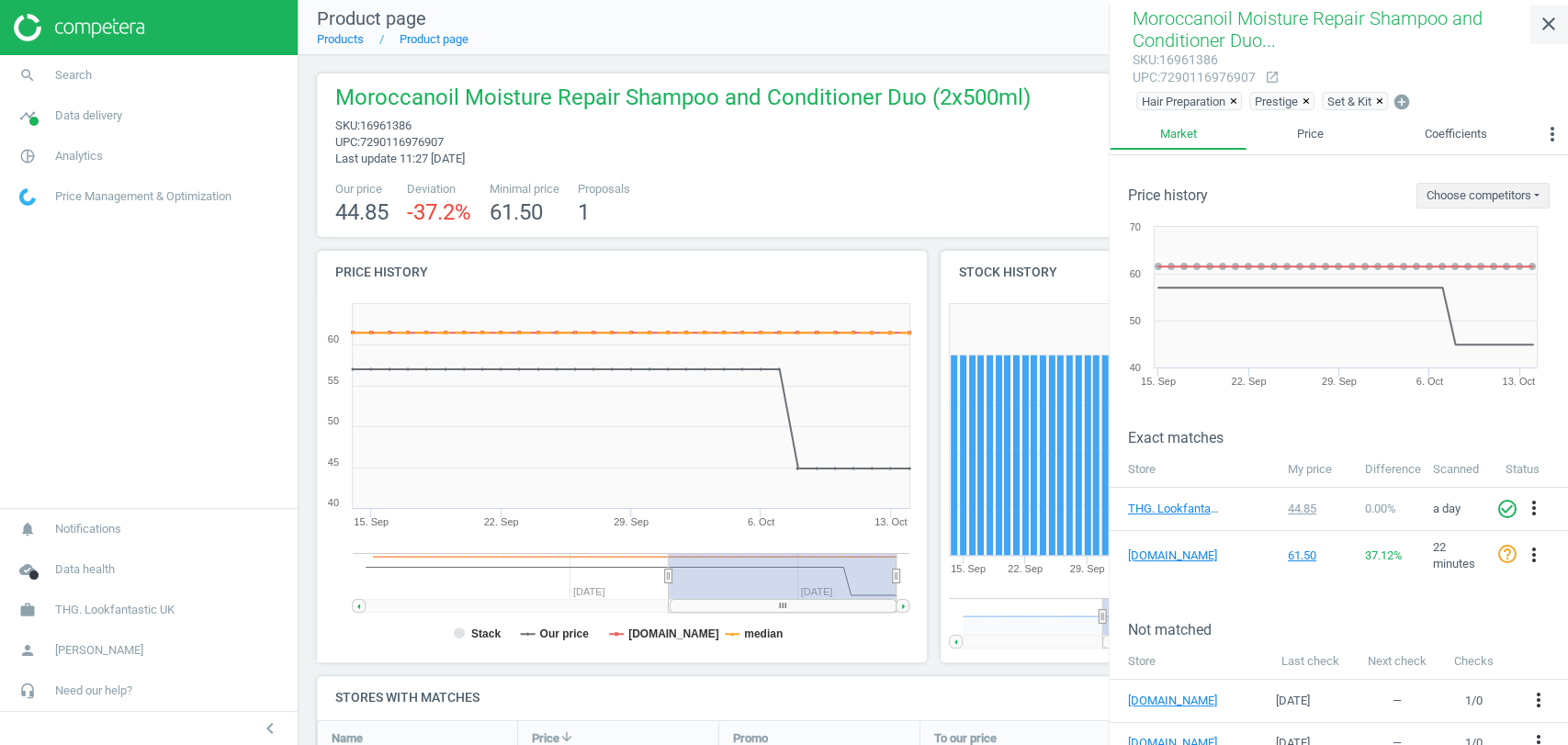
click at [1543, 24] on icon "close" at bounding box center [1549, 23] width 22 height 22
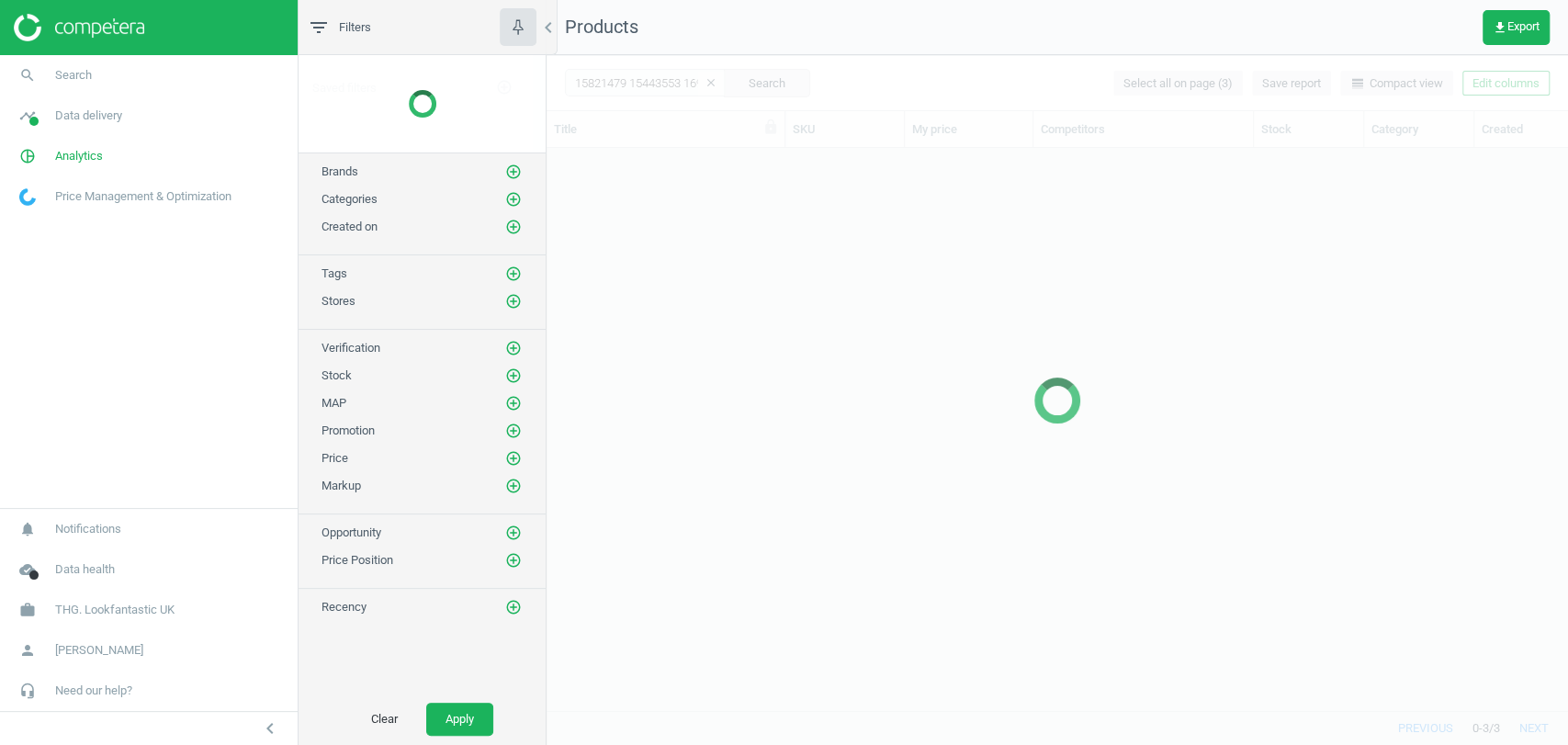
scroll to position [530, 1005]
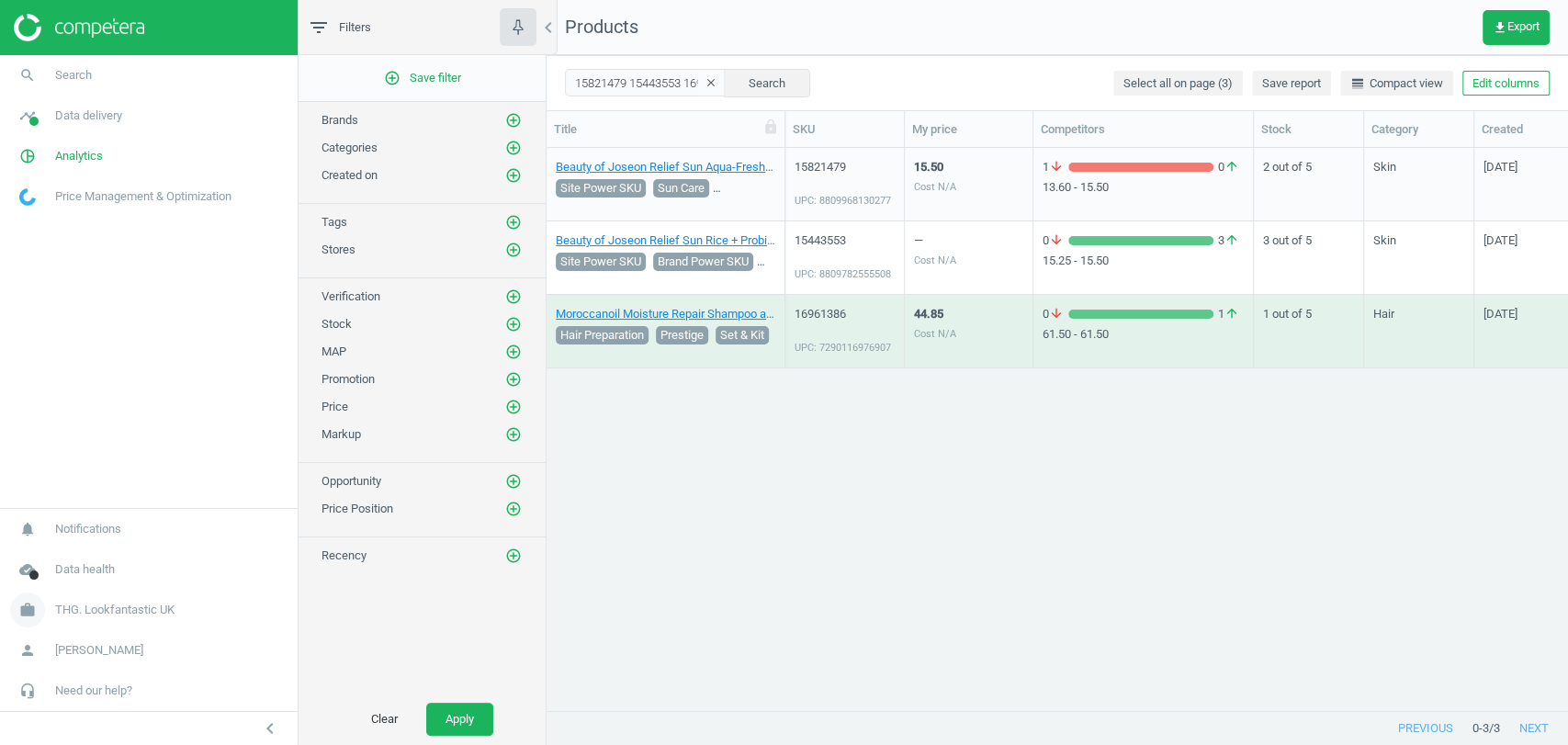
click at [112, 612] on span "THG. Lookfantastic UK" at bounding box center [114, 609] width 119 height 16
click at [77, 587] on span "Campaign settings" at bounding box center [65, 583] width 90 height 15
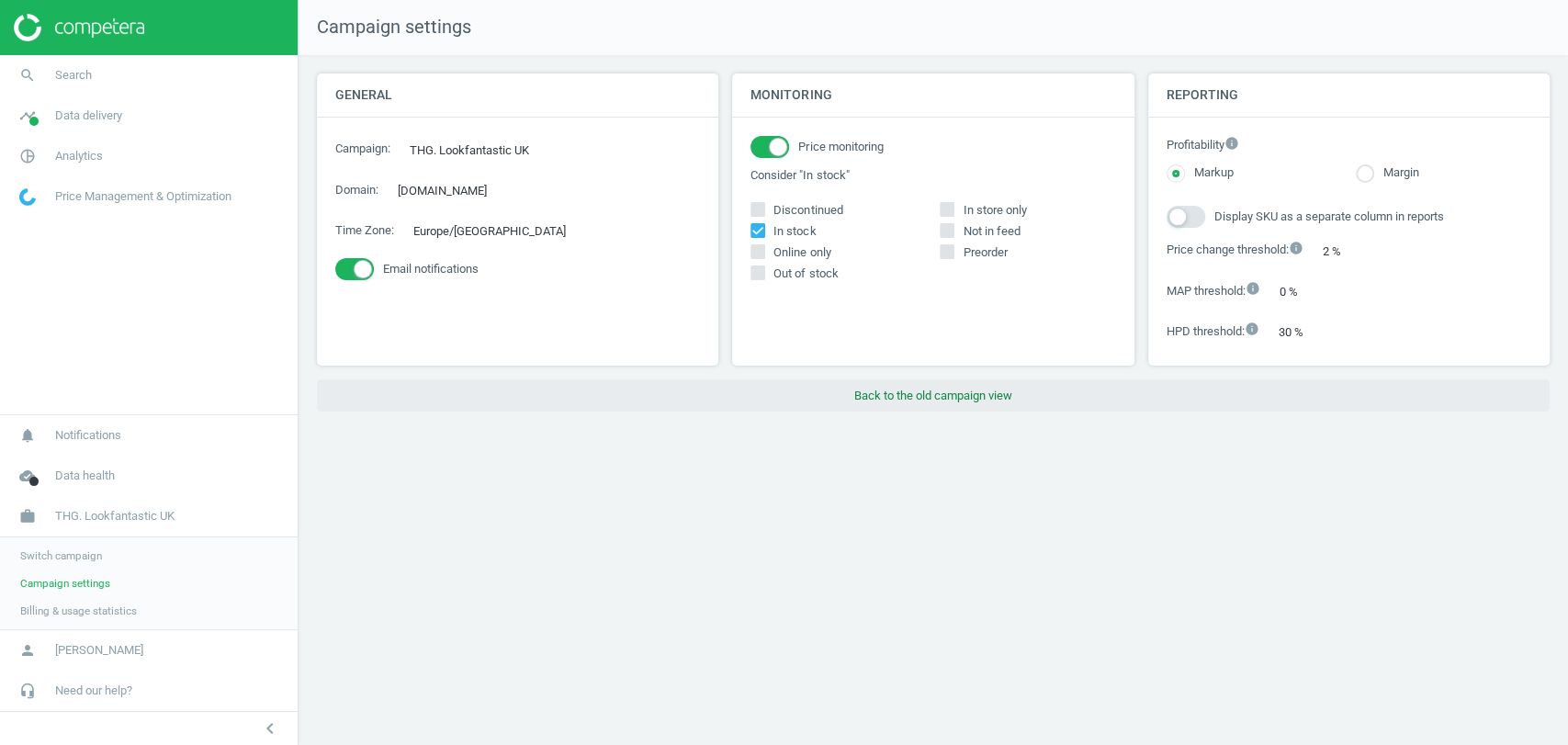
click at [891, 399] on button "Back to the old campaign view" at bounding box center [933, 396] width 1233 height 33
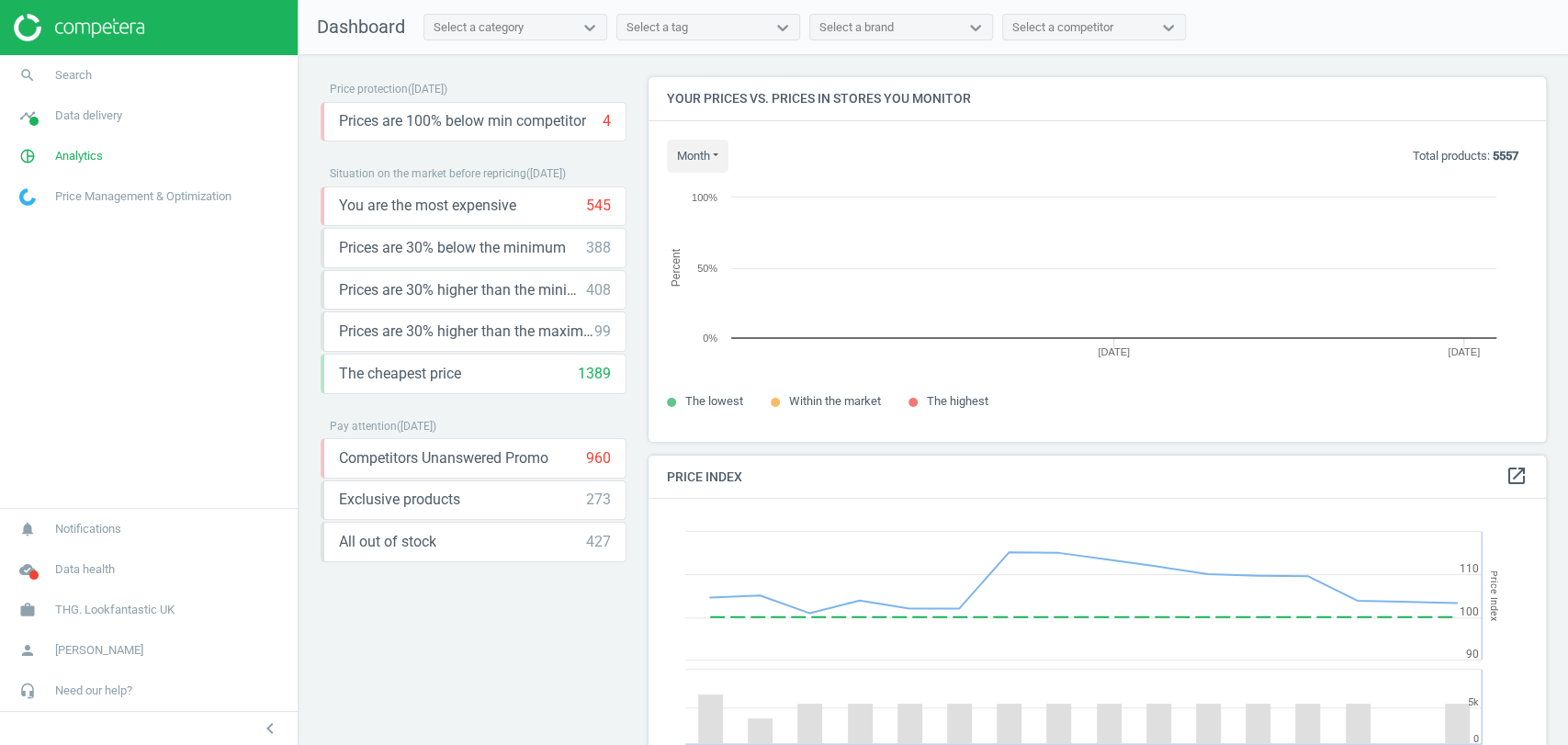
scroll to position [396, 913]
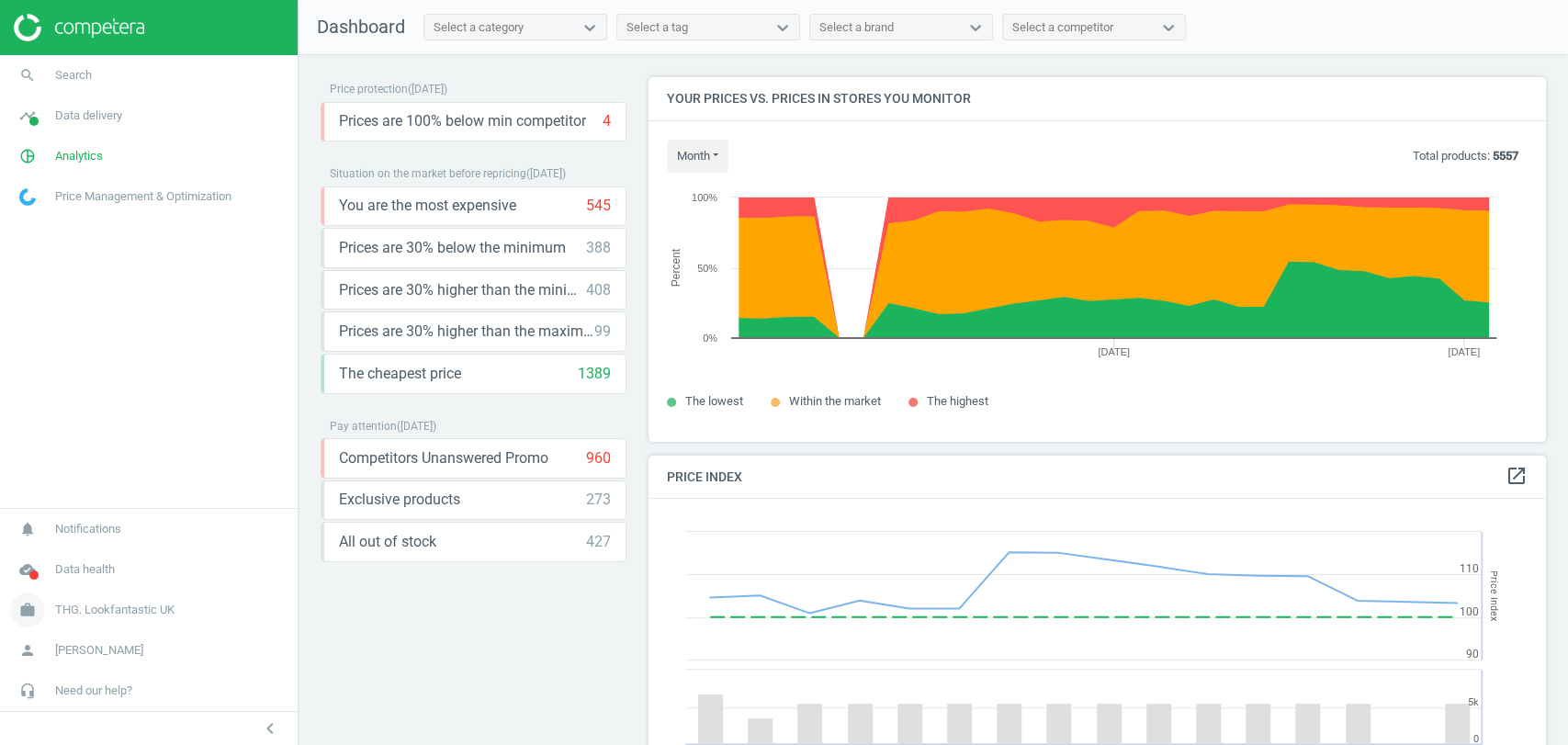
click at [116, 612] on span "THG. Lookfantastic UK" at bounding box center [114, 609] width 119 height 16
click at [82, 584] on span "Campaign settings" at bounding box center [65, 583] width 90 height 15
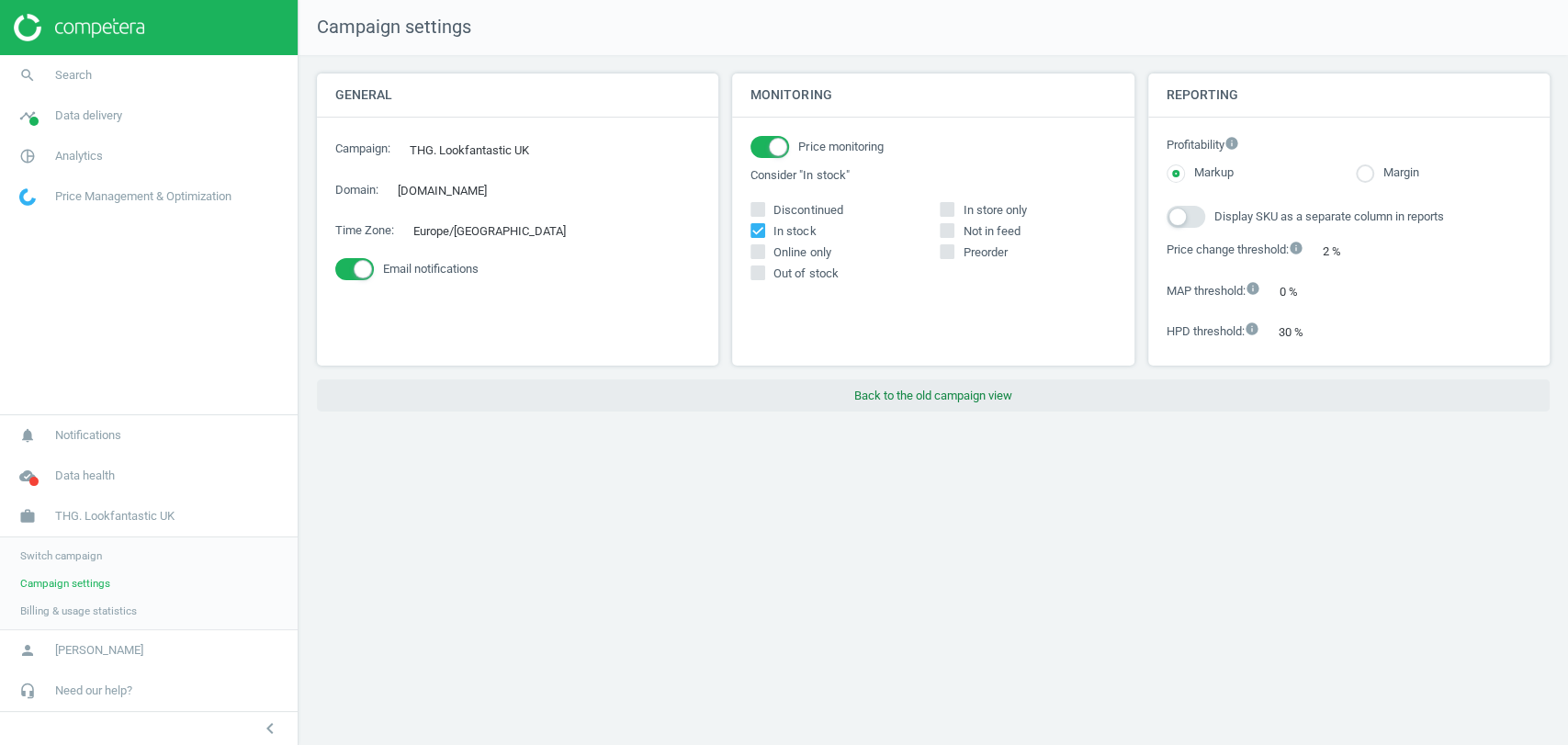
click at [890, 394] on button "Back to the old campaign view" at bounding box center [933, 396] width 1233 height 33
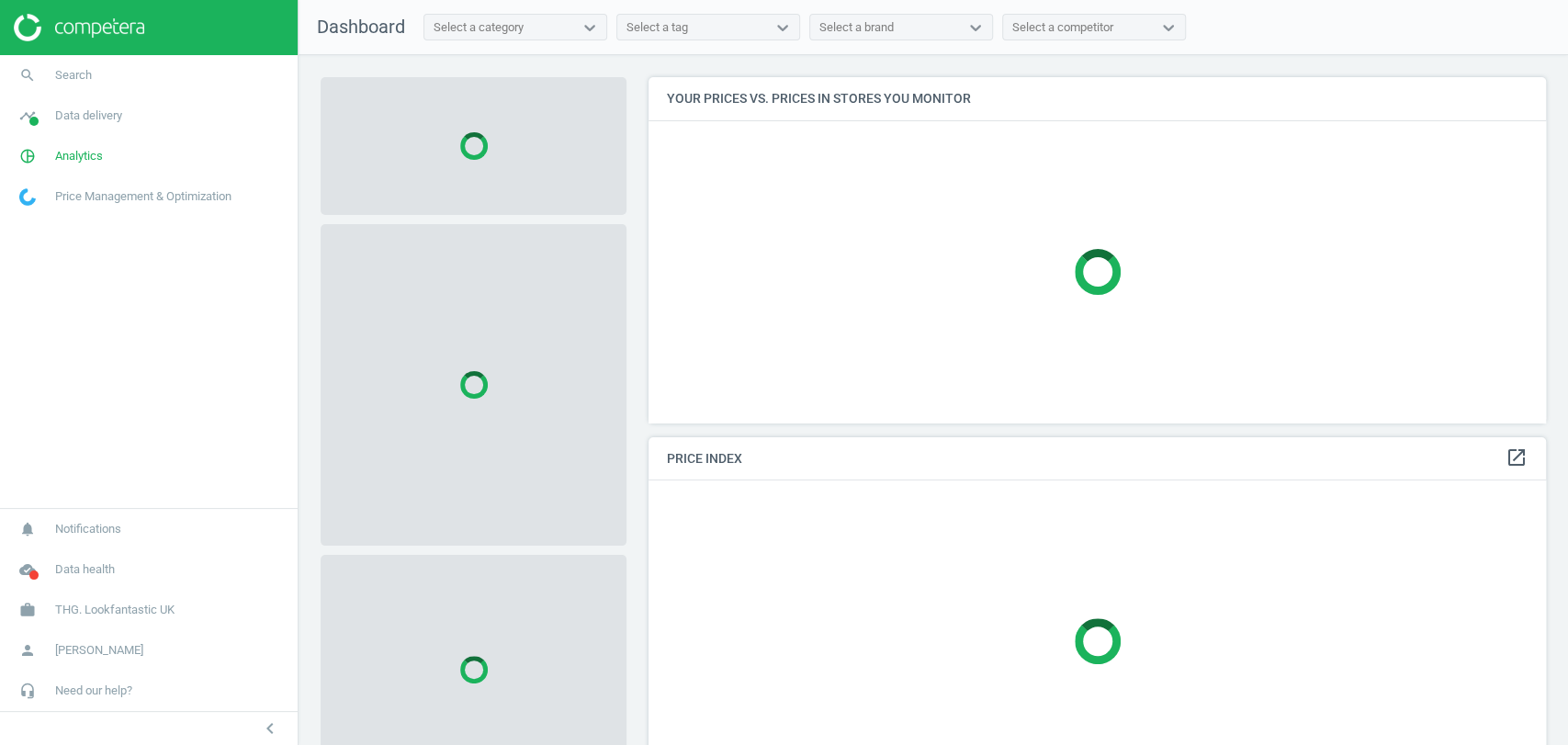
scroll to position [377, 913]
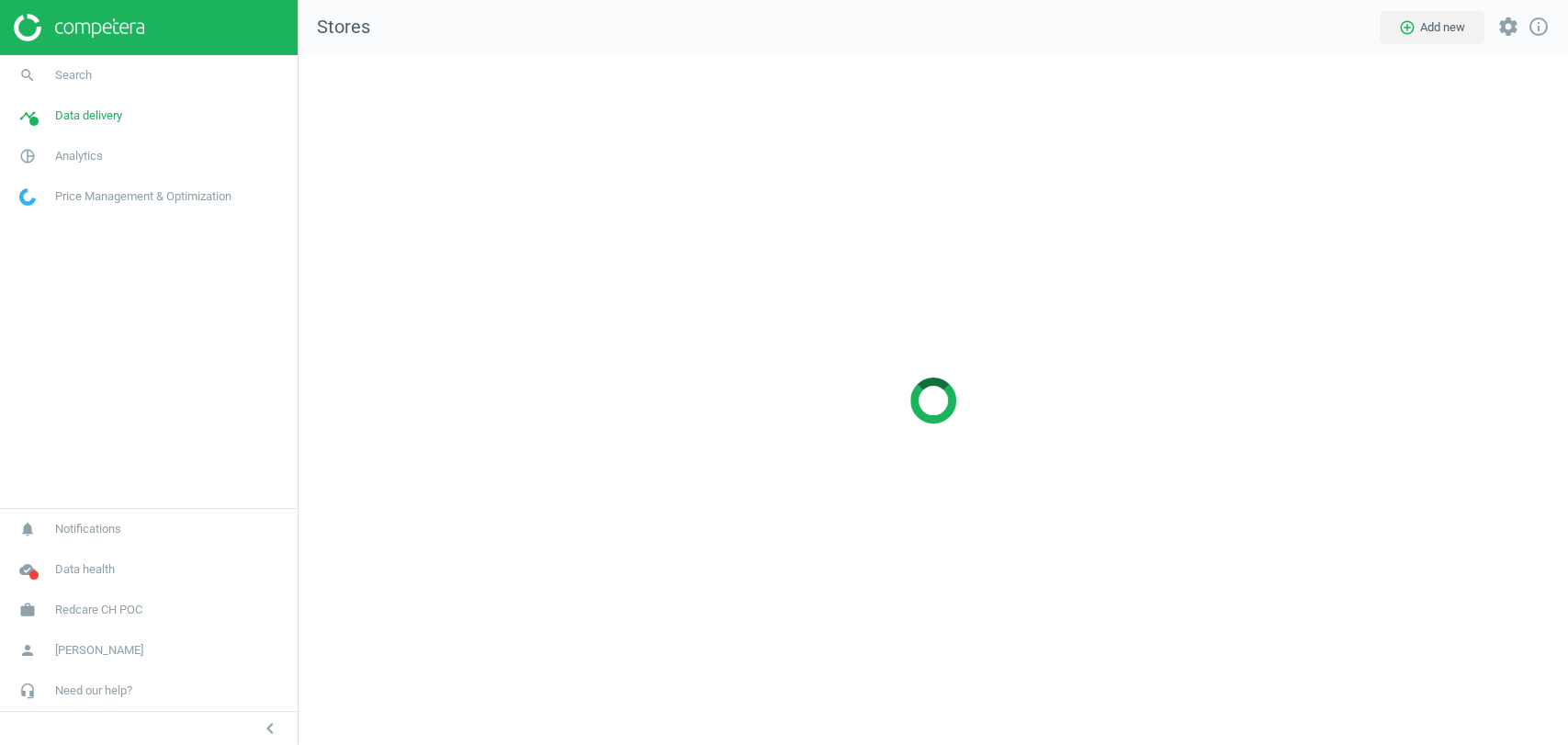
scroll to position [722, 1301]
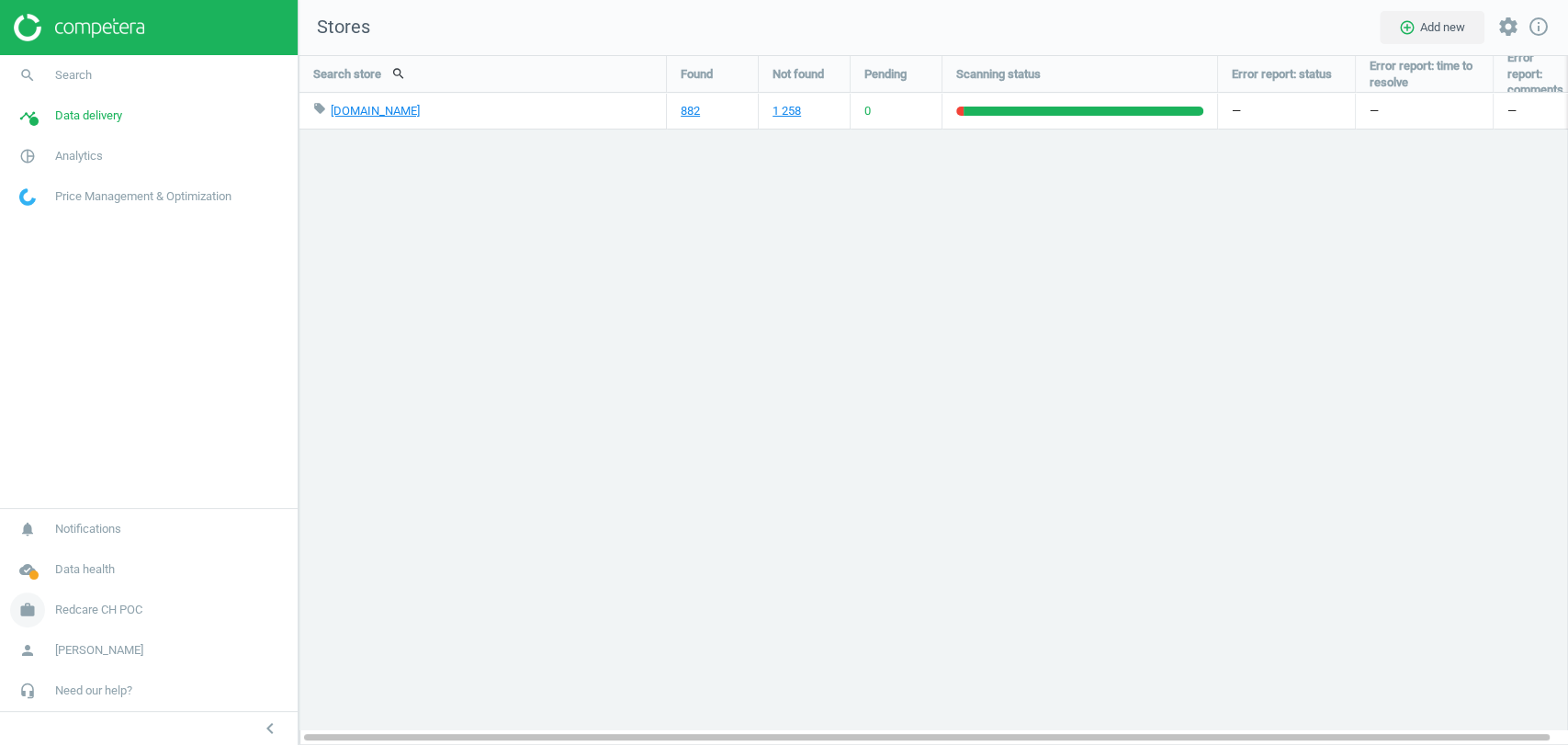
click at [106, 619] on link "work Redcare CH POC" at bounding box center [148, 610] width 297 height 41
click at [66, 553] on span "Switch campaign" at bounding box center [61, 555] width 81 height 15
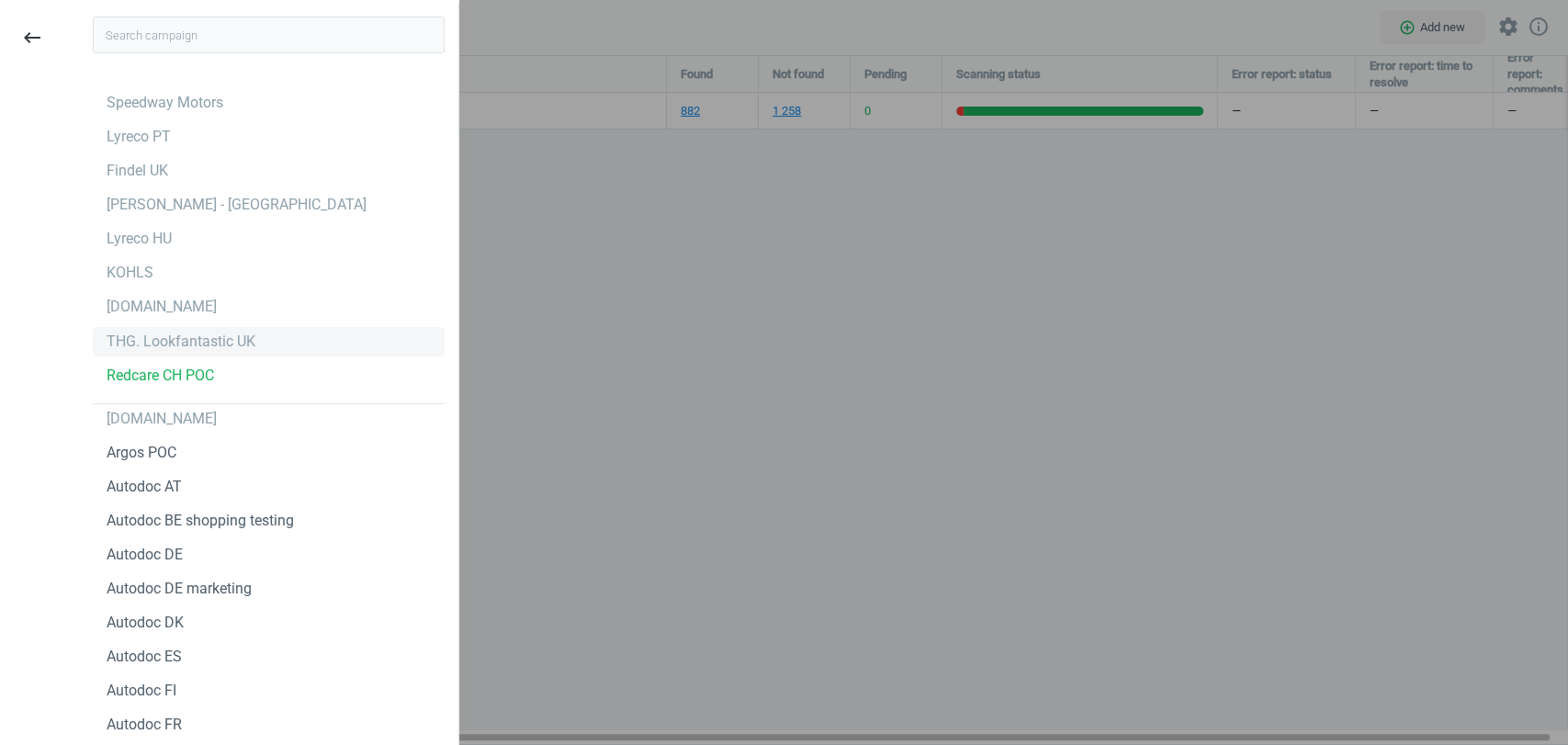
click at [142, 347] on div "THG. Lookfantastic UK" at bounding box center [181, 341] width 149 height 20
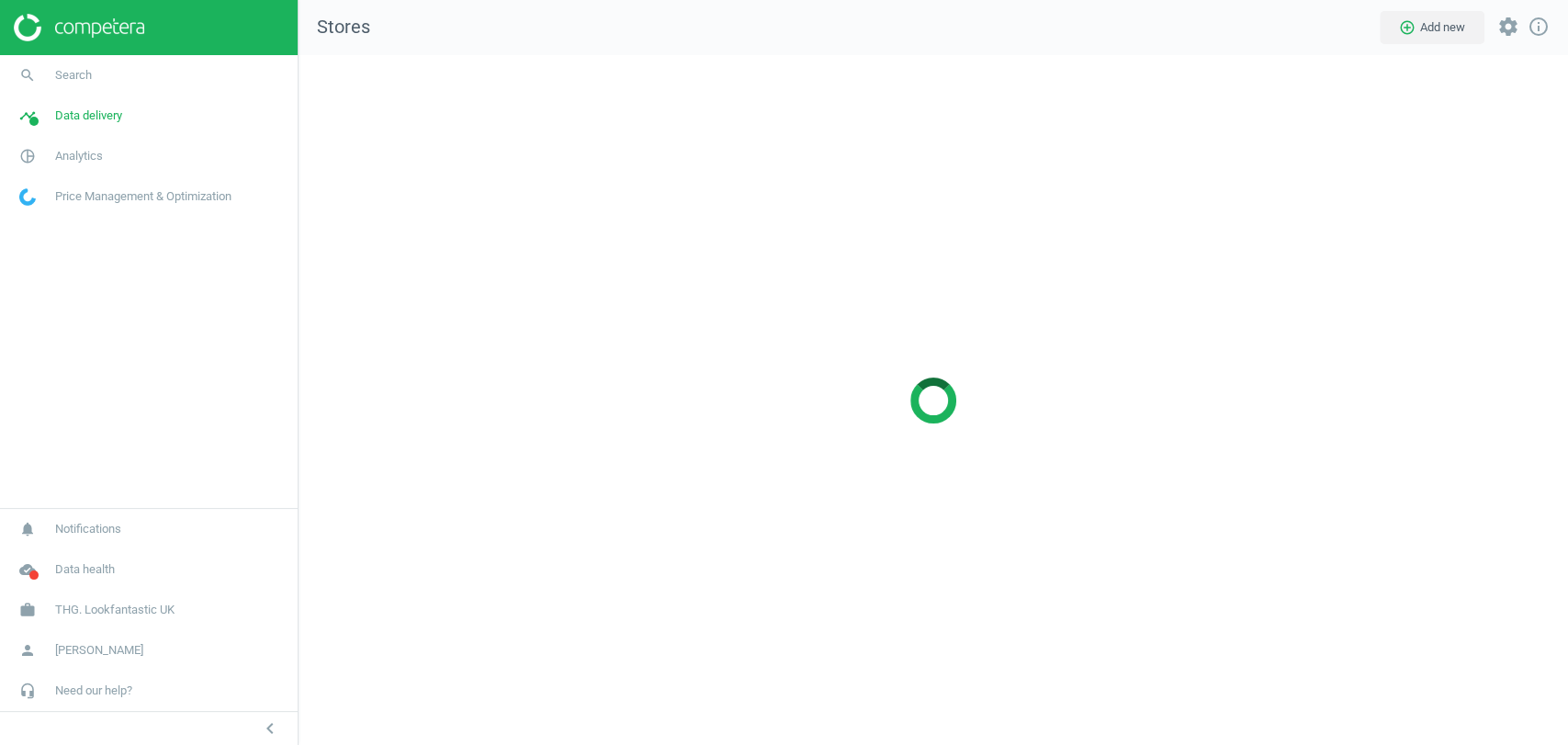
scroll to position [722, 1301]
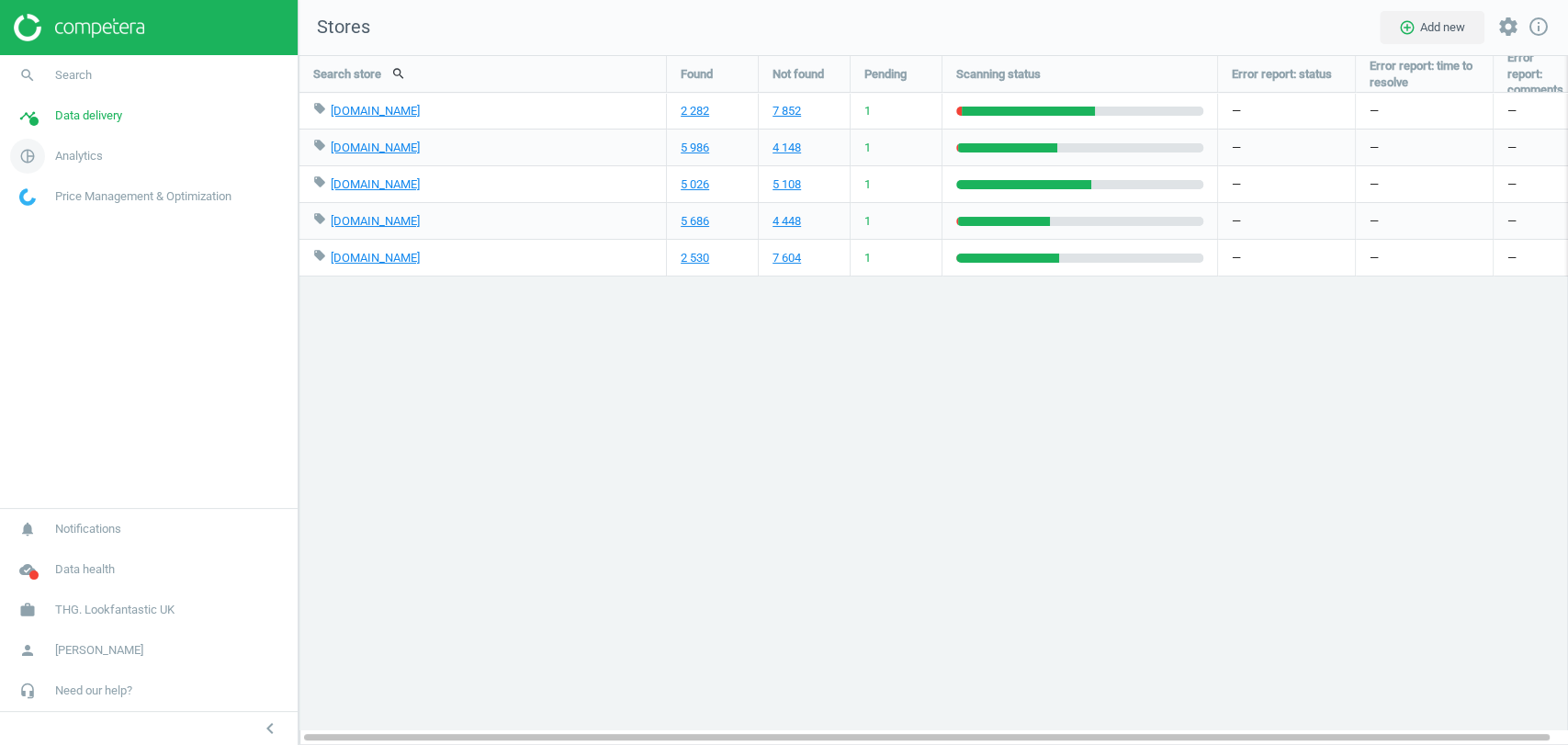
click at [77, 158] on span "Analytics" at bounding box center [78, 156] width 47 height 16
click at [44, 221] on span "Products" at bounding box center [42, 223] width 44 height 15
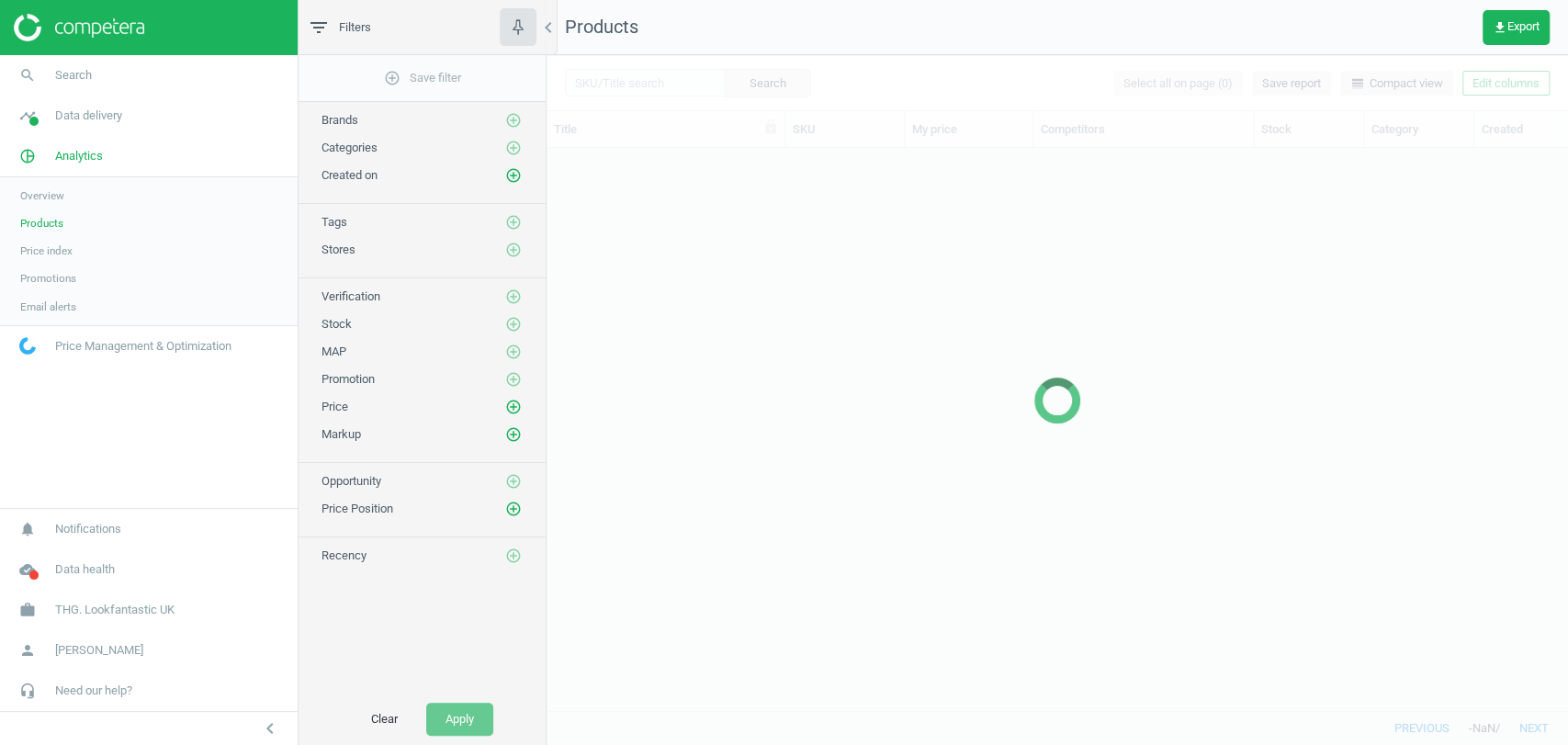
scroll to position [530, 1005]
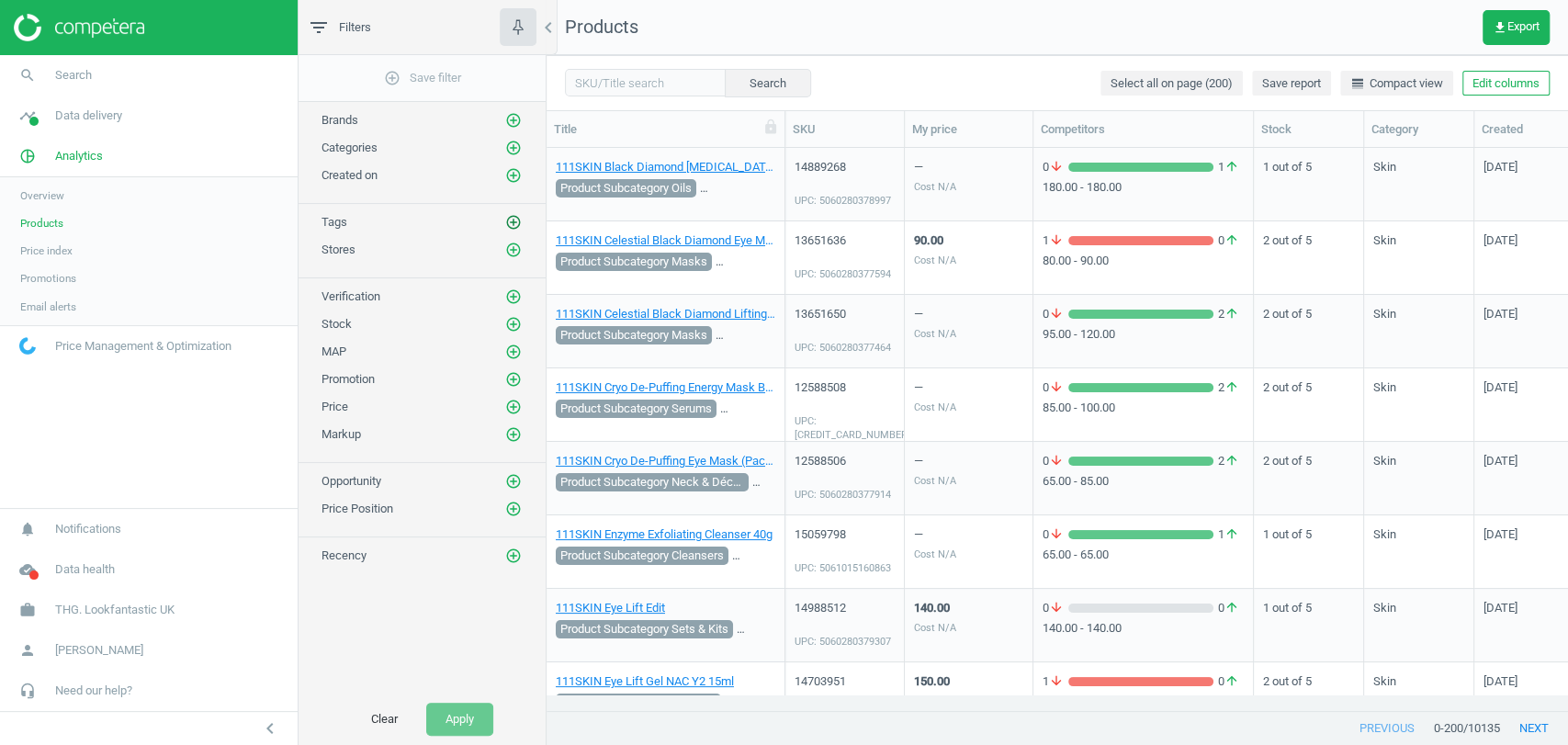
click at [508, 226] on icon "add_circle_outline" at bounding box center [513, 222] width 16 height 16
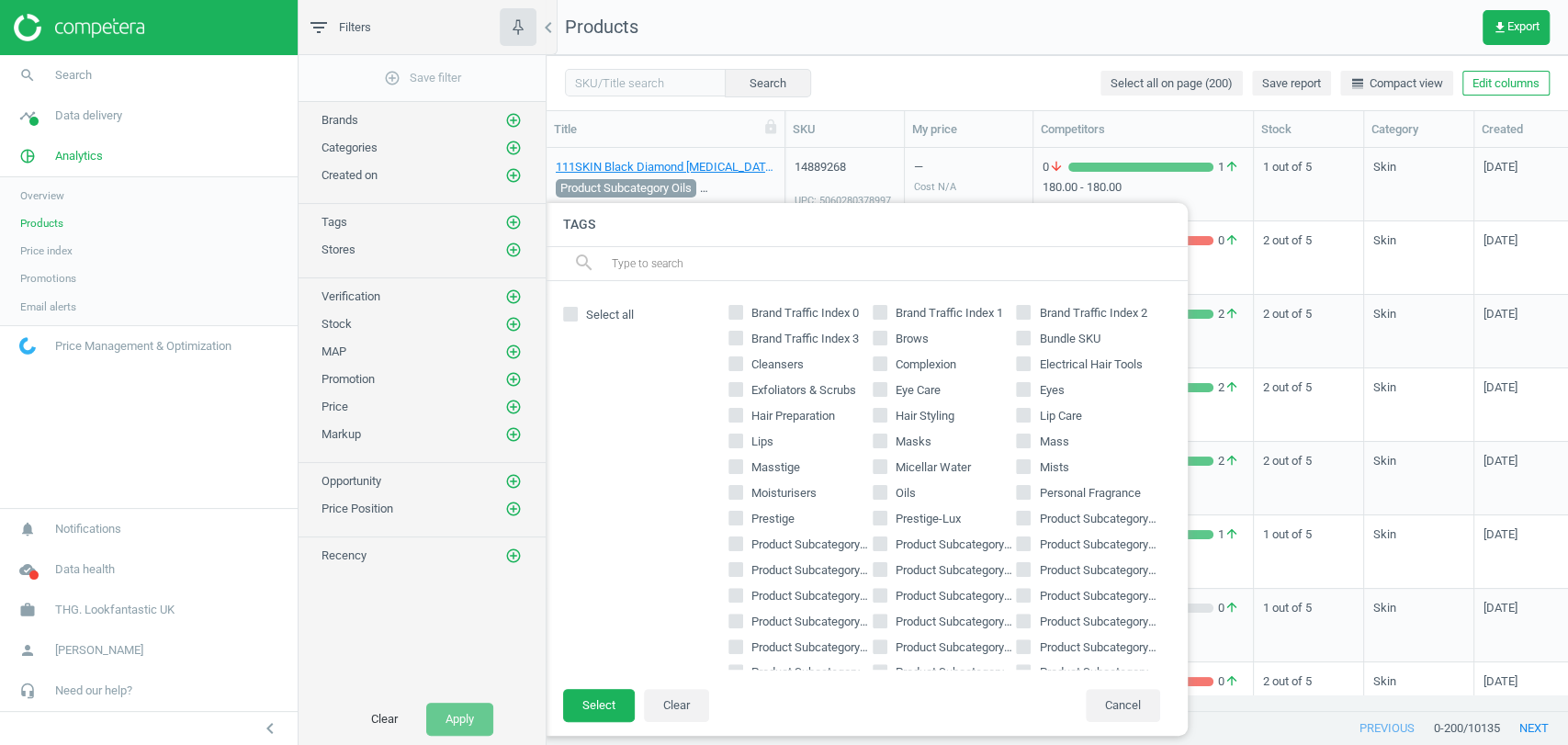
scroll to position [204, 0]
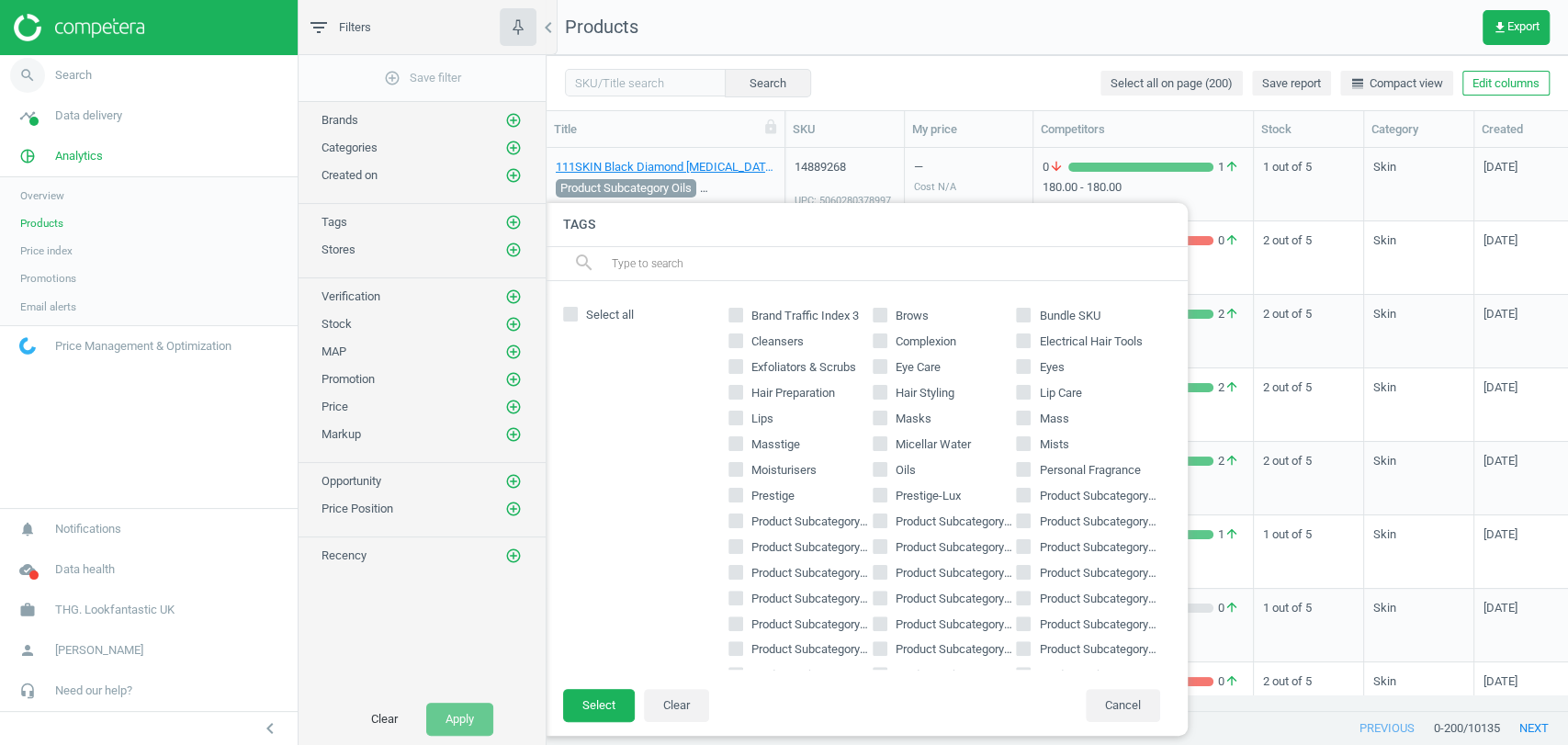
click at [131, 63] on link "search Search" at bounding box center [148, 76] width 297 height 41
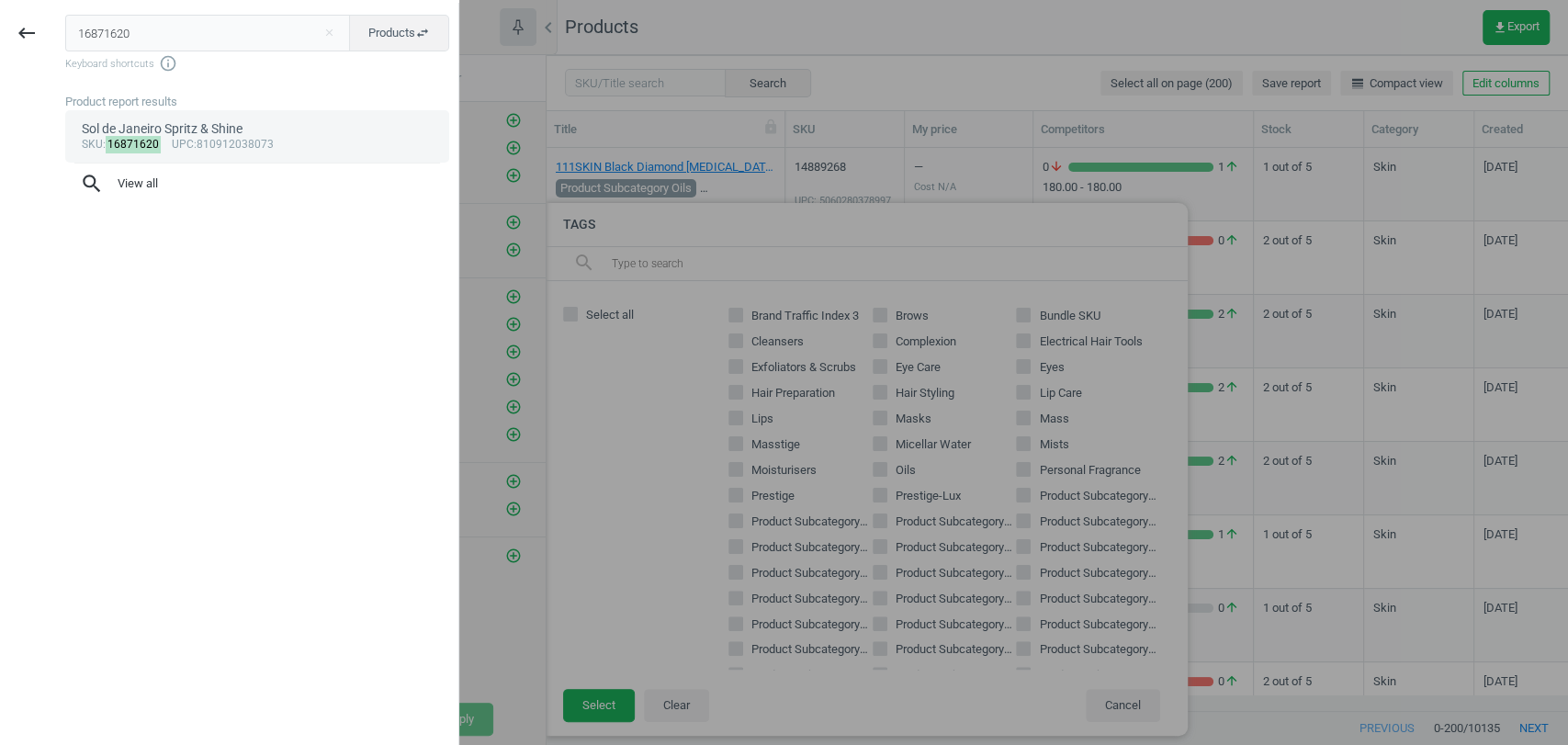
type input "16871620"
click at [160, 139] on div "sku : 16871620 upc :810912038073" at bounding box center [257, 144] width 352 height 15
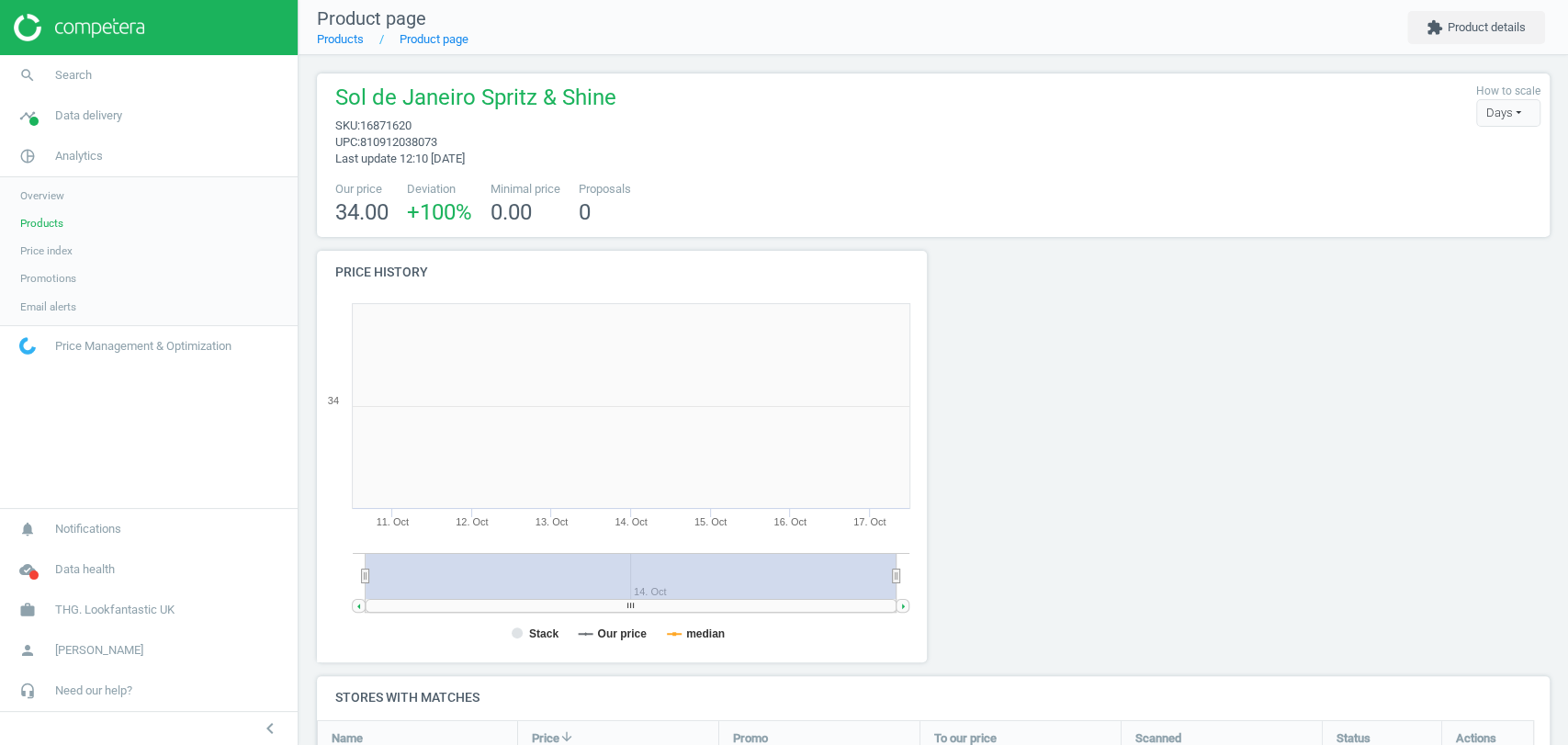
scroll to position [400, 633]
click at [1476, 31] on button "extension Product details" at bounding box center [1476, 27] width 138 height 33
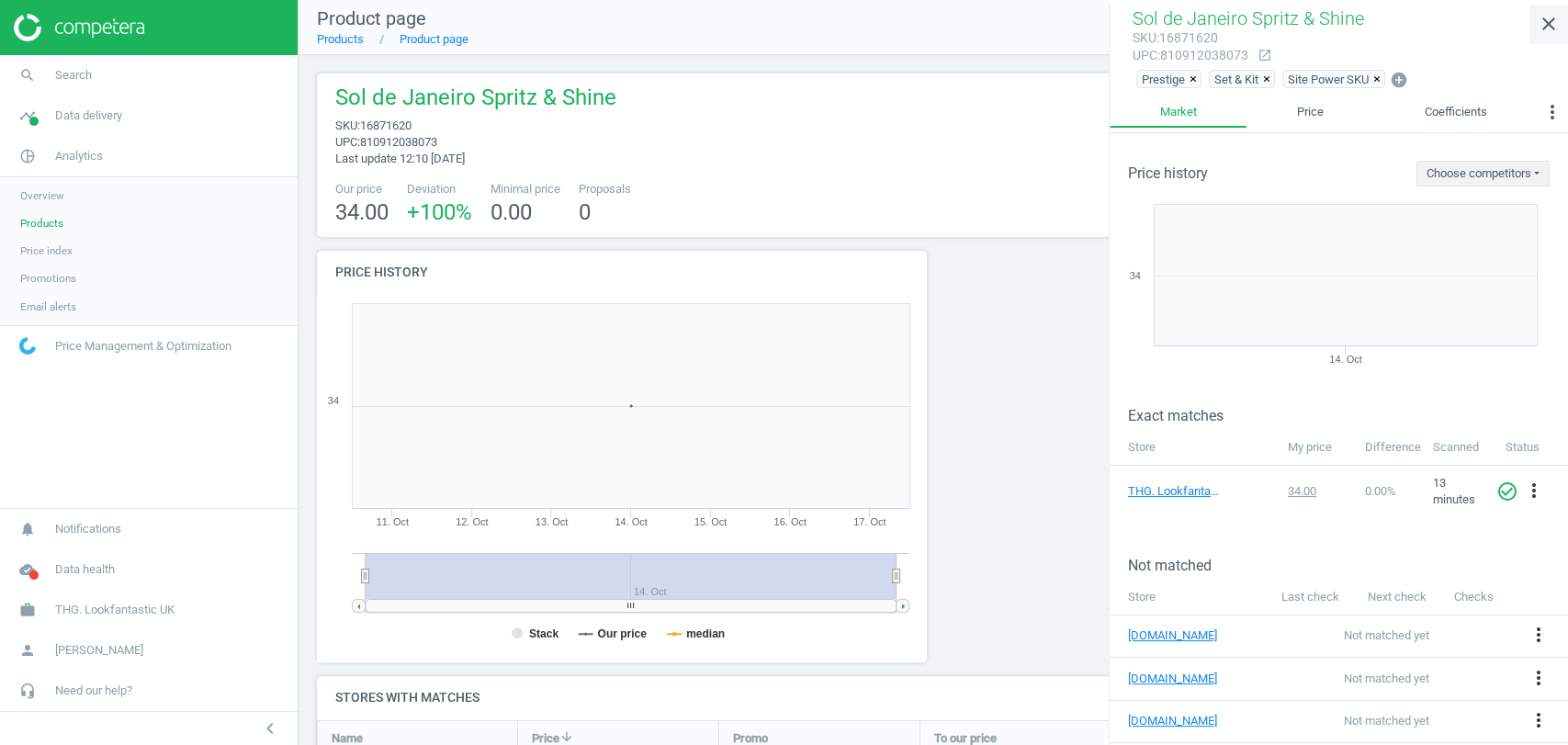
click at [1552, 25] on icon "close" at bounding box center [1549, 23] width 22 height 22
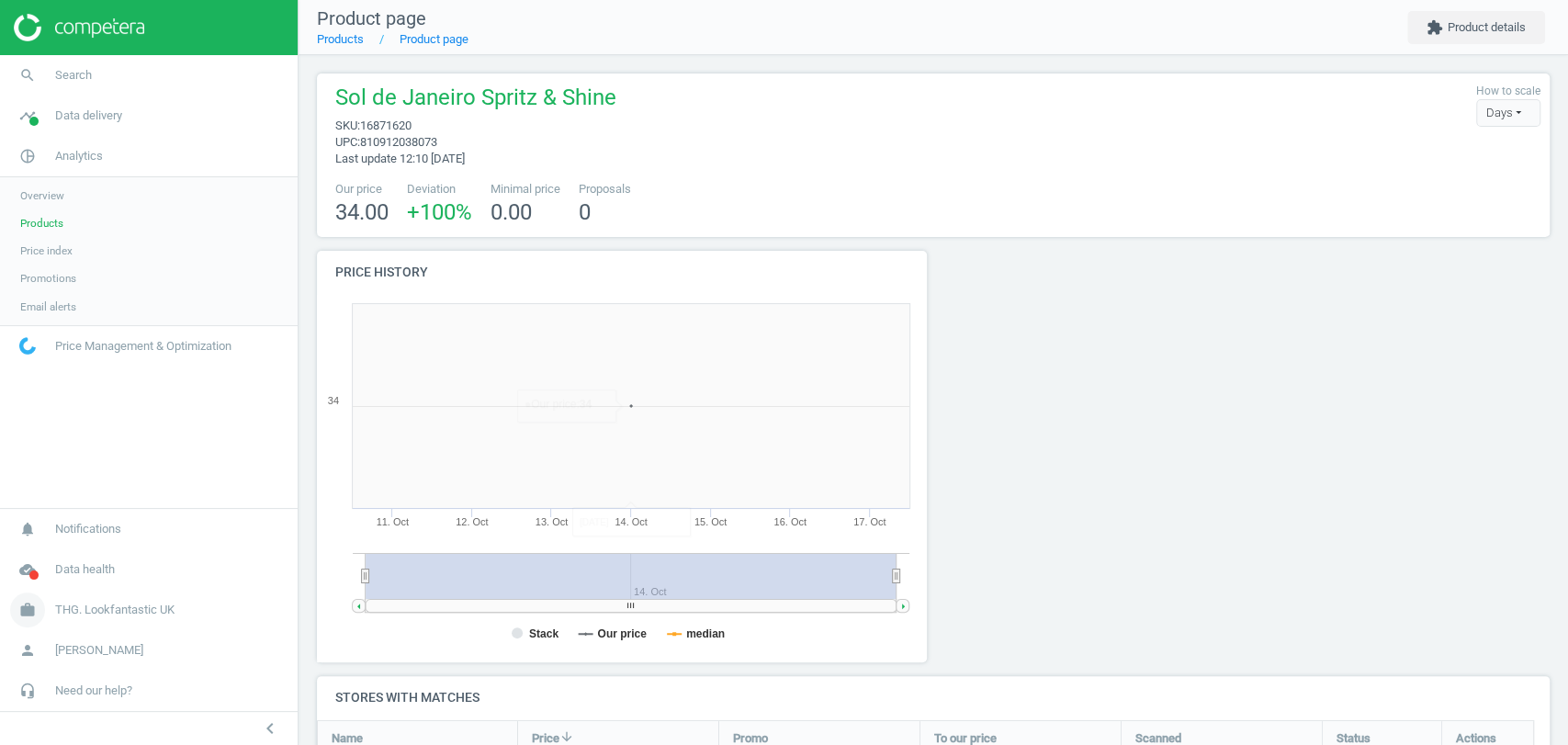
click at [138, 612] on span "THG. Lookfantastic UK" at bounding box center [114, 609] width 119 height 16
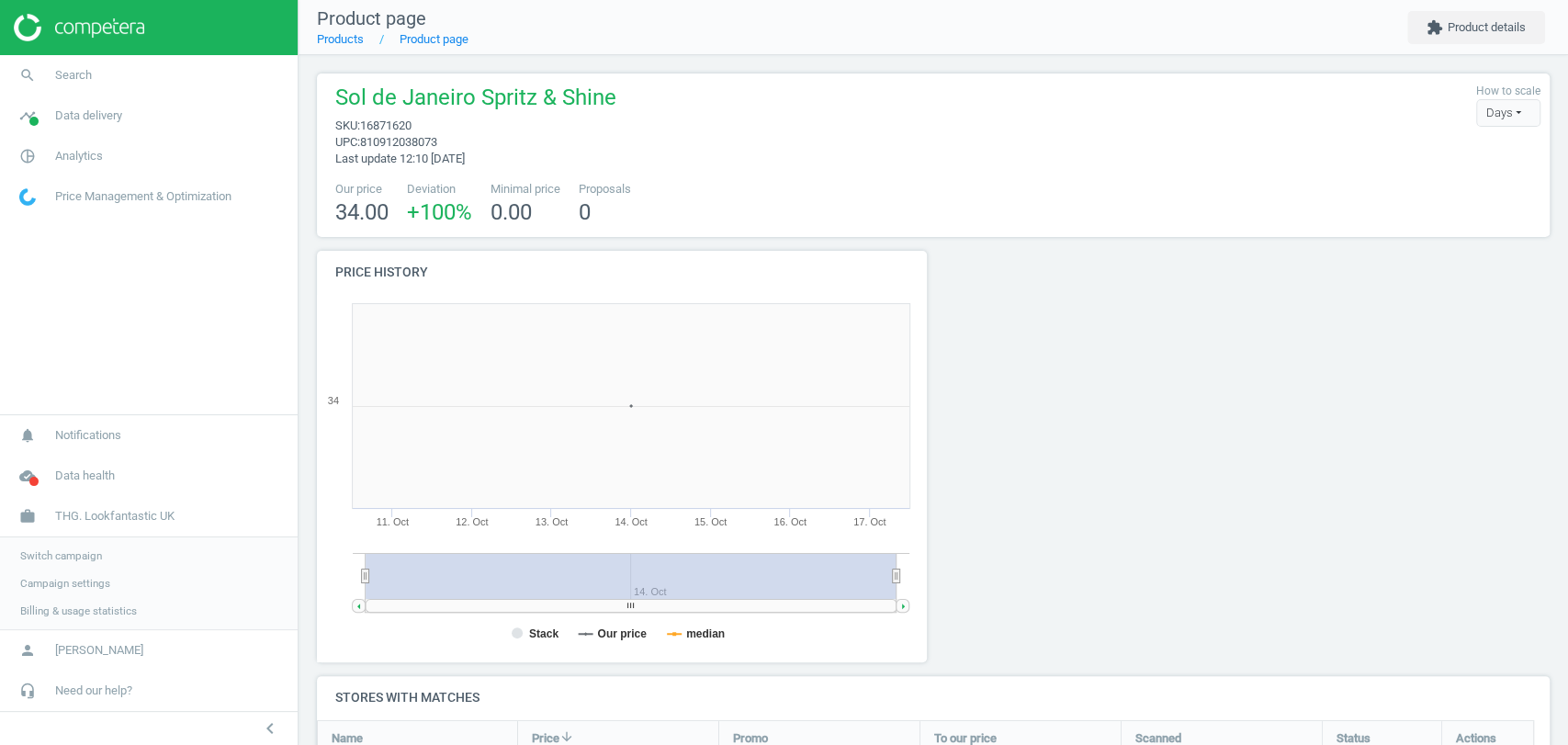
click at [61, 582] on span "Campaign settings" at bounding box center [65, 583] width 90 height 15
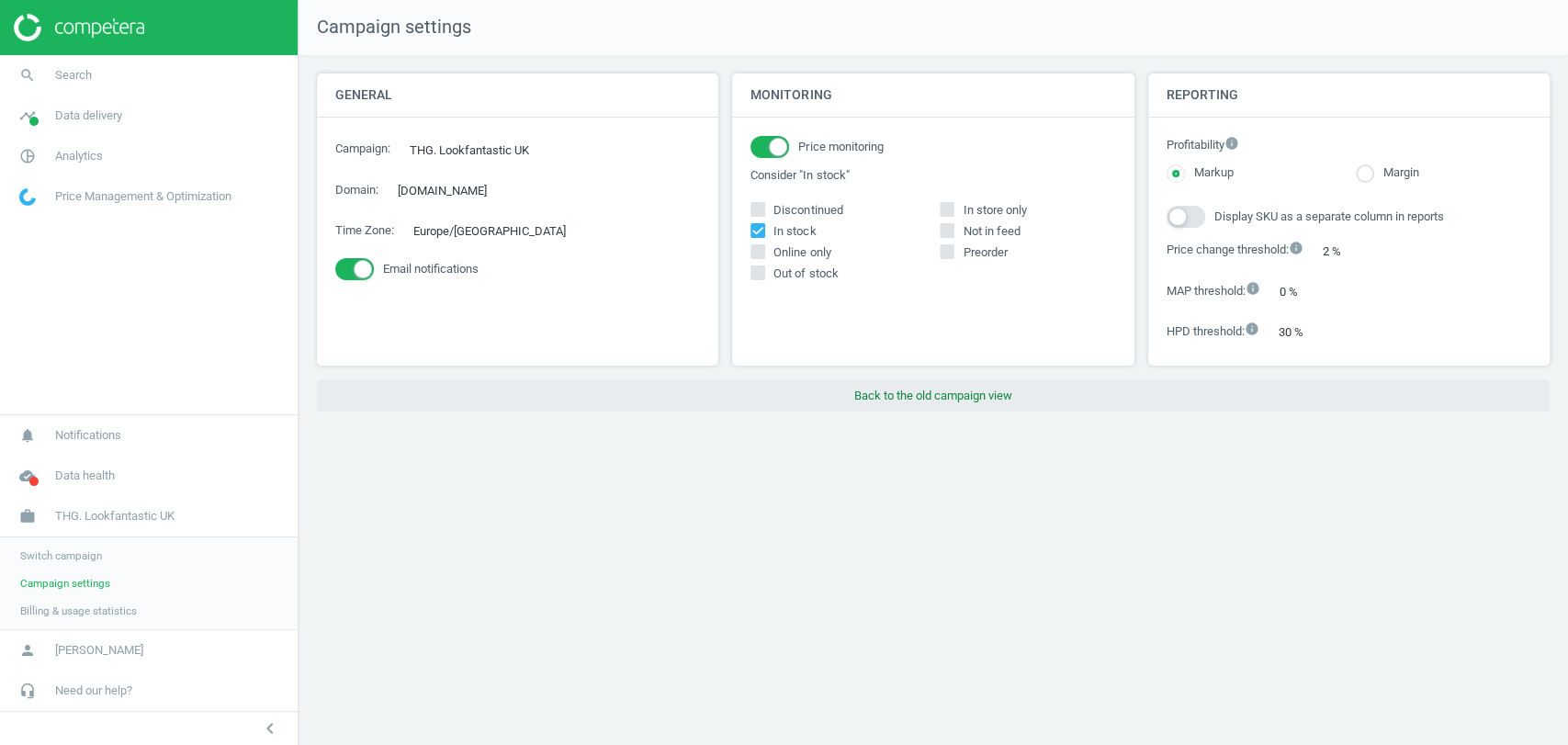
click at [911, 390] on button "Back to the old campaign view" at bounding box center [933, 396] width 1233 height 33
